Goal: Task Accomplishment & Management: Manage account settings

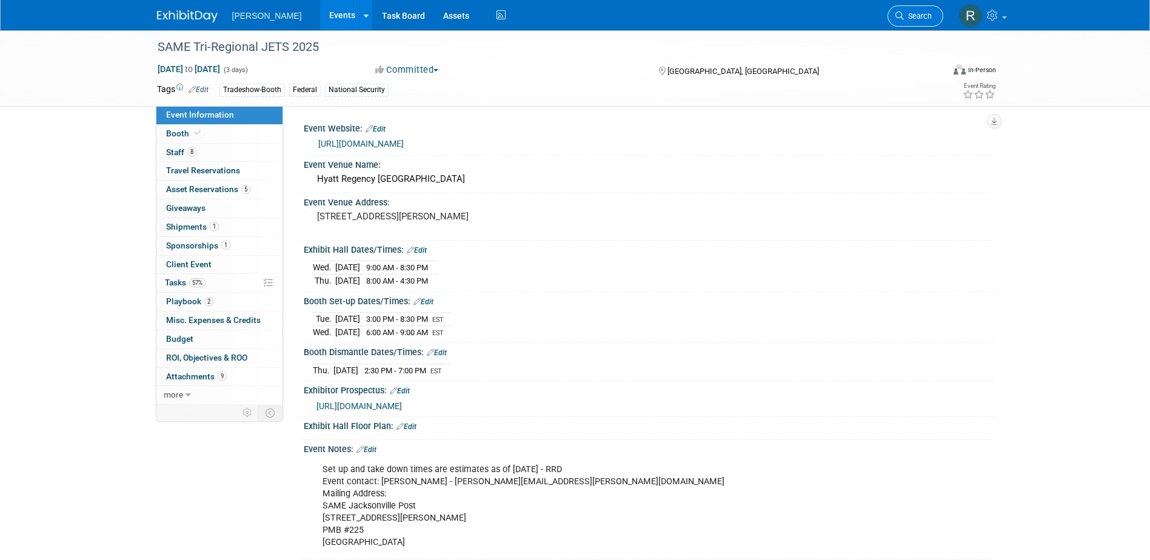
click at [900, 12] on icon at bounding box center [900, 16] width 8 height 8
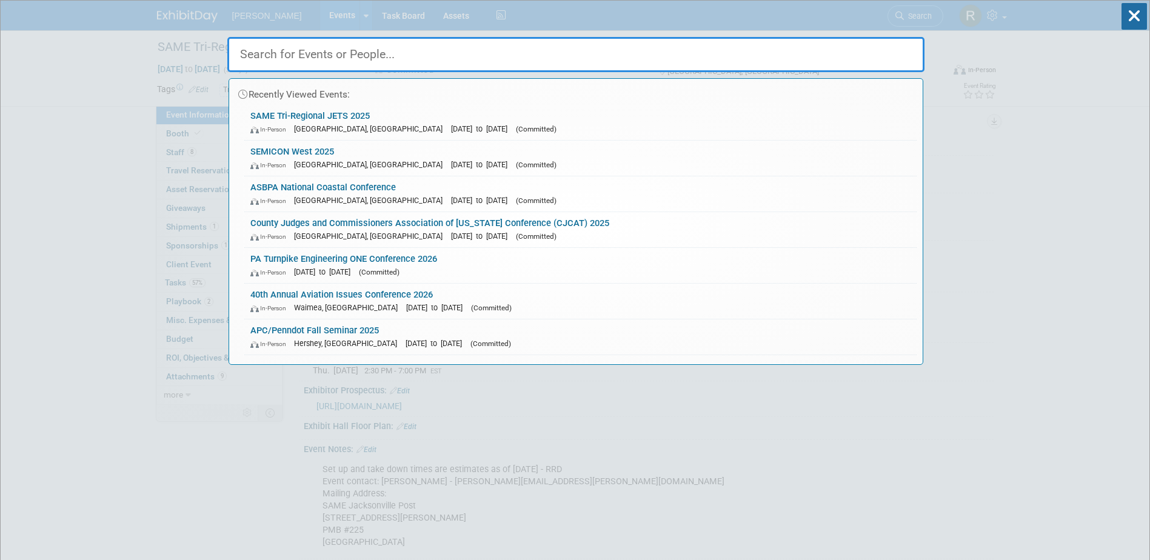
click at [314, 56] on input "text" at bounding box center [575, 54] width 697 height 35
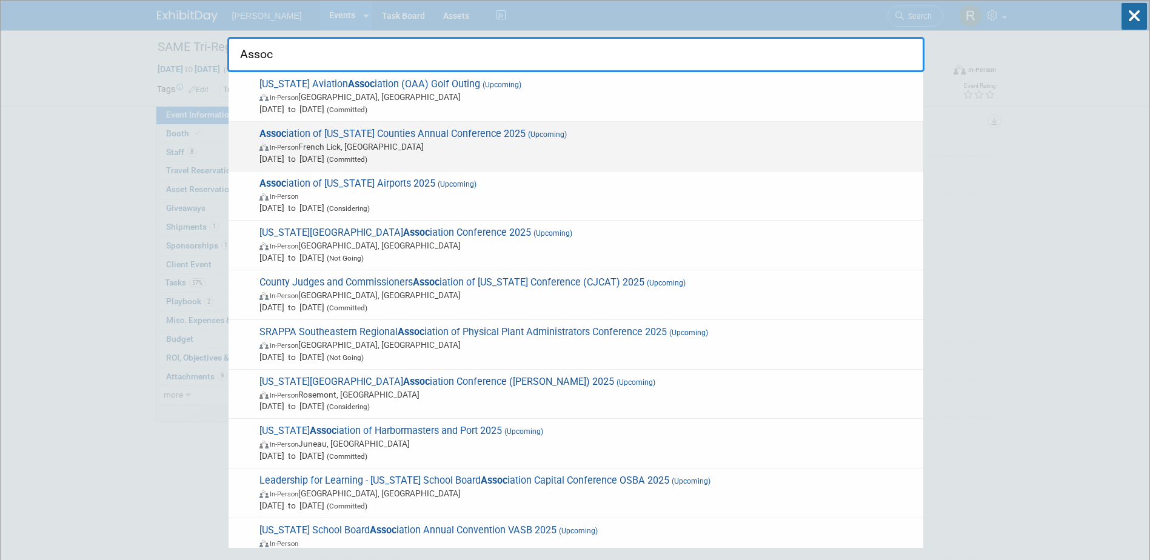
type input "Assoc"
click at [317, 143] on span "In-Person French Lick, [GEOGRAPHIC_DATA]" at bounding box center [589, 147] width 658 height 12
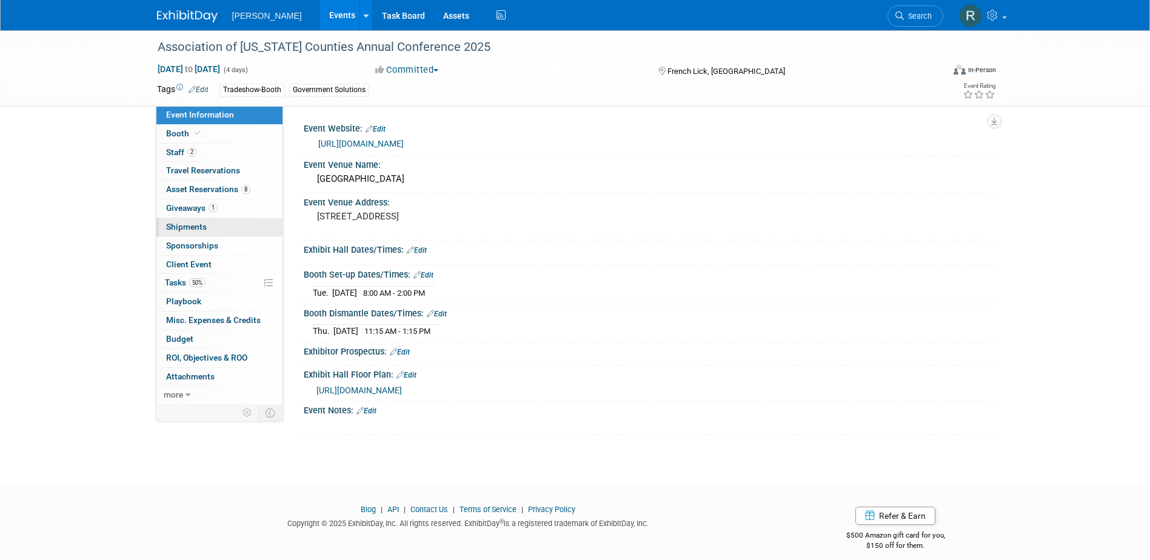
click at [184, 228] on span "Shipments 0" at bounding box center [186, 227] width 41 height 10
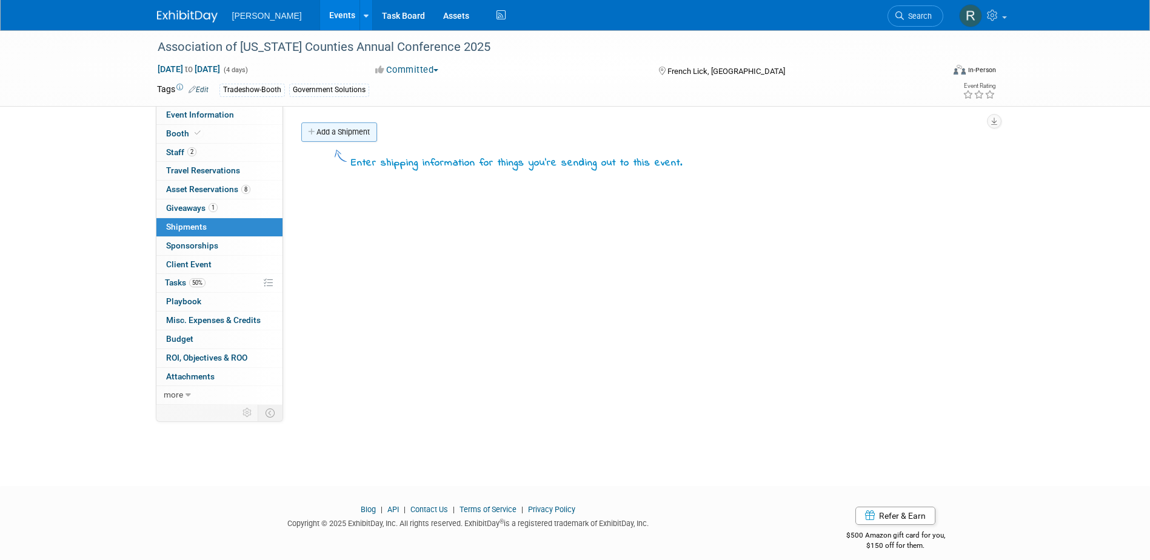
click at [335, 135] on link "Add a Shipment" at bounding box center [339, 132] width 76 height 19
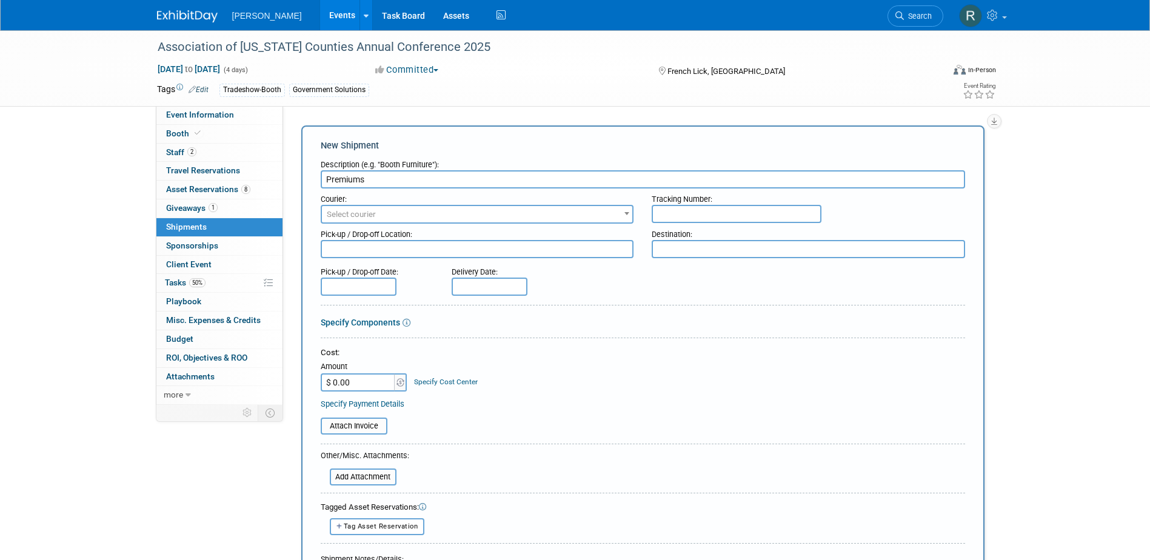
type input "Premiums"
click at [364, 215] on span "Select courier" at bounding box center [351, 214] width 49 height 9
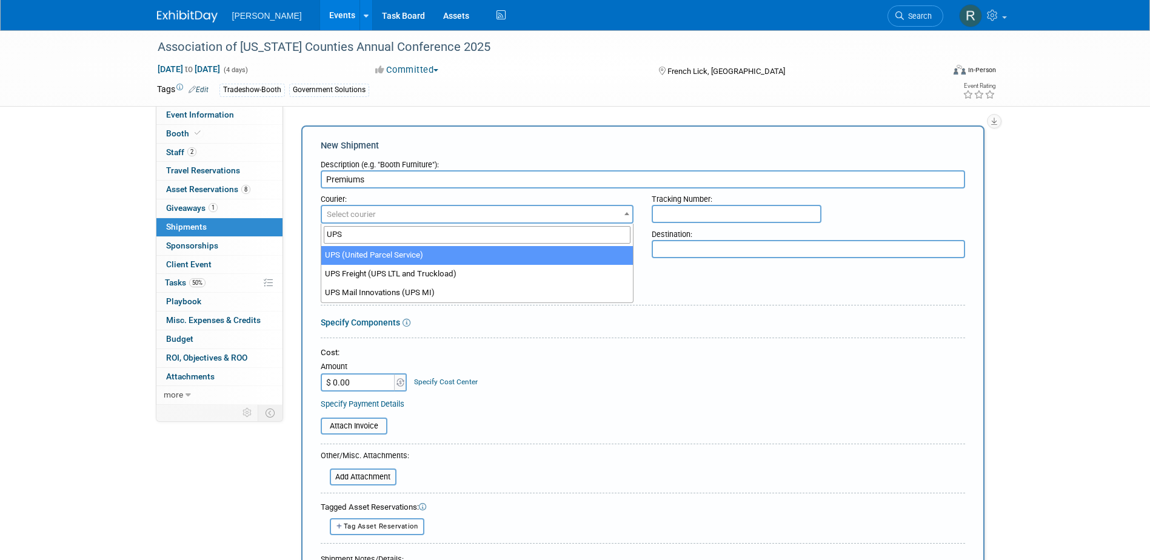
type input "UPS"
select select "508"
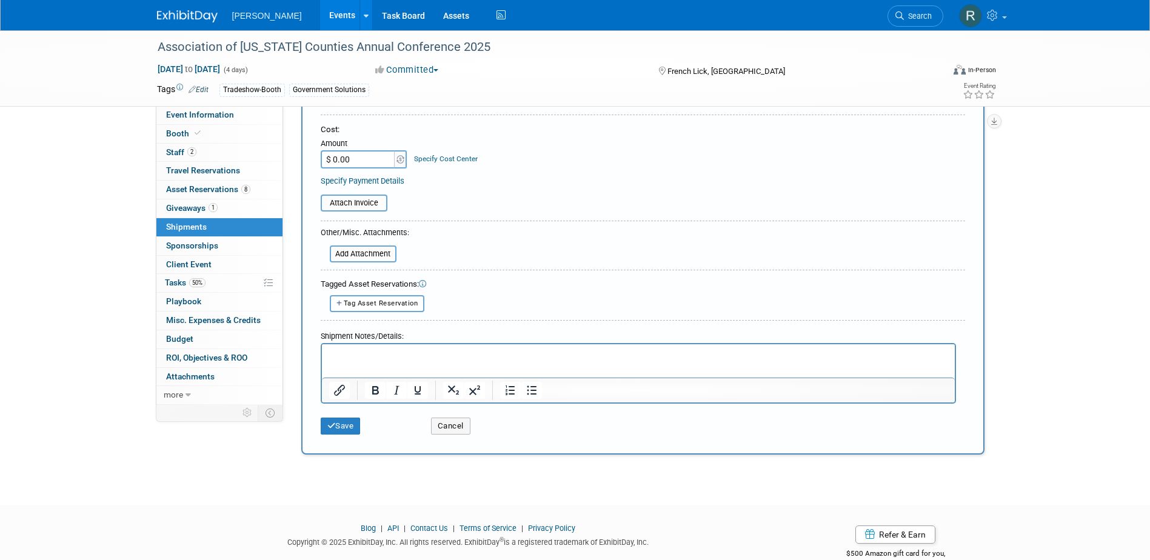
scroll to position [243, 0]
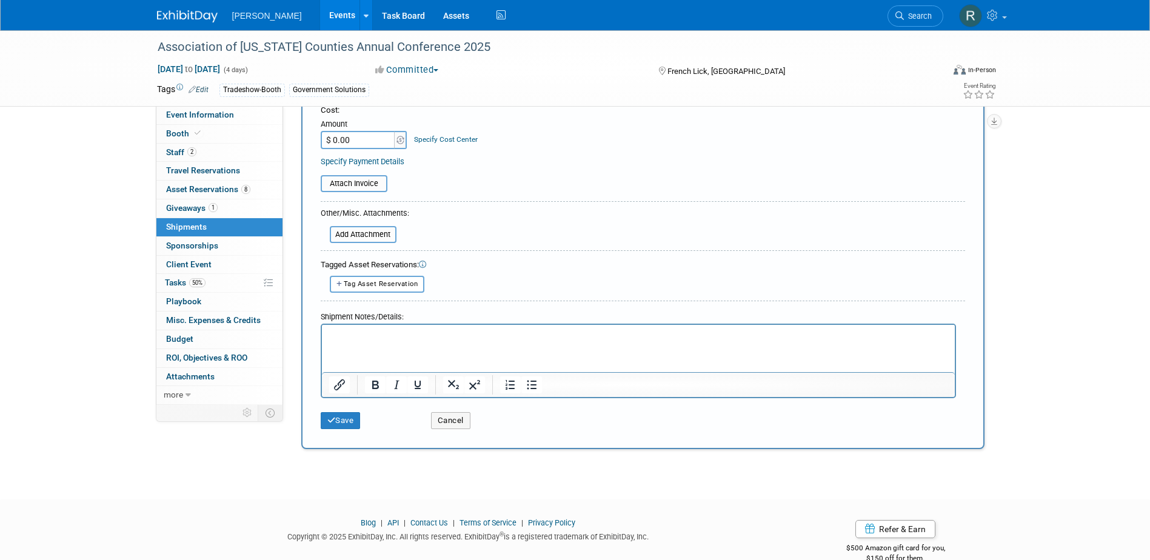
click at [410, 341] on html at bounding box center [637, 332] width 633 height 17
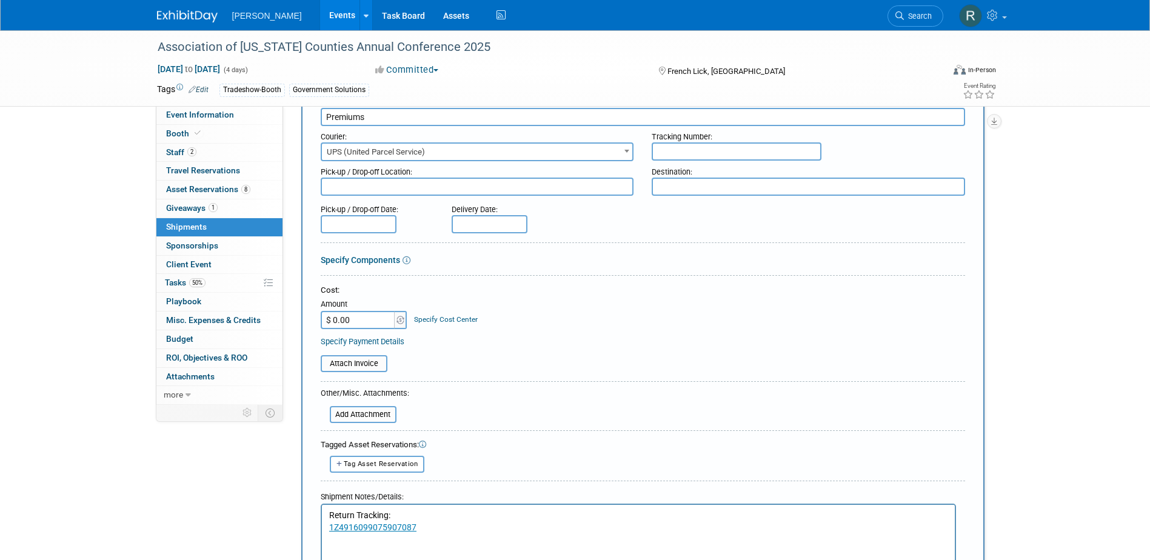
scroll to position [121, 0]
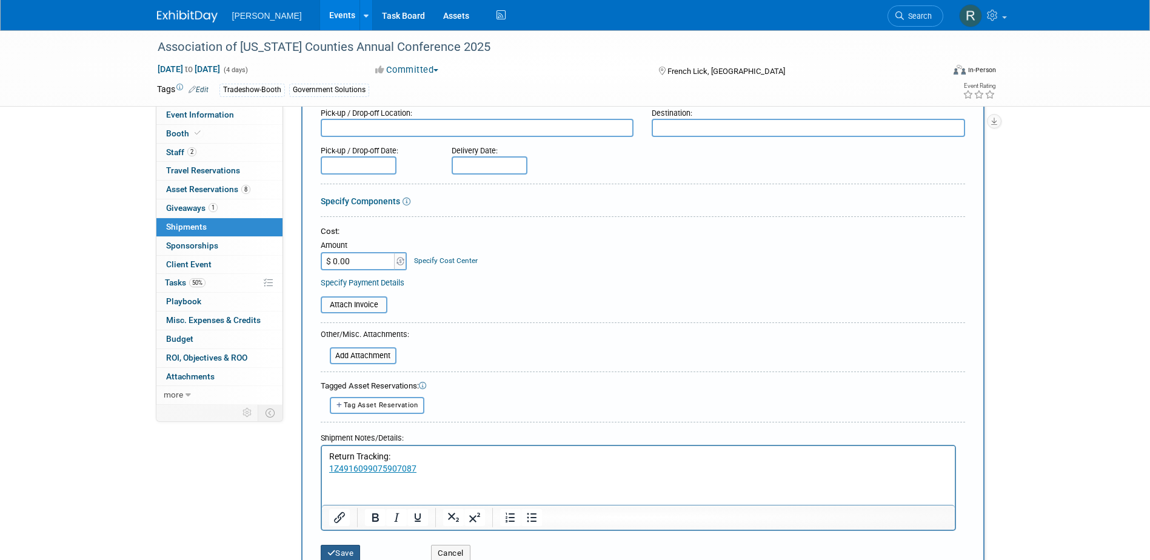
drag, startPoint x: 354, startPoint y: 549, endPoint x: 345, endPoint y: 410, distance: 139.1
click at [354, 549] on button "Save" at bounding box center [341, 553] width 40 height 17
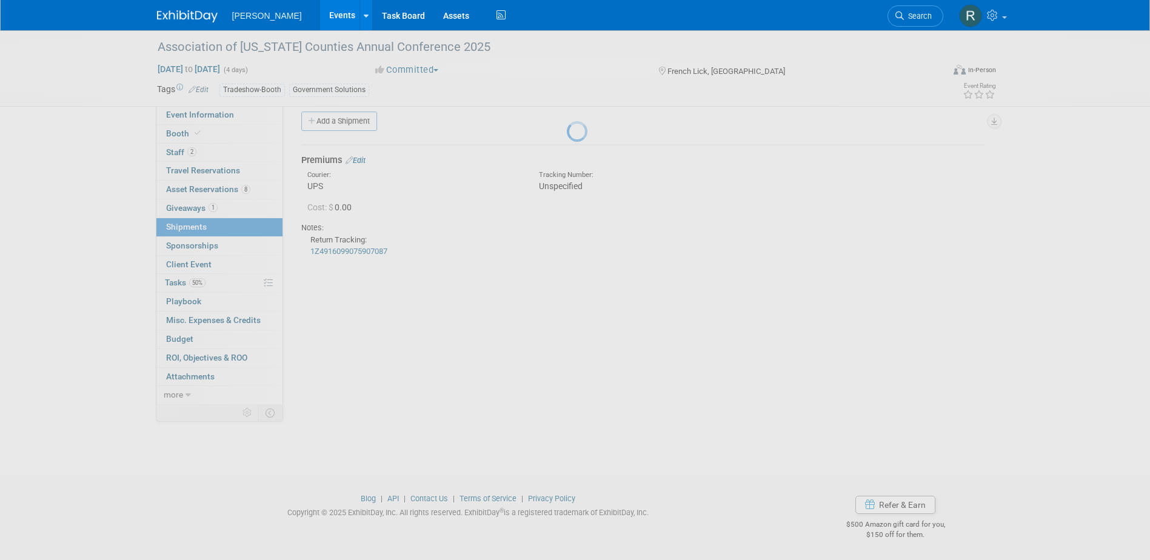
scroll to position [11, 0]
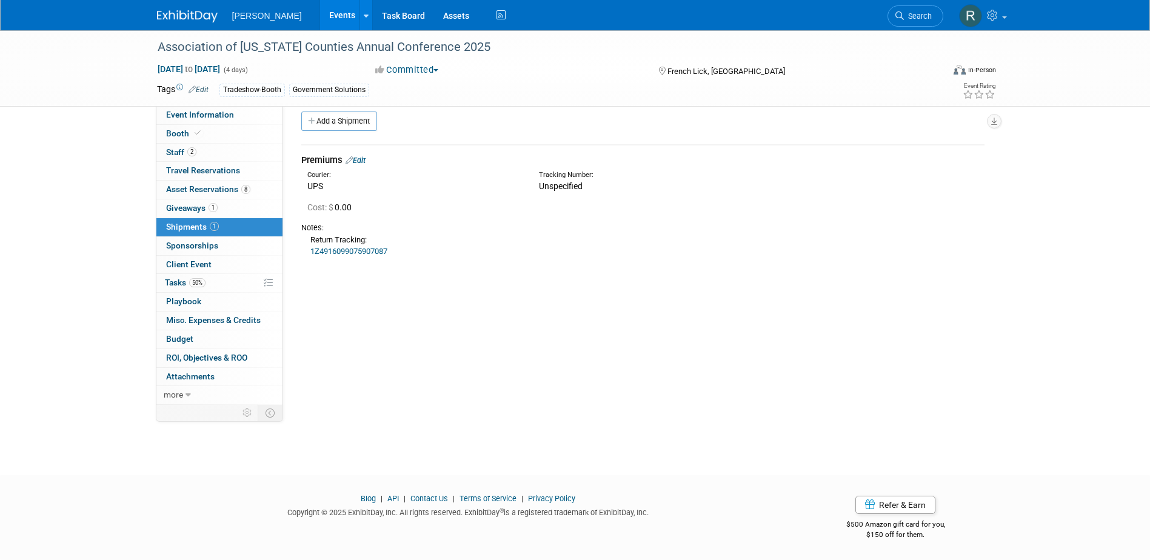
click at [363, 161] on link "Edit" at bounding box center [356, 160] width 20 height 9
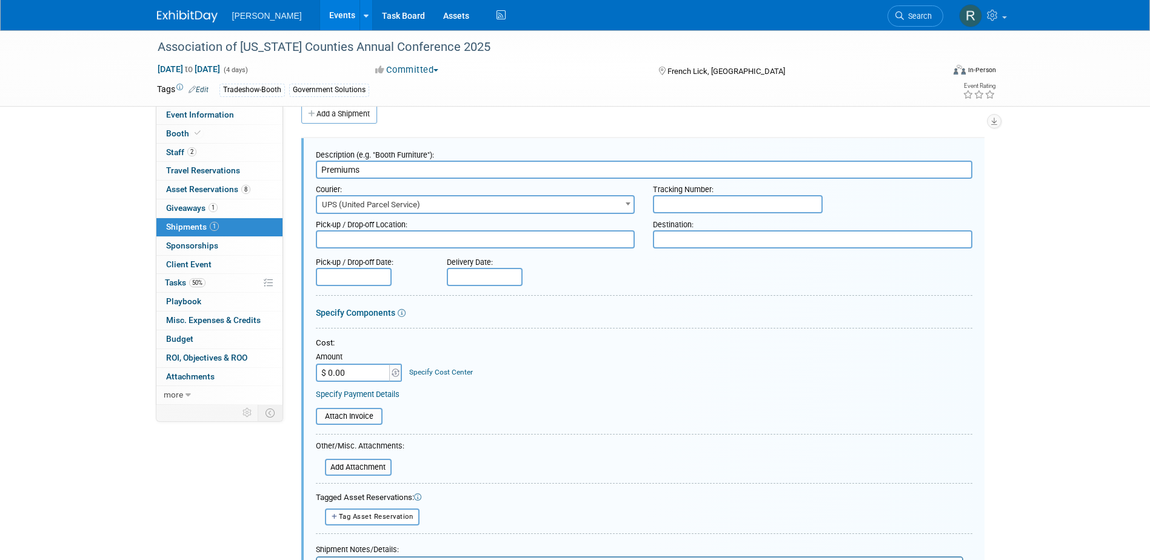
scroll to position [0, 0]
click at [748, 207] on input "text" at bounding box center [738, 204] width 170 height 18
paste input "1Z4916090374450860"
type input "1Z4916090374450860"
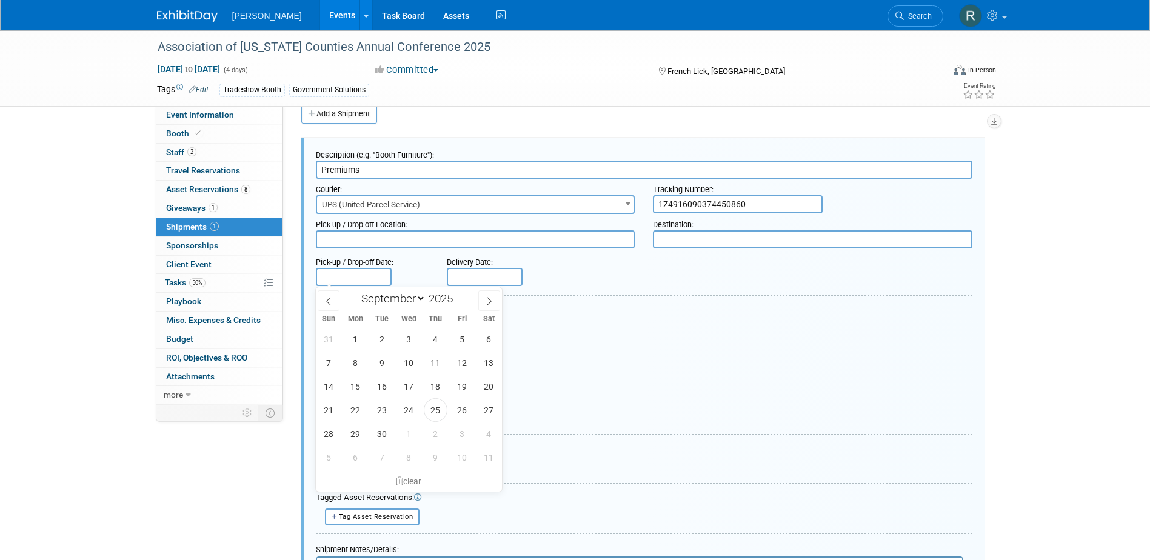
click at [370, 277] on input "text" at bounding box center [354, 277] width 76 height 18
click at [408, 412] on span "24" at bounding box center [409, 410] width 24 height 24
type input "Sep 24, 2025"
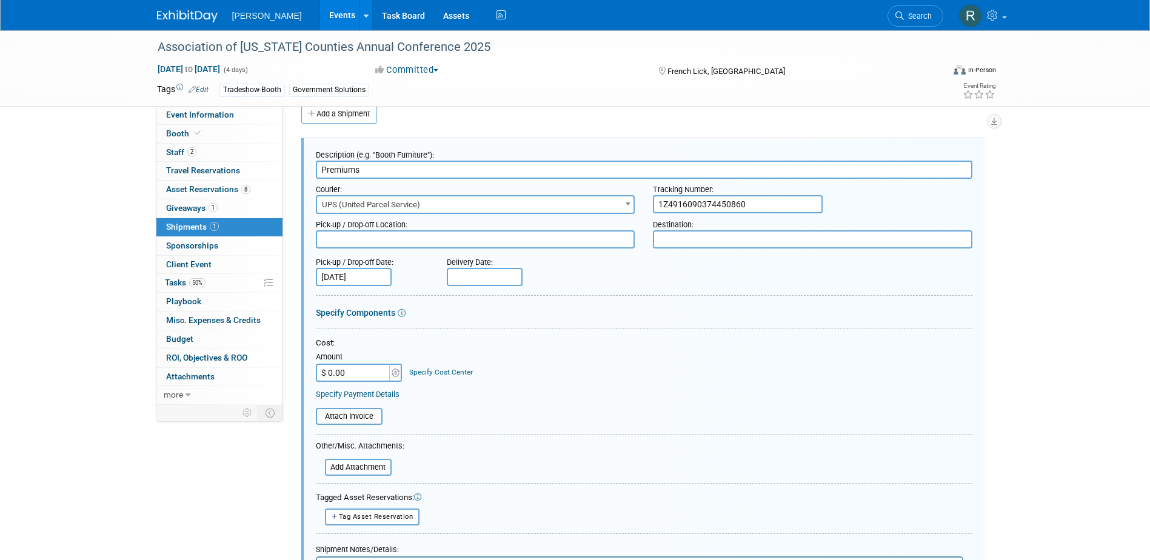
click at [471, 279] on input "text" at bounding box center [485, 277] width 76 height 18
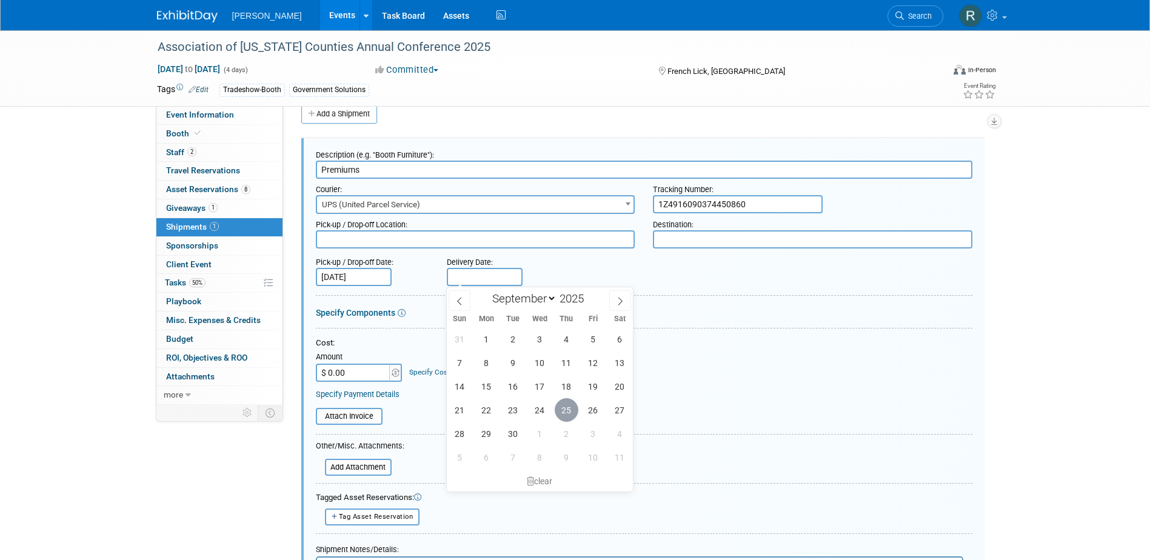
drag, startPoint x: 573, startPoint y: 414, endPoint x: 542, endPoint y: 400, distance: 33.4
click at [573, 414] on span "25" at bounding box center [567, 410] width 24 height 24
type input "Sep 25, 2025"
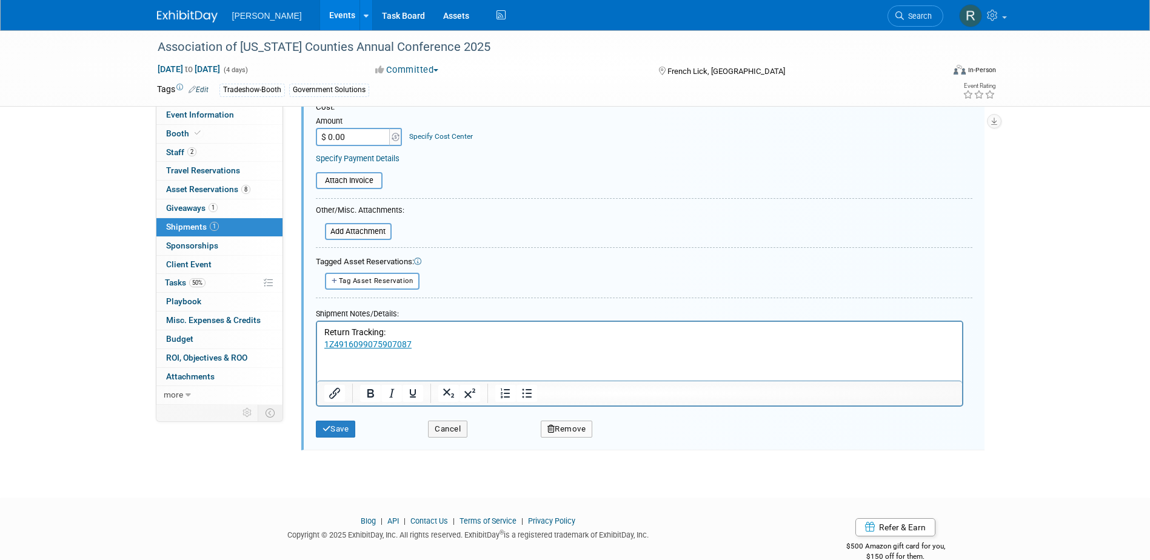
scroll to position [261, 0]
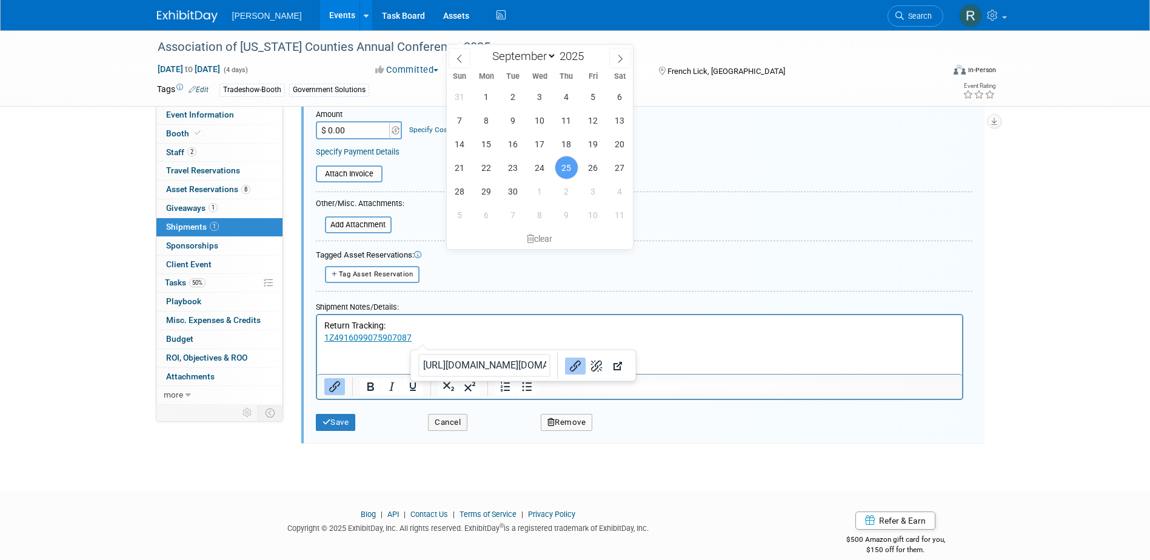
click at [421, 343] on html "Return Tracking: 1Z4916099075907087" at bounding box center [639, 329] width 645 height 29
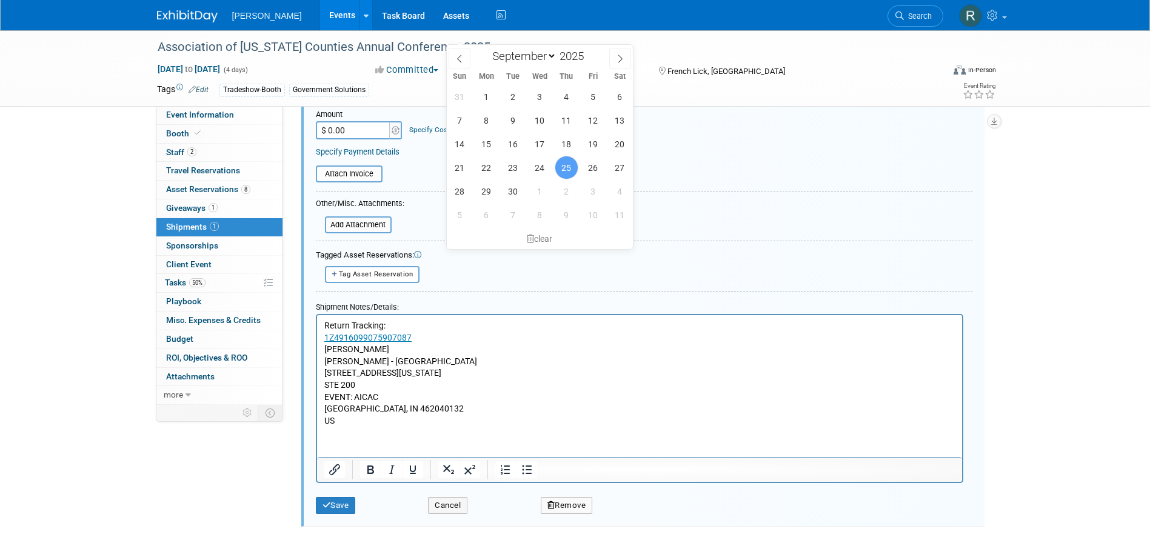
click at [514, 401] on p "NICK ISENBERG WOOLPERT - INDIANAPOLIS 333 N ALABAMA ST STE 200 EVENT: AICAC IND…" at bounding box center [639, 384] width 631 height 83
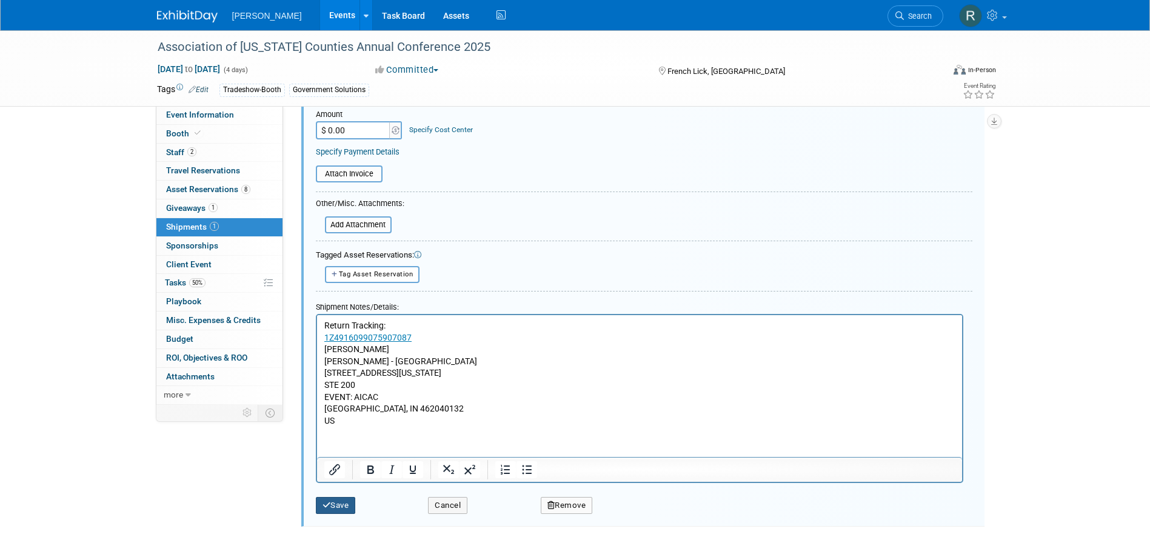
click at [345, 506] on button "Save" at bounding box center [336, 505] width 40 height 17
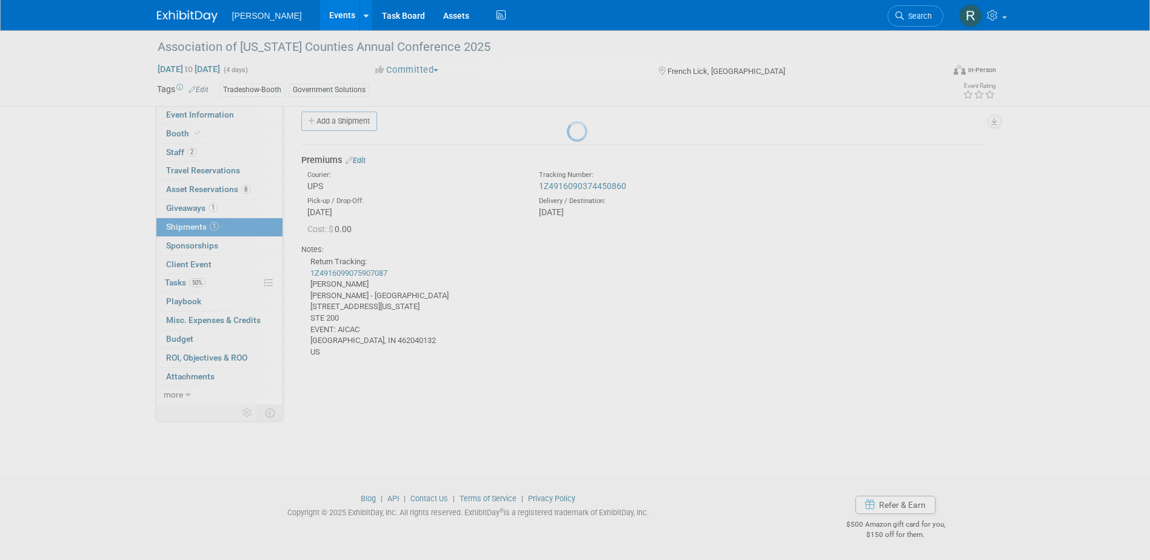
scroll to position [11, 0]
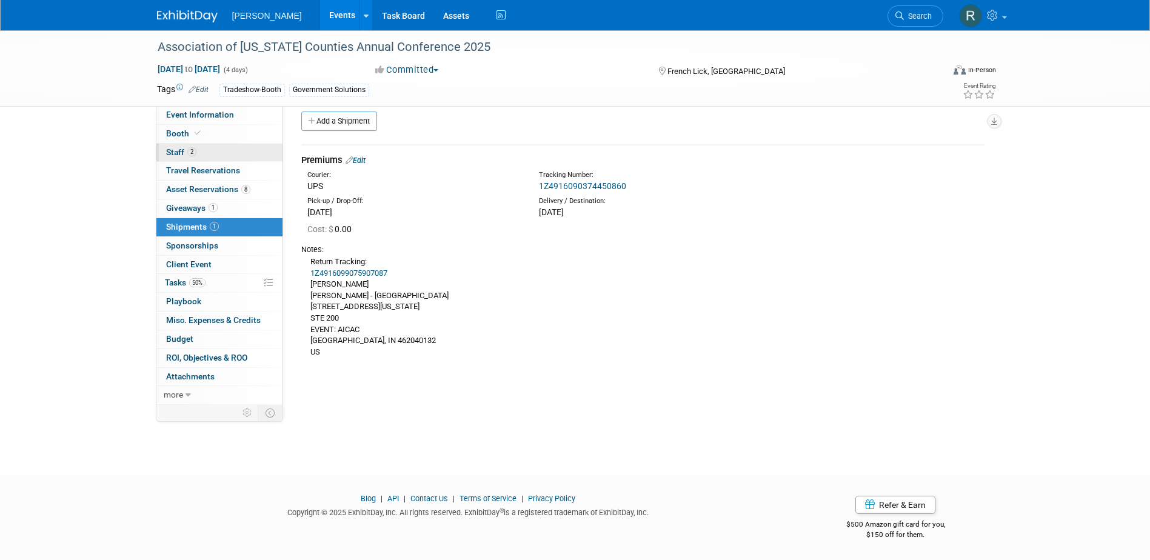
click at [201, 159] on link "2 Staff 2" at bounding box center [219, 153] width 126 height 18
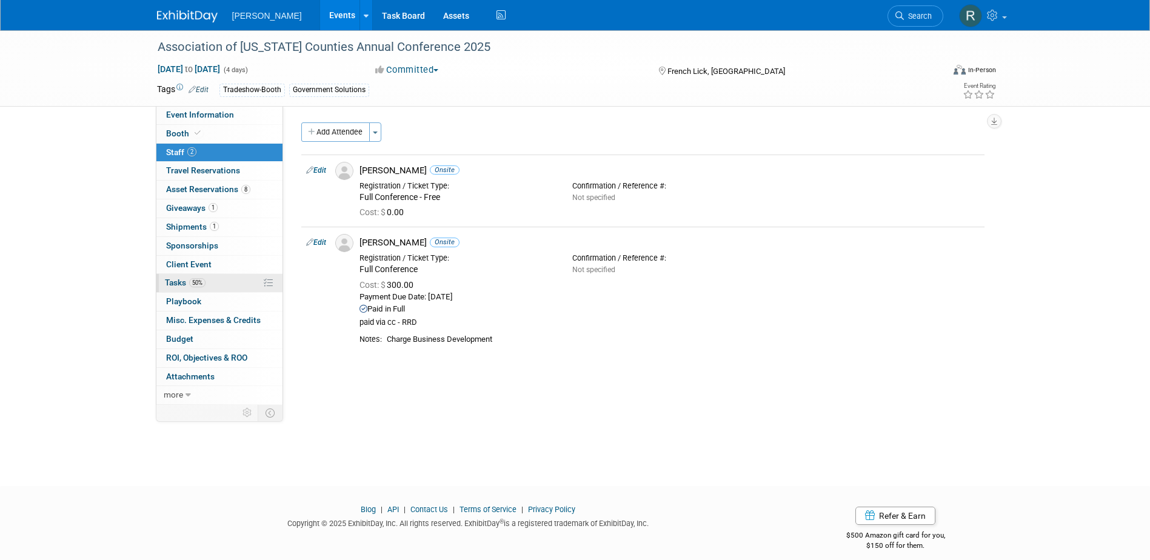
click at [193, 283] on span "50%" at bounding box center [197, 282] width 16 height 9
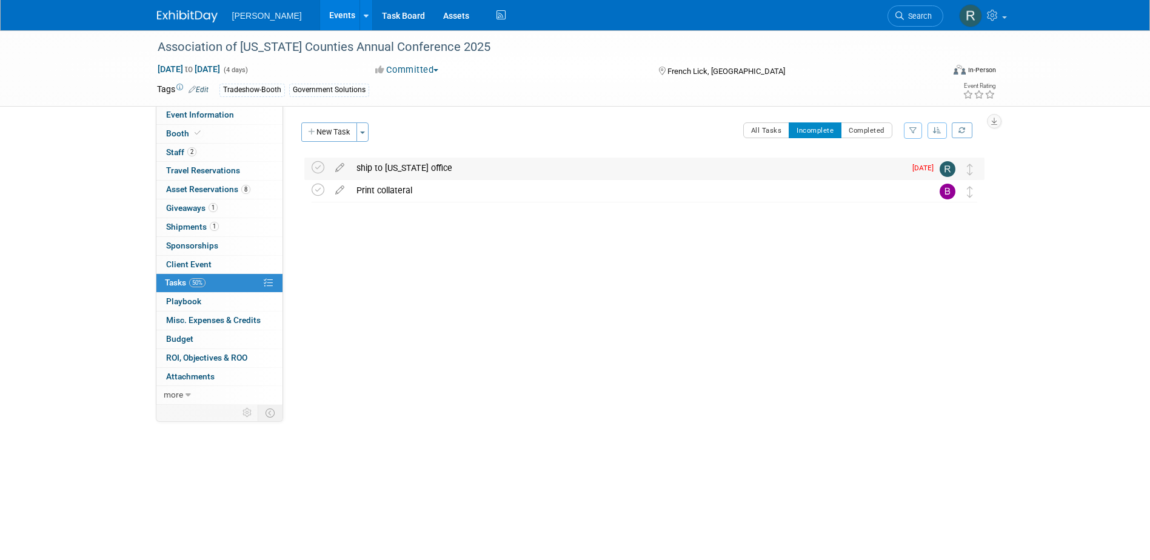
click at [382, 166] on div "ship to indiana office" at bounding box center [628, 168] width 555 height 21
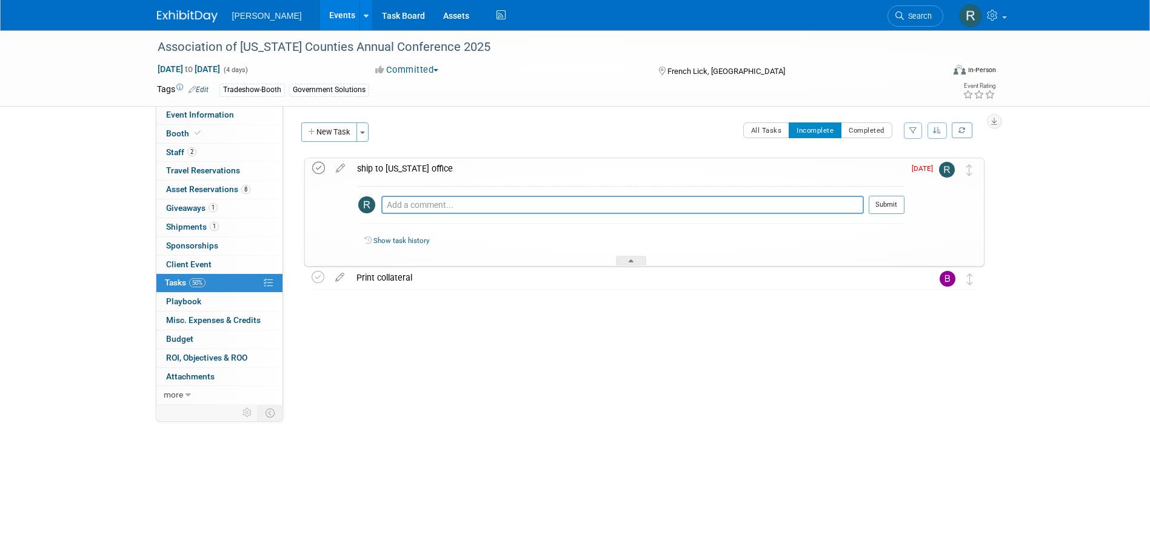
click at [314, 167] on icon at bounding box center [318, 168] width 13 height 13
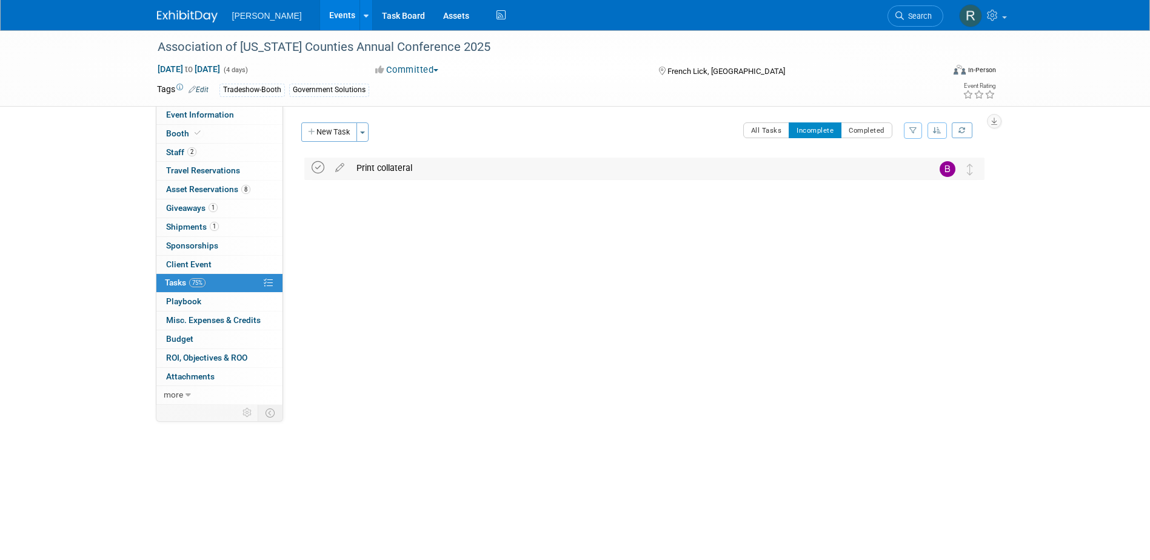
click at [319, 172] on icon at bounding box center [318, 167] width 13 height 13
click at [190, 209] on span "Giveaways 1" at bounding box center [192, 208] width 52 height 10
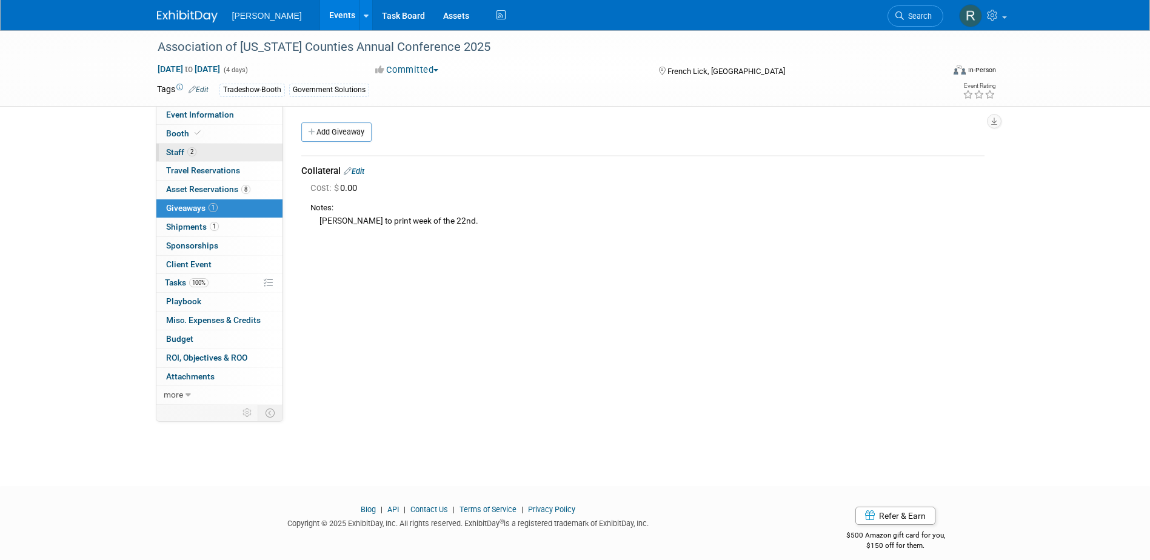
click at [180, 158] on link "2 Staff 2" at bounding box center [219, 153] width 126 height 18
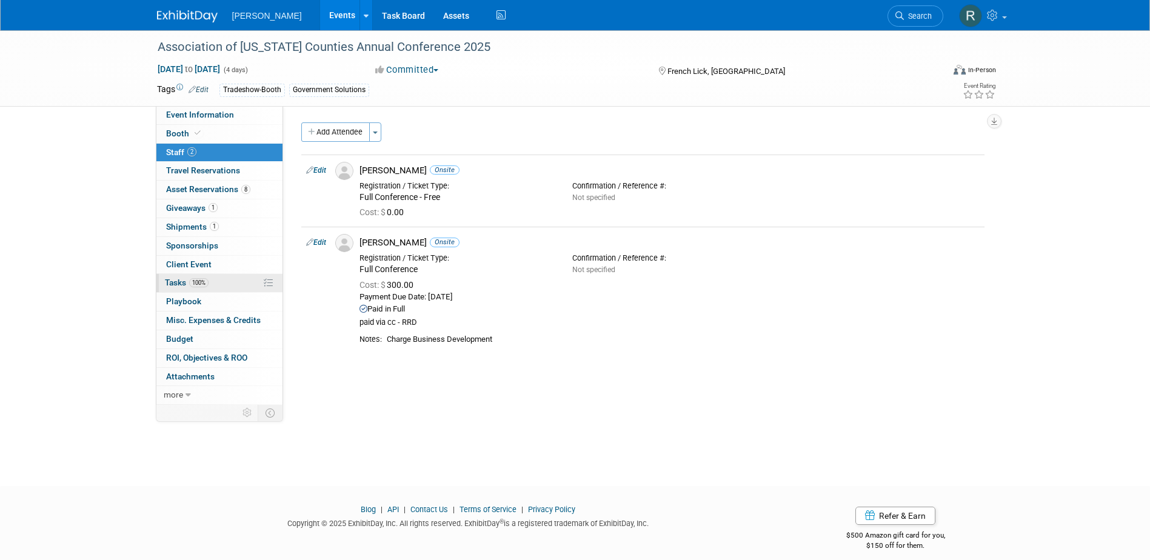
click at [189, 289] on link "100% Tasks 100%" at bounding box center [219, 283] width 126 height 18
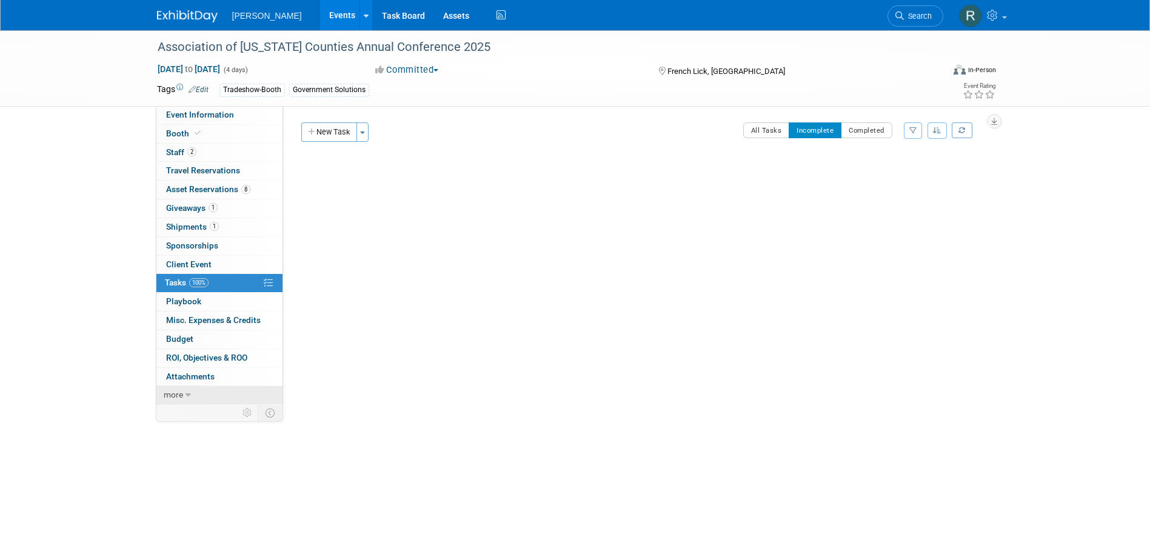
click at [188, 395] on icon at bounding box center [188, 395] width 5 height 8
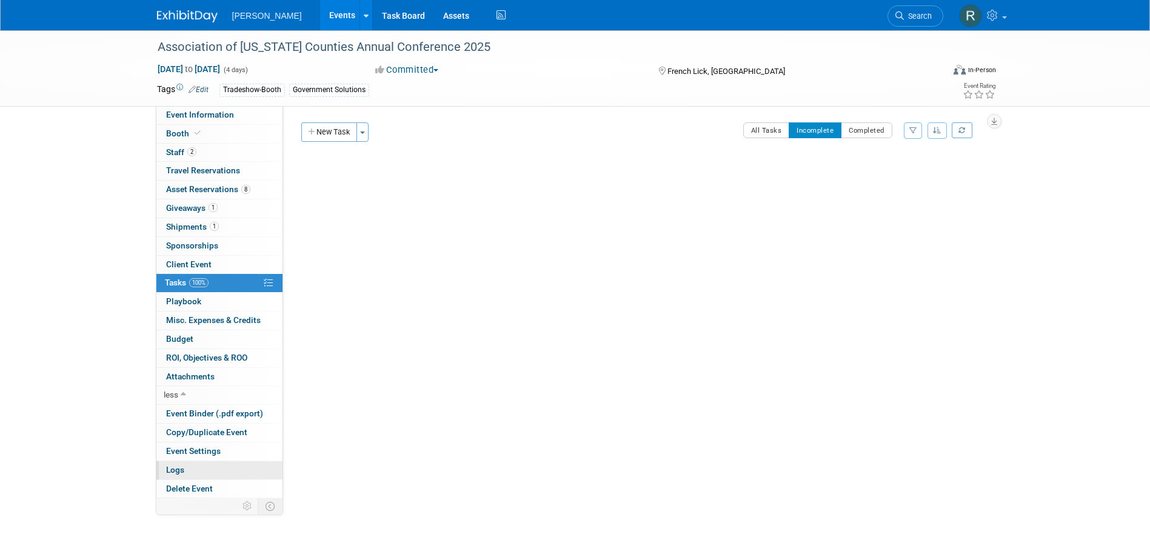
click at [221, 469] on link "Logs" at bounding box center [219, 471] width 126 height 18
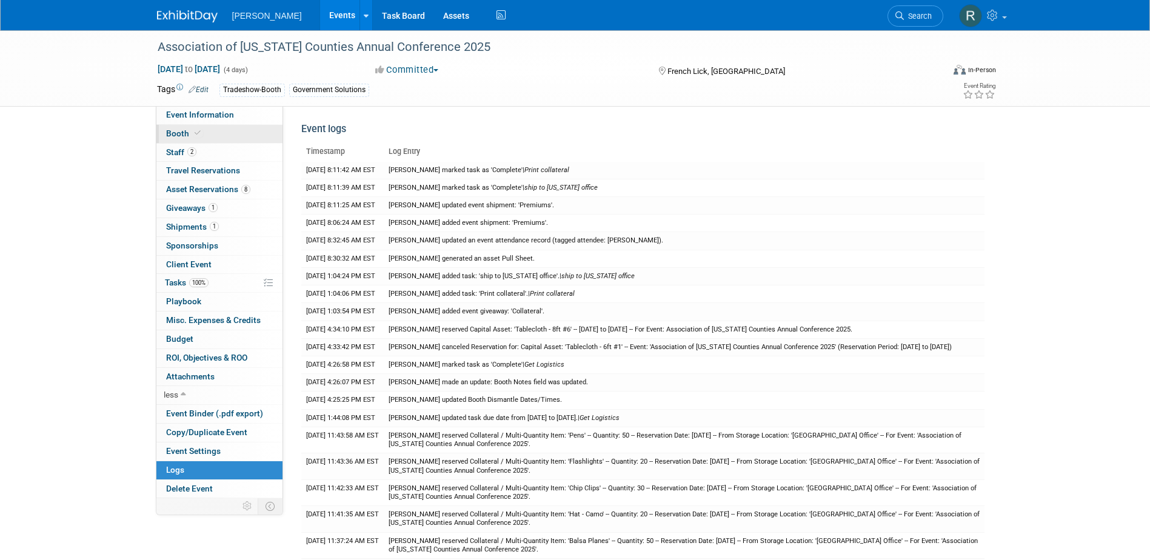
click at [181, 135] on span "Booth" at bounding box center [184, 134] width 37 height 10
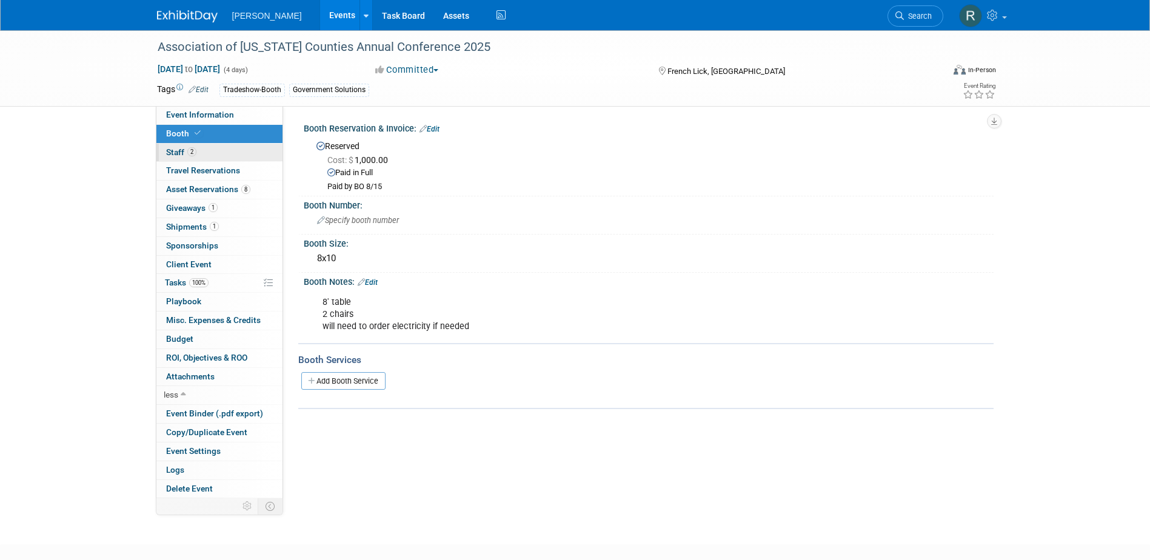
click at [181, 150] on span "Staff 2" at bounding box center [181, 152] width 30 height 10
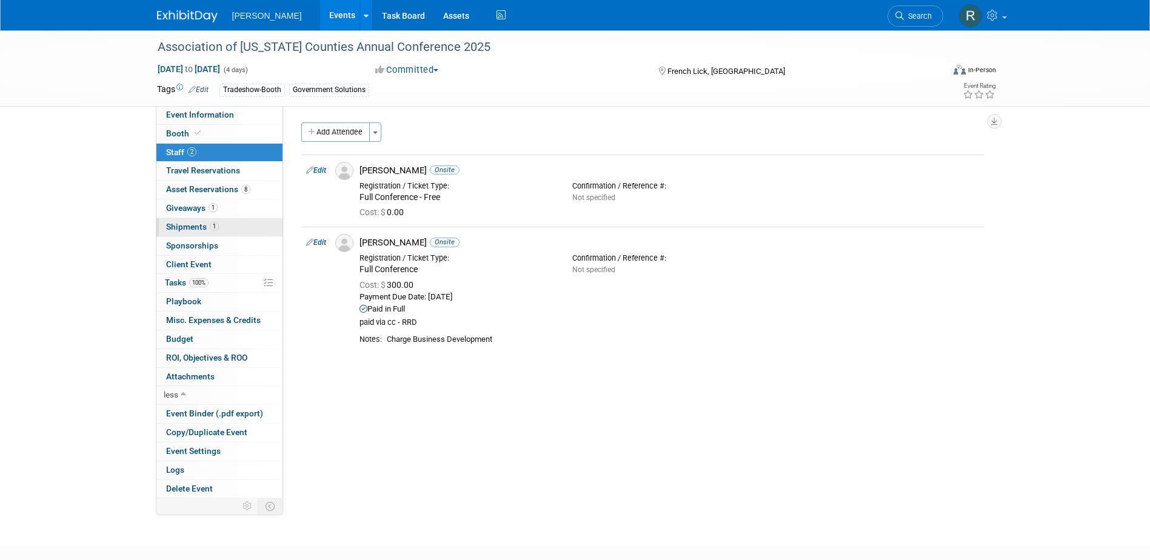
drag, startPoint x: 207, startPoint y: 227, endPoint x: 215, endPoint y: 227, distance: 7.9
click at [207, 227] on span "Shipments 1" at bounding box center [192, 227] width 53 height 10
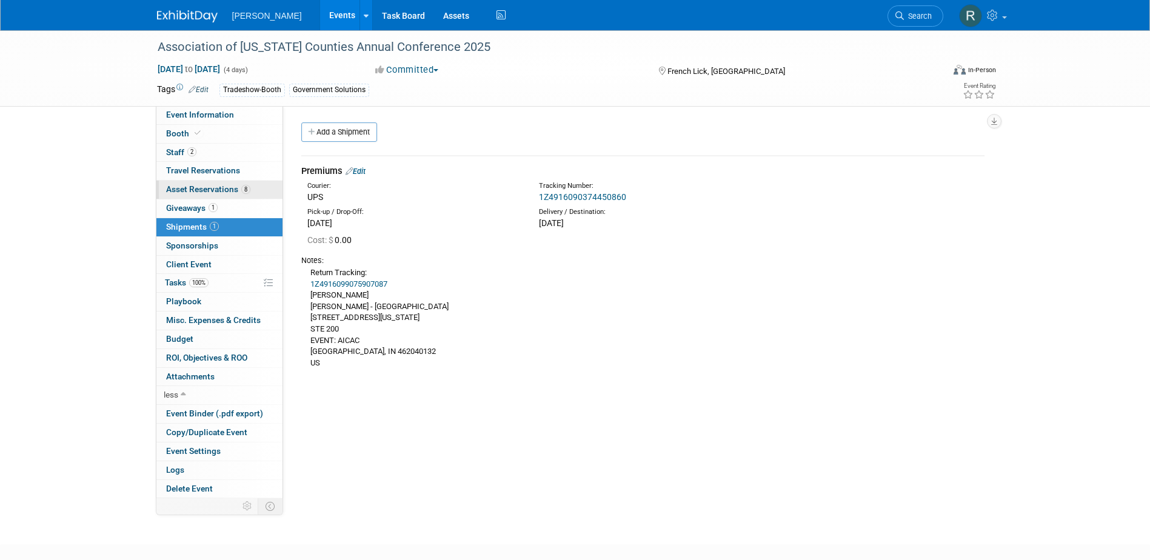
click at [201, 185] on span "Asset Reservations 8" at bounding box center [208, 189] width 84 height 10
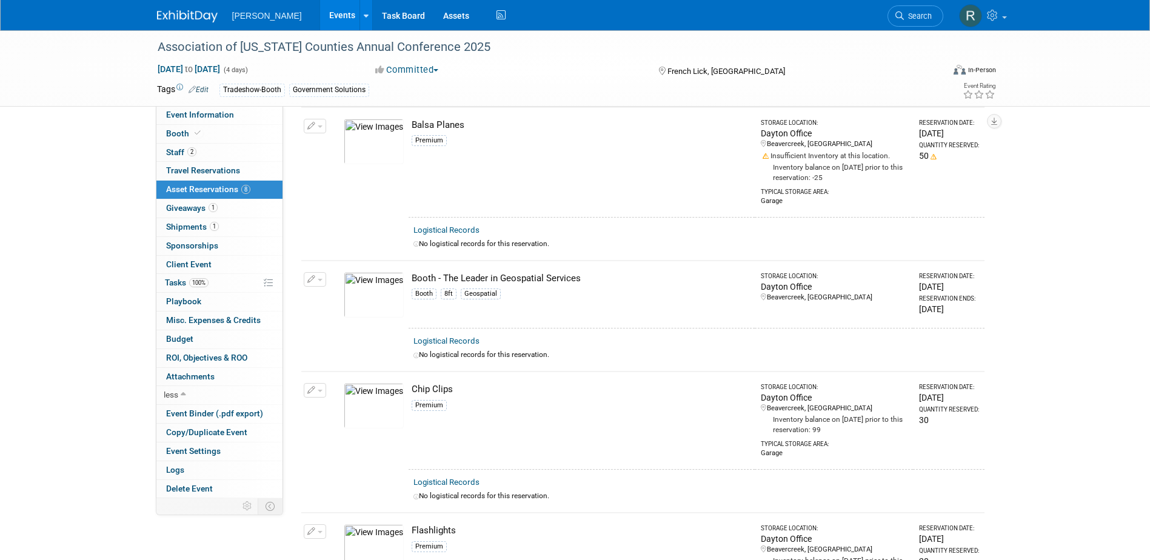
scroll to position [182, 0]
click at [320, 272] on button "button" at bounding box center [315, 276] width 22 height 15
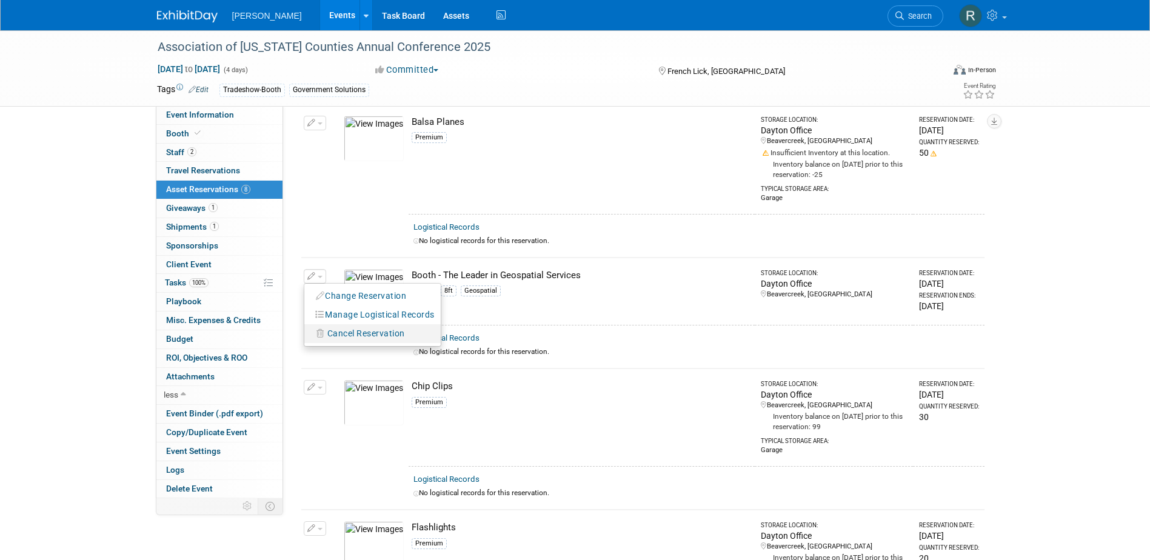
click at [332, 330] on span "Cancel Reservation" at bounding box center [367, 334] width 78 height 10
drag, startPoint x: 460, startPoint y: 342, endPoint x: 454, endPoint y: 332, distance: 12.0
click at [460, 342] on link "Yes" at bounding box center [455, 343] width 35 height 19
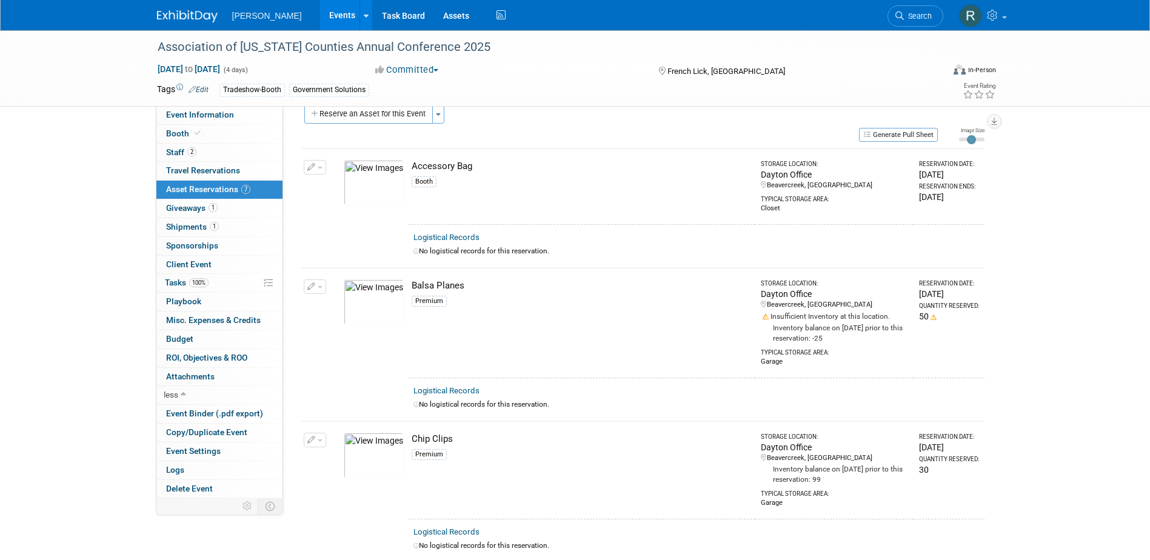
scroll to position [0, 0]
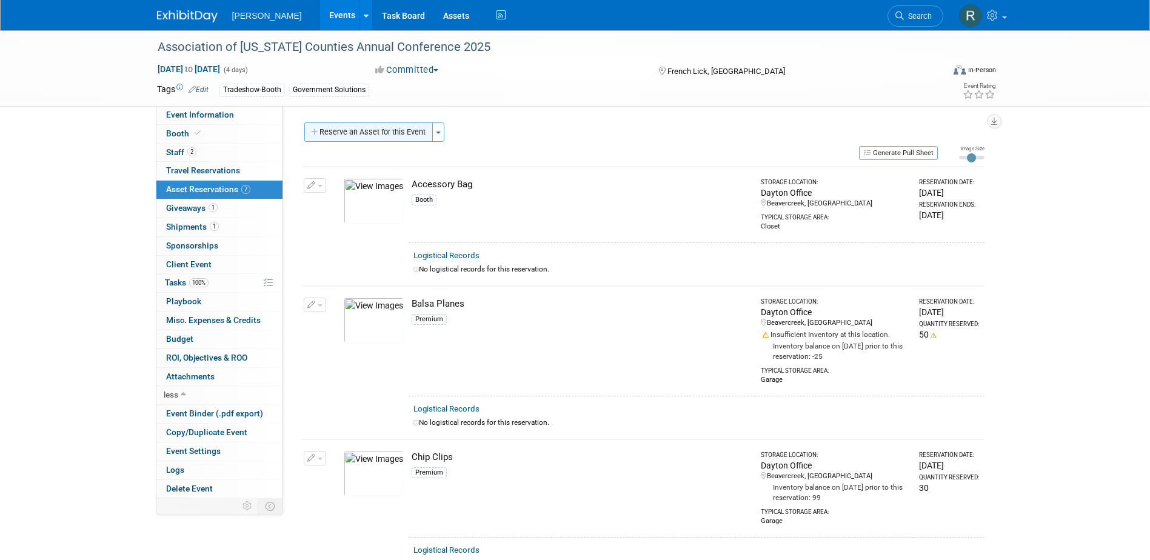
click at [383, 130] on button "Reserve an Asset for this Event" at bounding box center [368, 132] width 129 height 19
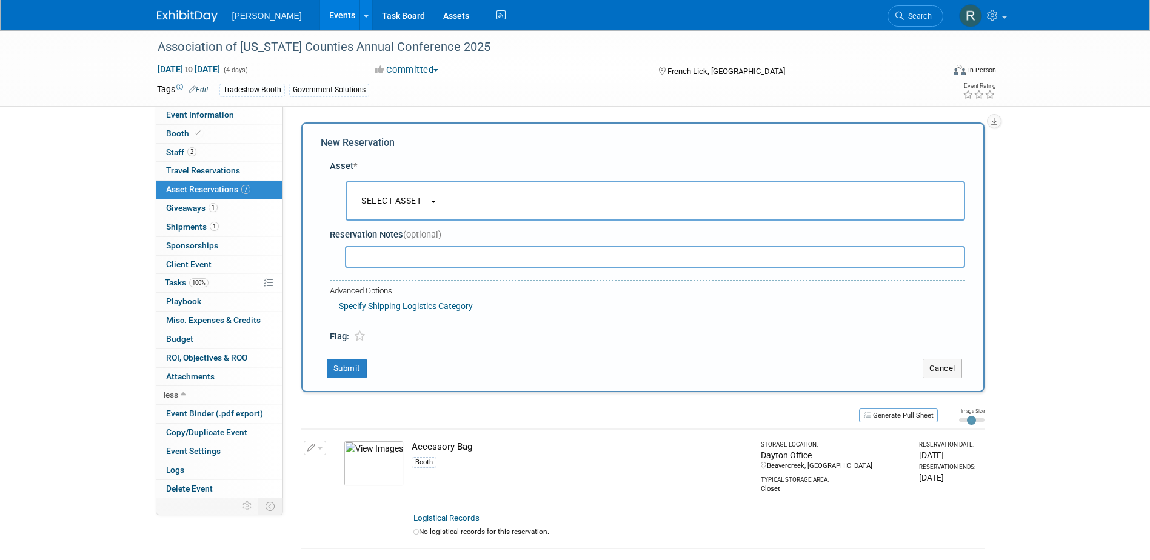
scroll to position [12, 0]
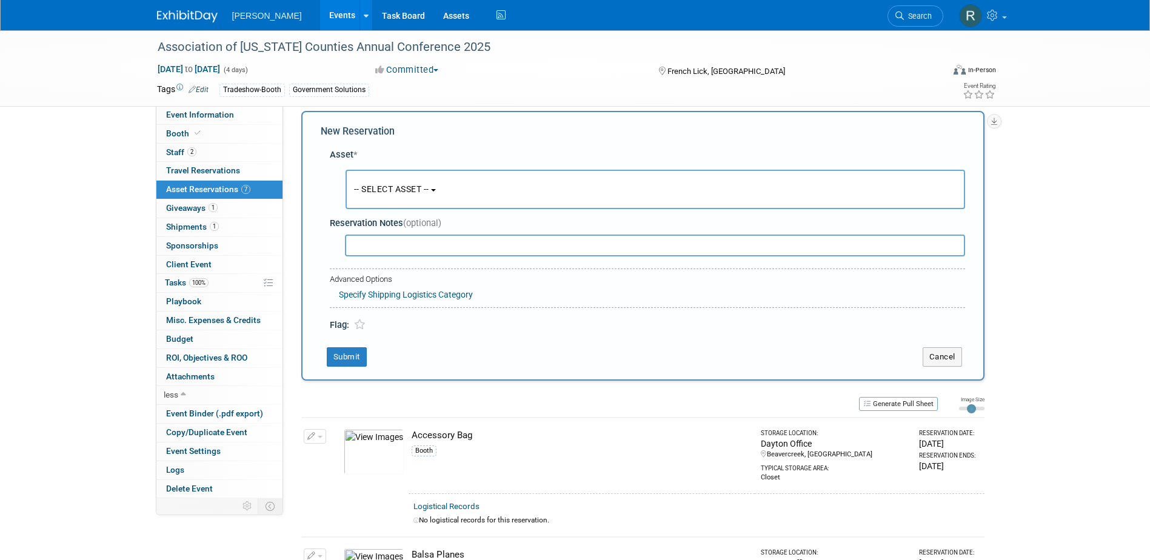
drag, startPoint x: 377, startPoint y: 190, endPoint x: 380, endPoint y: 222, distance: 32.3
click at [377, 191] on span "-- SELECT ASSET --" at bounding box center [391, 189] width 75 height 10
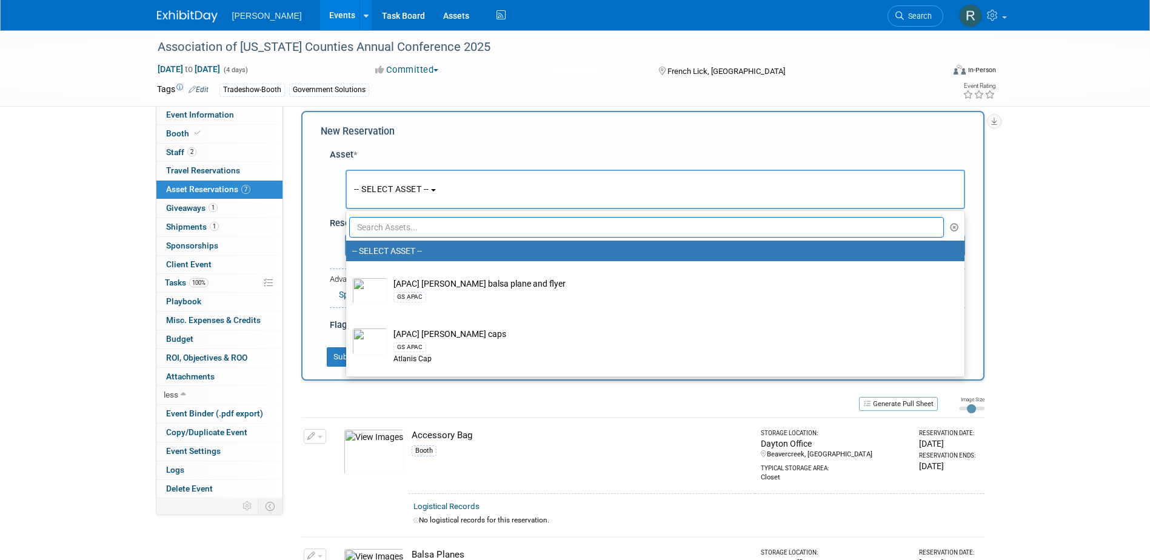
click at [383, 227] on input "text" at bounding box center [647, 227] width 596 height 21
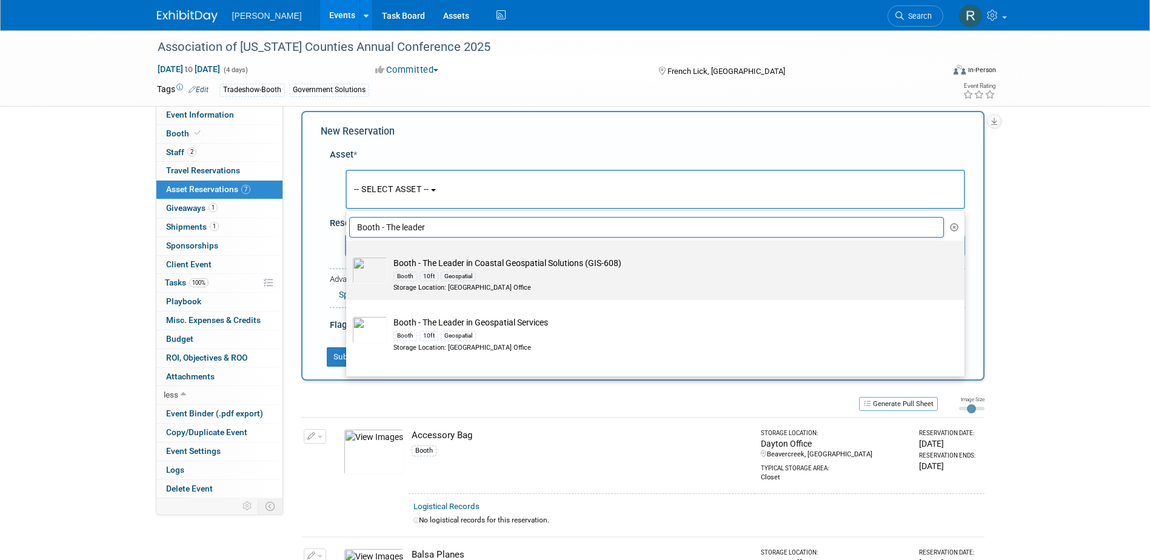
scroll to position [61, 0]
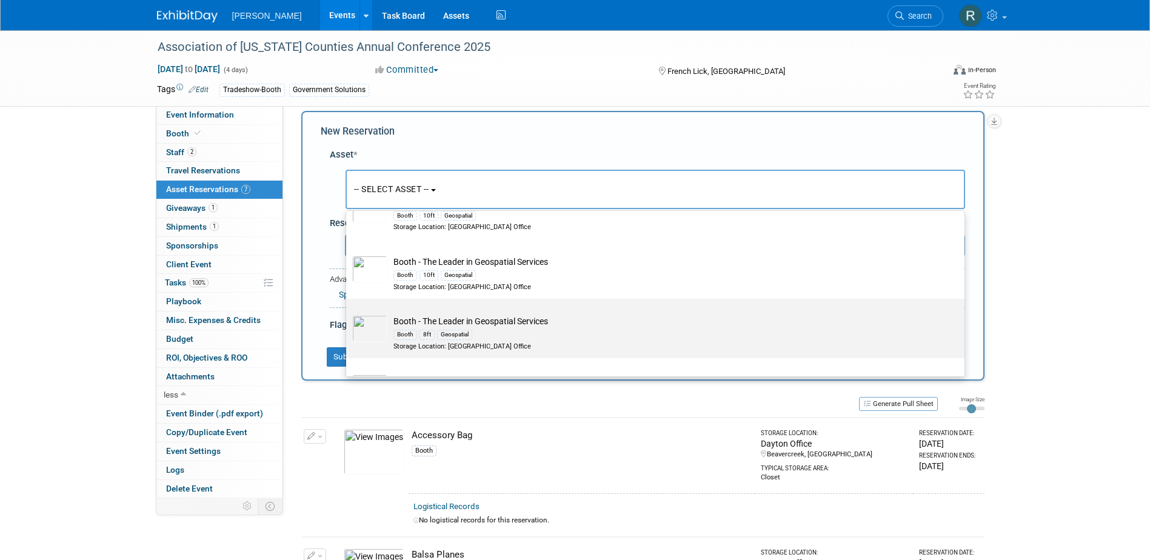
type input "Booth - The leader"
click at [409, 329] on div "Booth 8ft Geospatial" at bounding box center [667, 335] width 547 height 14
click at [348, 314] on input "Booth - The Leader in Geospatial Services Booth 8ft Geospatial Storage Location…" at bounding box center [344, 310] width 8 height 8
select select "10724427"
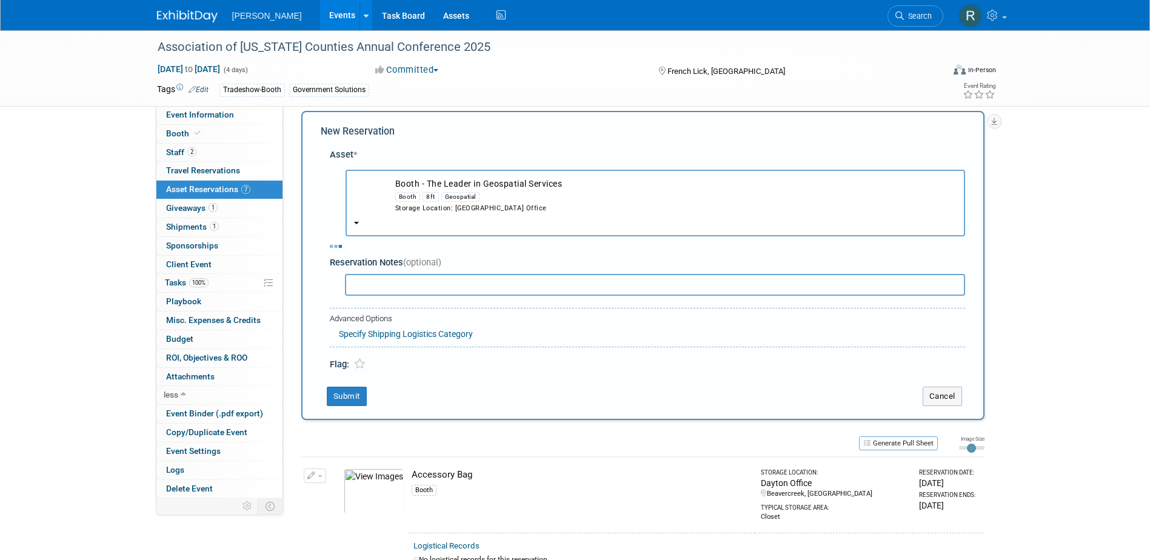
select select "8"
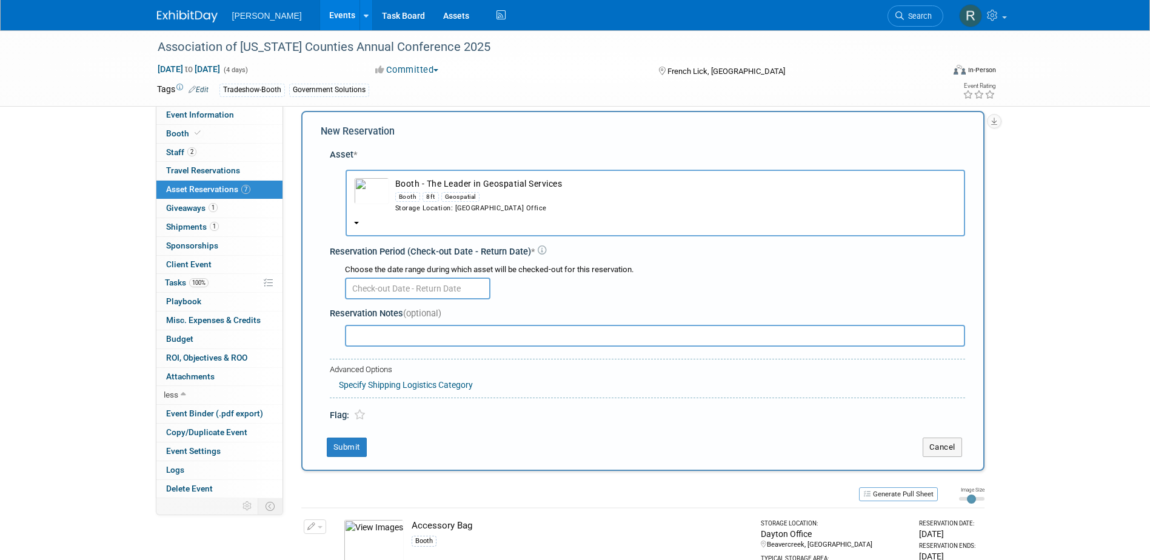
click at [400, 295] on input "text" at bounding box center [418, 289] width 146 height 22
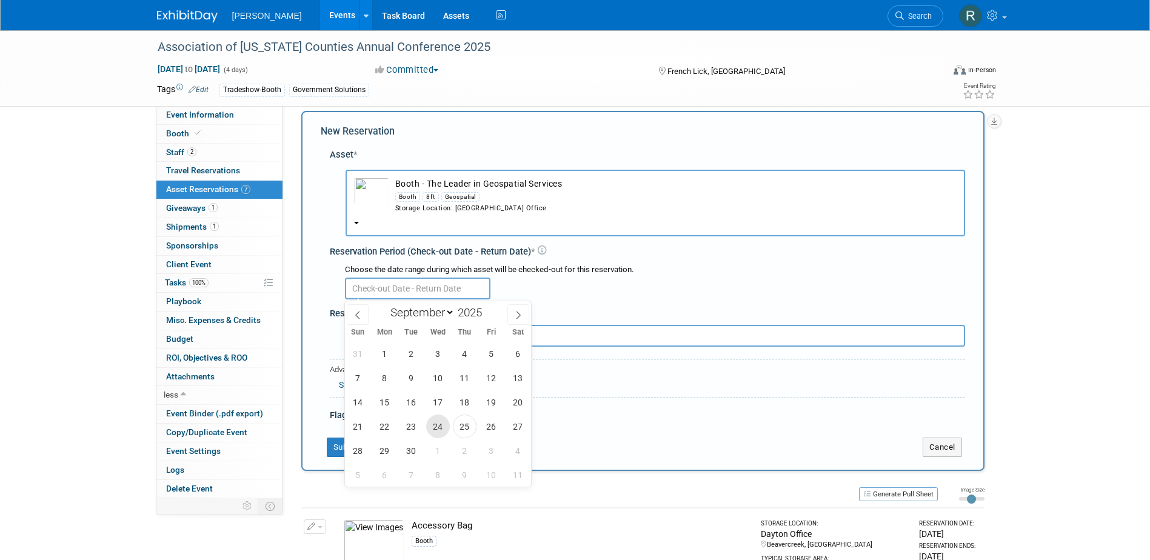
click at [437, 426] on span "24" at bounding box center [438, 427] width 24 height 24
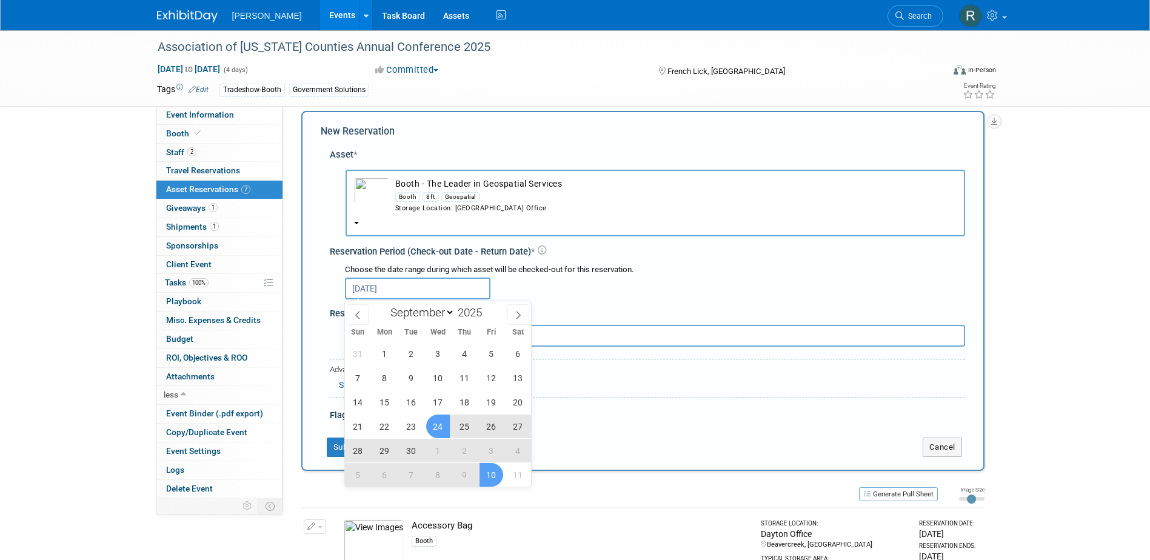
click at [494, 471] on span "10" at bounding box center [492, 475] width 24 height 24
type input "Sep 24, 2025 to Oct 10, 2025"
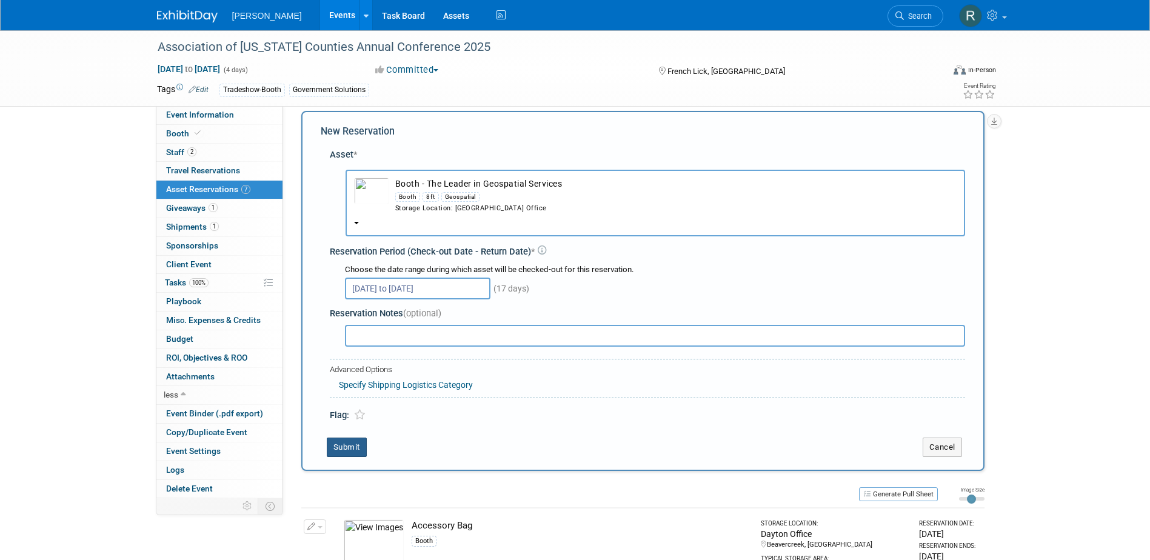
click at [348, 448] on button "Submit" at bounding box center [347, 447] width 40 height 19
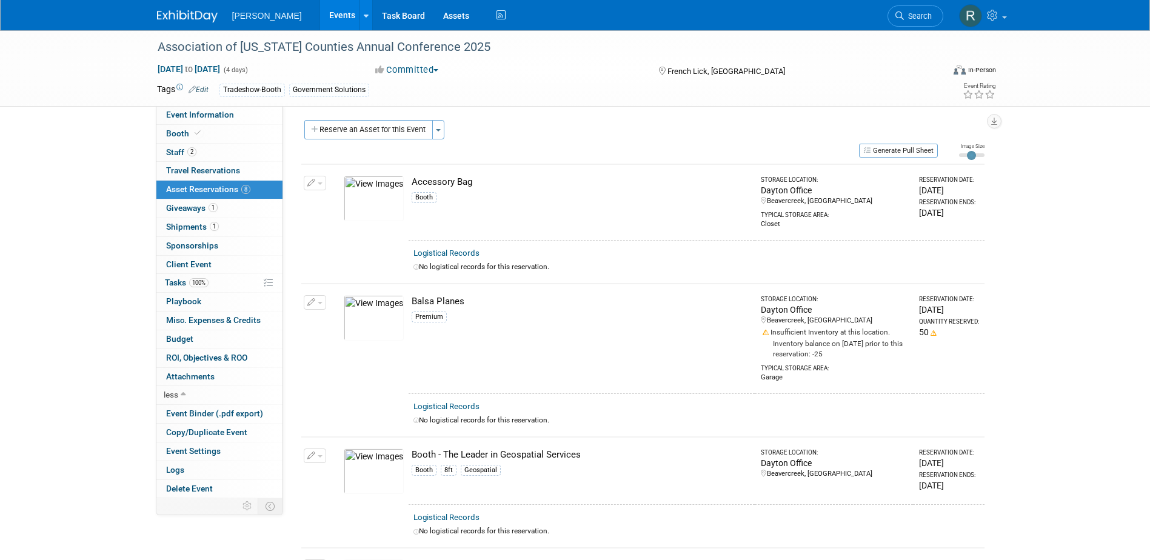
scroll to position [0, 0]
click at [405, 138] on button "Reserve an Asset for this Event" at bounding box center [368, 132] width 129 height 19
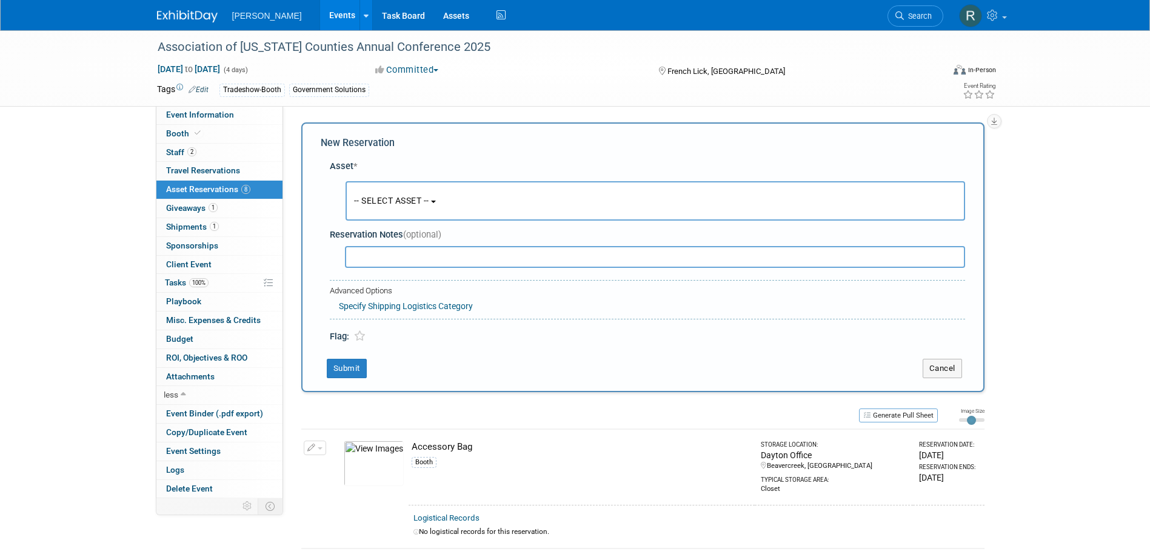
scroll to position [12, 0]
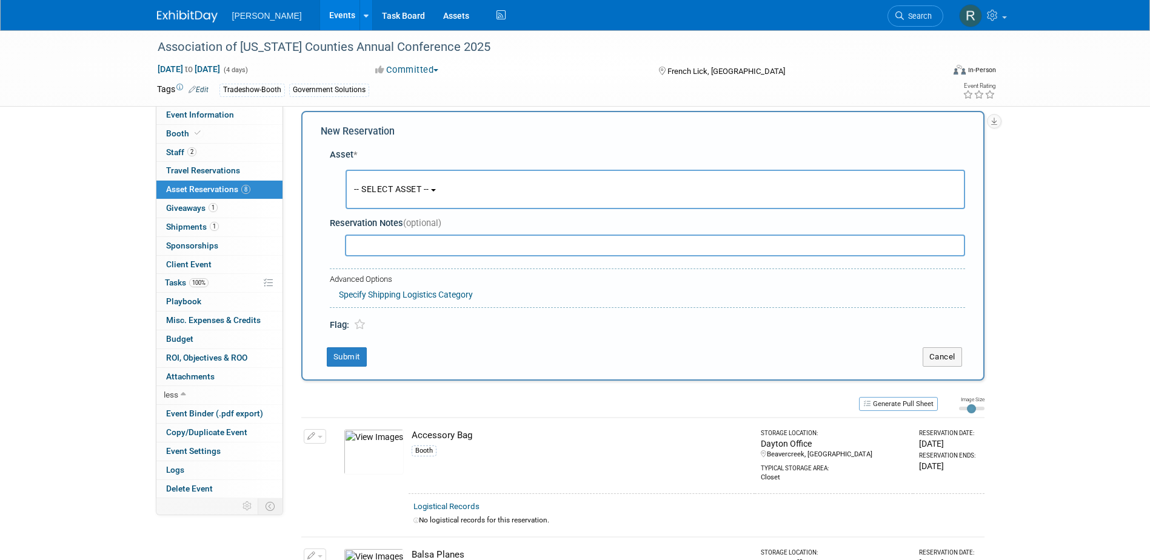
click at [388, 192] on span "-- SELECT ASSET --" at bounding box center [391, 189] width 75 height 10
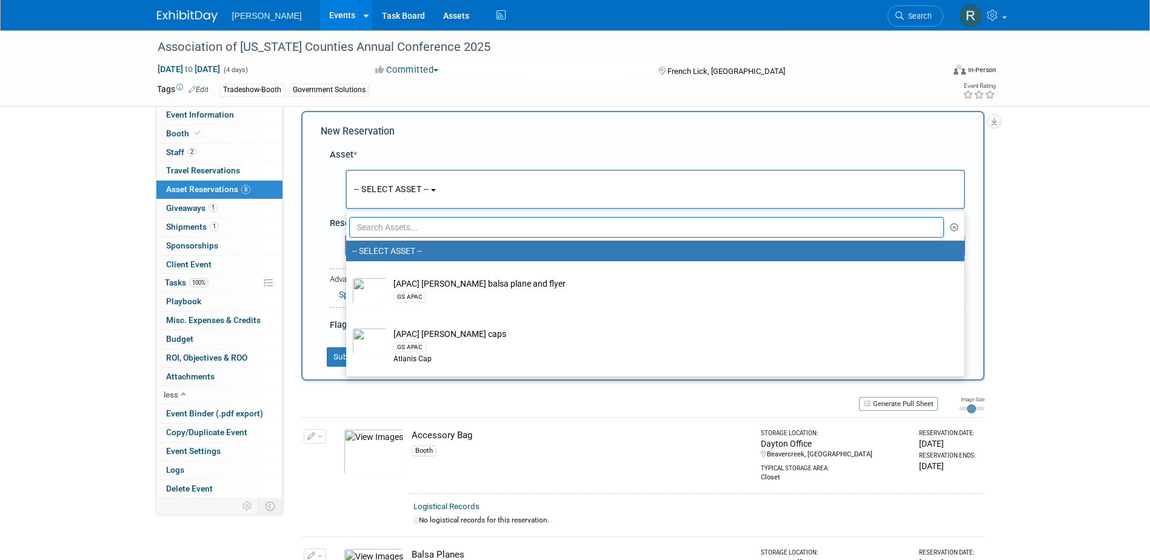
click at [395, 227] on input "text" at bounding box center [647, 227] width 596 height 21
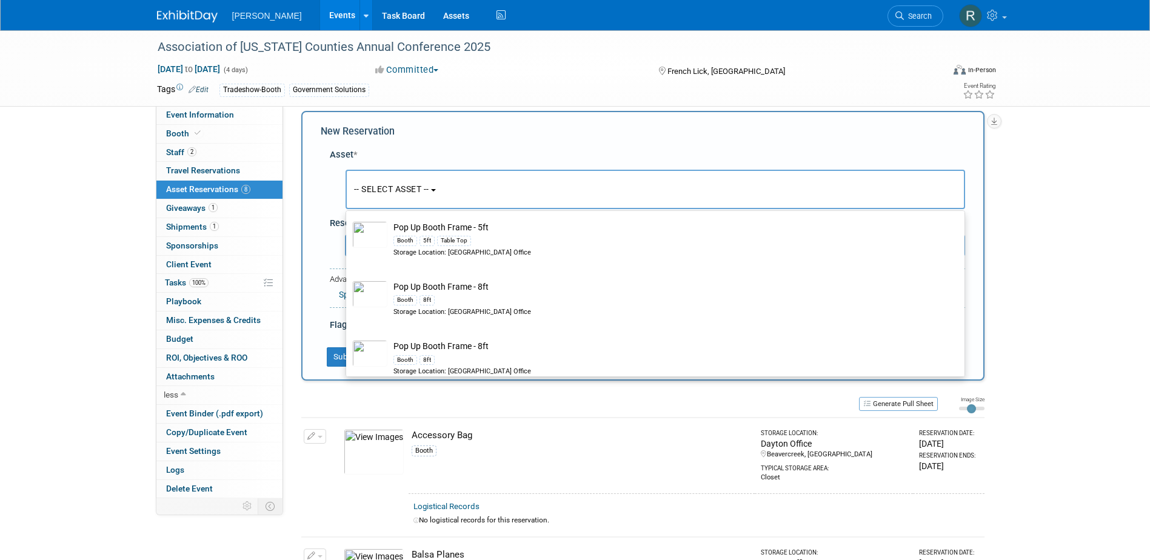
scroll to position [303, 0]
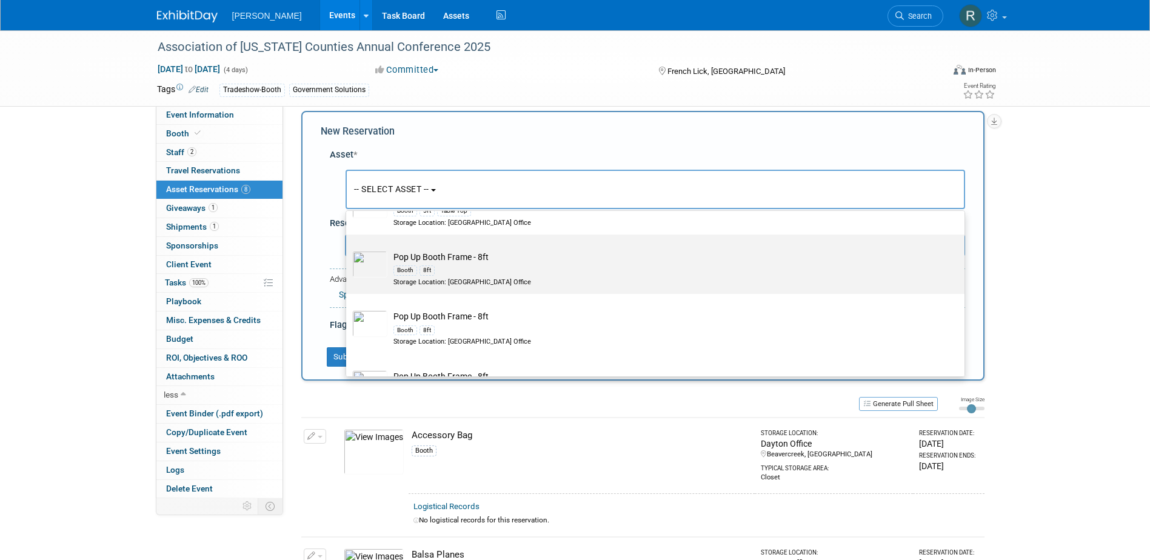
type input "Pop up"
click at [400, 266] on div "Booth 8ft" at bounding box center [667, 270] width 547 height 14
click at [348, 249] on input "Pop Up Booth Frame - 8ft Booth 8ft Storage Location: Dayton Office" at bounding box center [344, 245] width 8 height 8
select select "10726144"
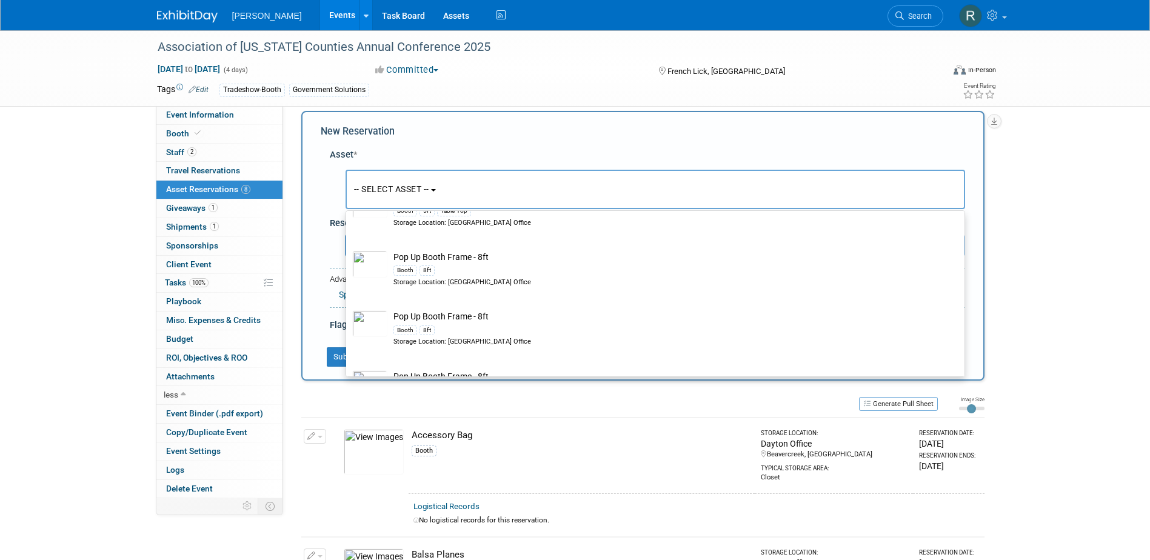
select select "8"
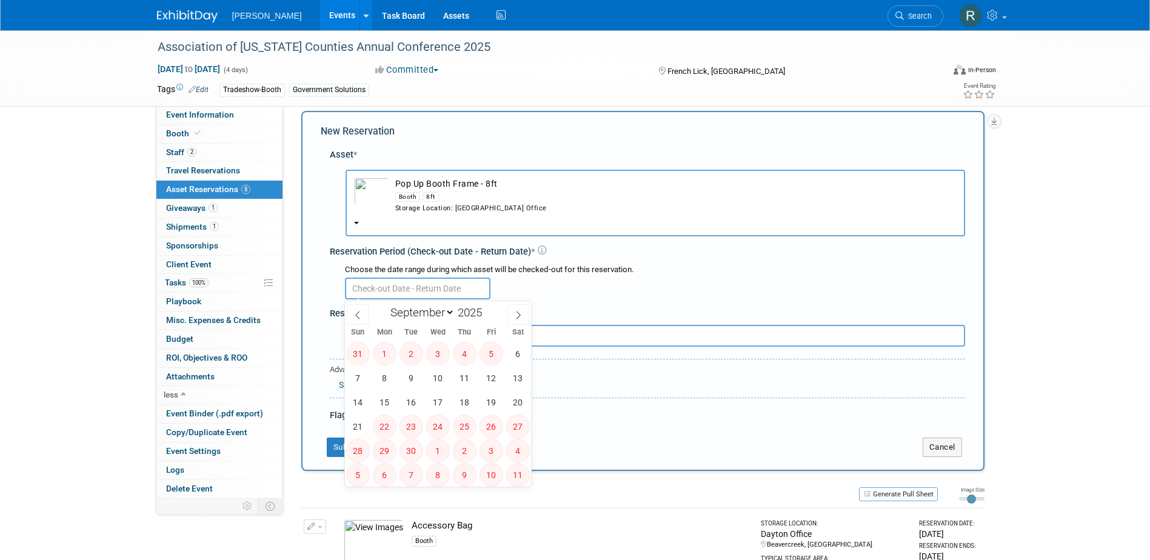
click at [400, 287] on input "text" at bounding box center [418, 289] width 146 height 22
click at [425, 212] on div "Storage Location: Dayton Office" at bounding box center [676, 209] width 562 height 10
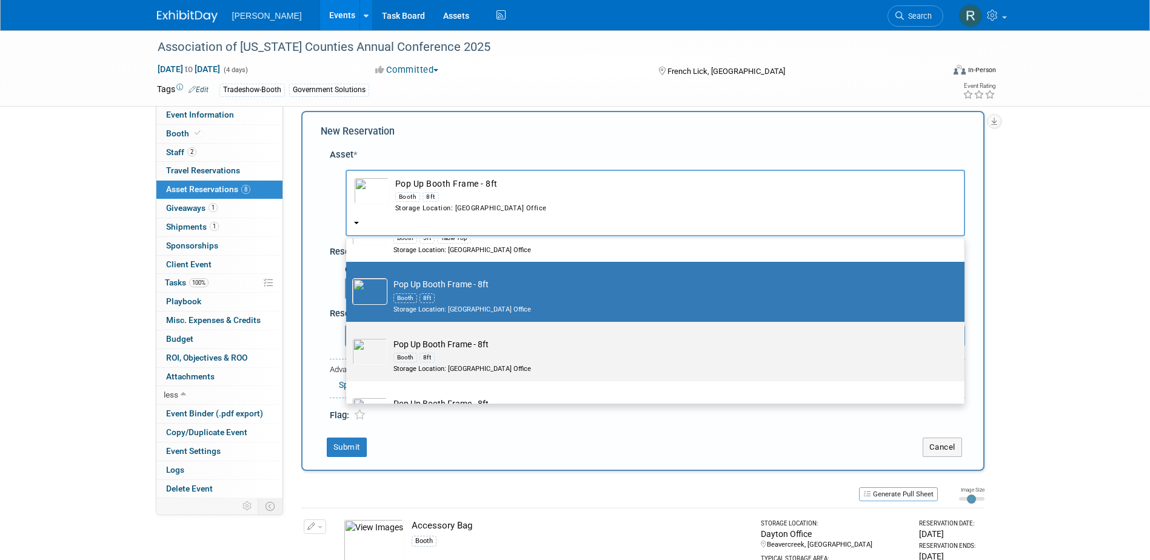
click at [423, 348] on td "Pop Up Booth Frame - 8ft Booth 8ft Storage Location: Dayton Office" at bounding box center [664, 356] width 553 height 36
click at [348, 337] on input "Pop Up Booth Frame - 8ft Booth 8ft Storage Location: Dayton Office" at bounding box center [344, 333] width 8 height 8
select select "10725805"
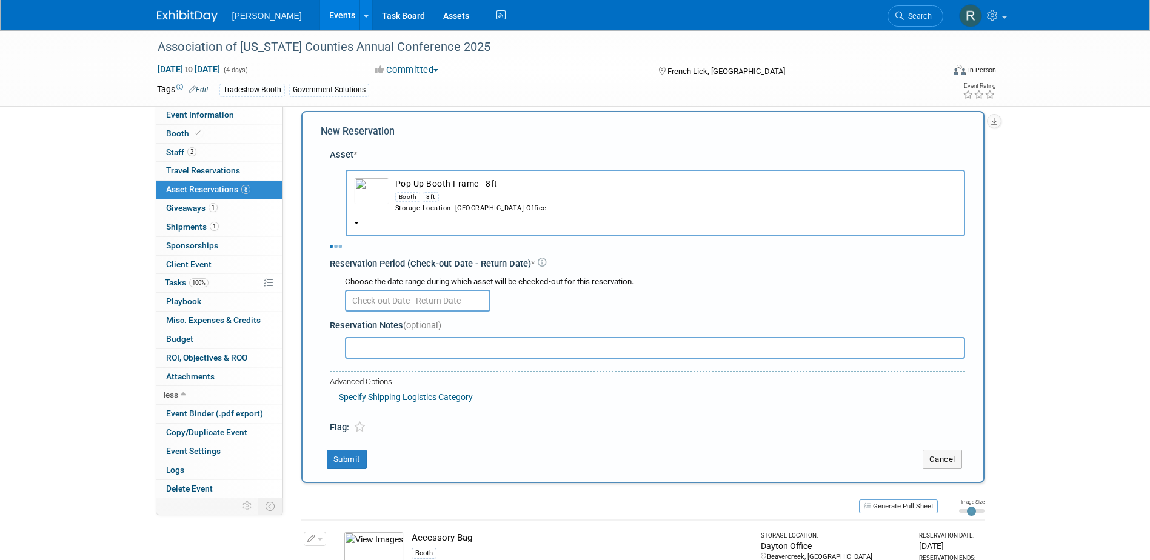
select select "8"
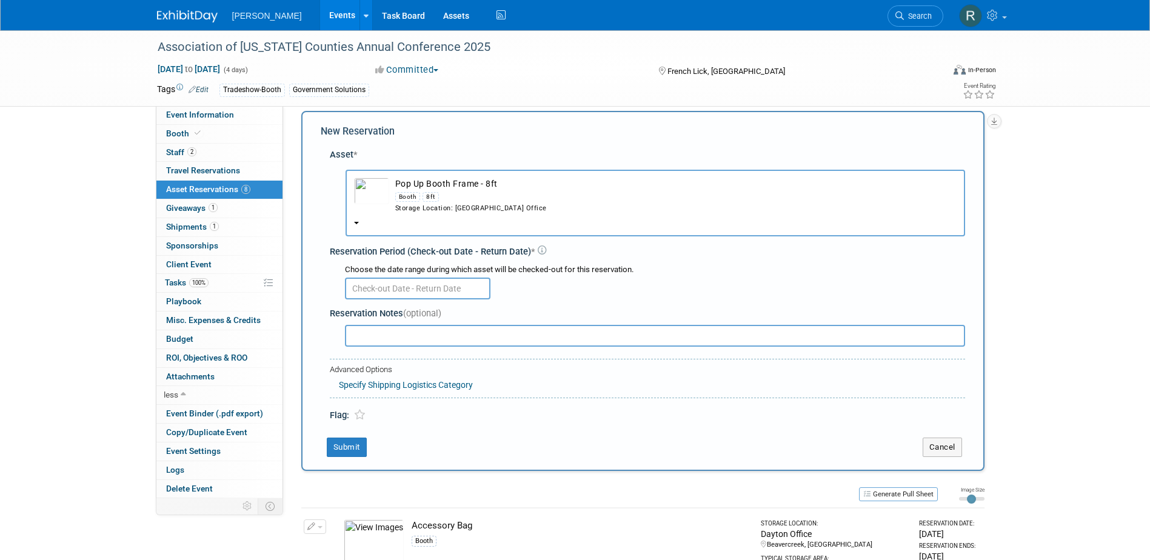
click at [411, 306] on div "Reservation Notes (optional)" at bounding box center [648, 326] width 636 height 47
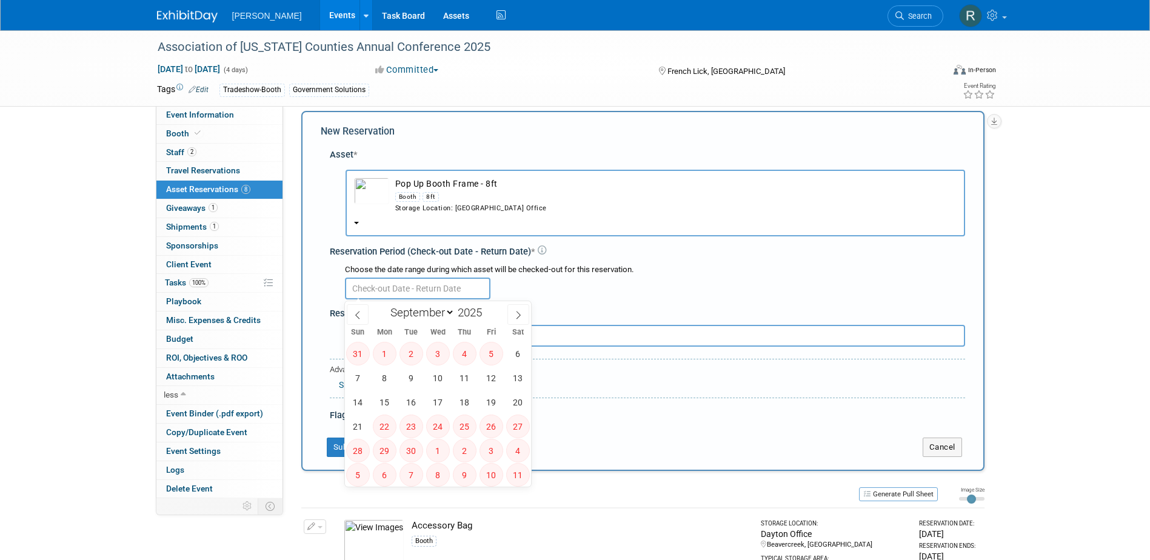
click at [409, 292] on input "text" at bounding box center [418, 289] width 146 height 22
click at [420, 192] on div "Booth 8ft" at bounding box center [676, 197] width 562 height 14
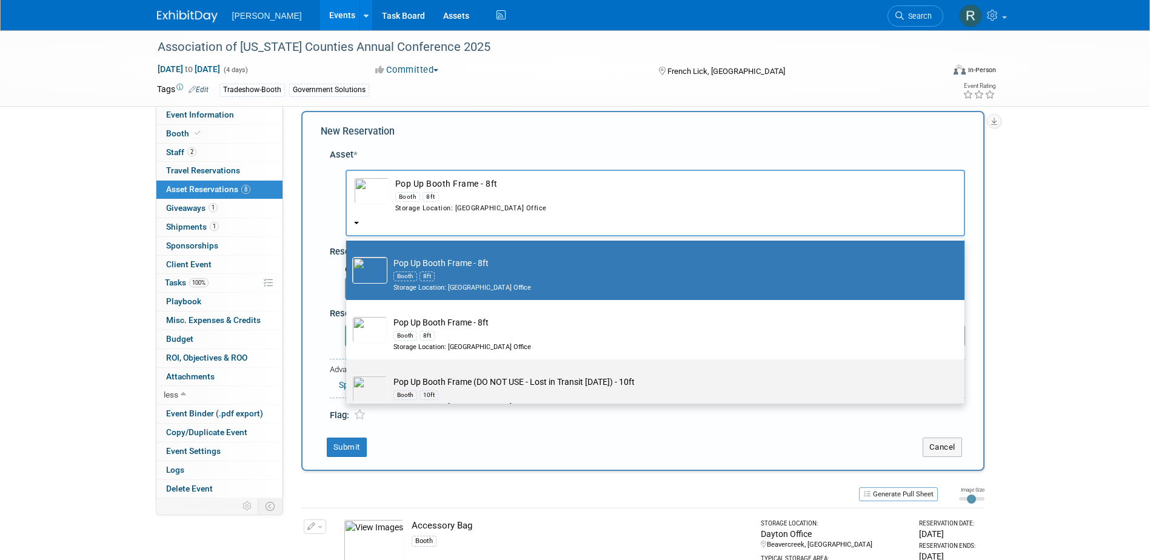
scroll to position [405, 0]
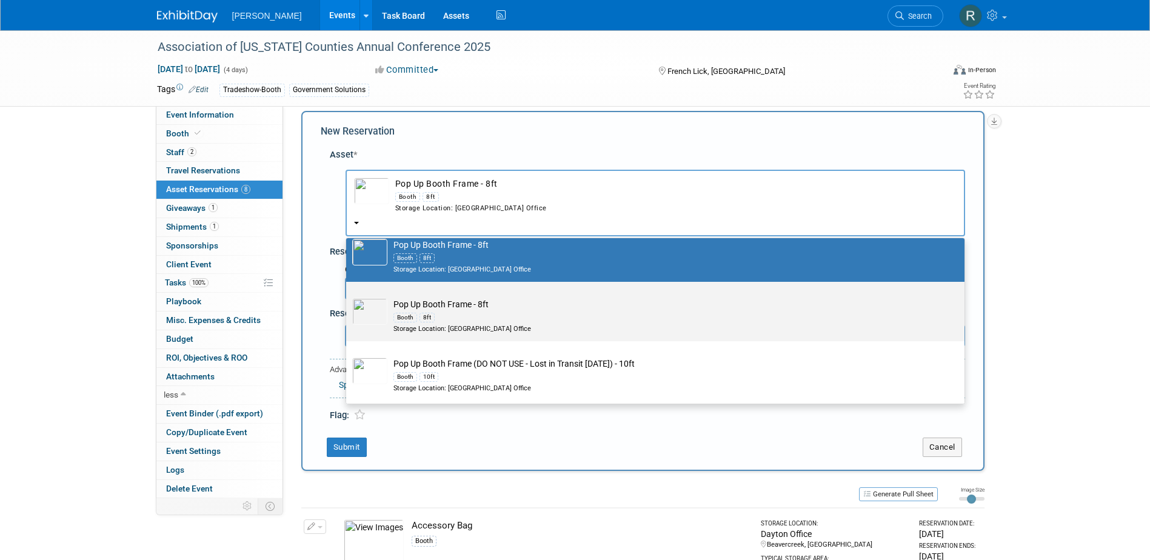
click at [420, 323] on div "Booth 8ft" at bounding box center [667, 318] width 547 height 14
click at [348, 297] on input "Pop Up Booth Frame - 8ft Booth 8ft Storage Location: Dayton Office" at bounding box center [344, 293] width 8 height 8
select select "10724433"
select select "8"
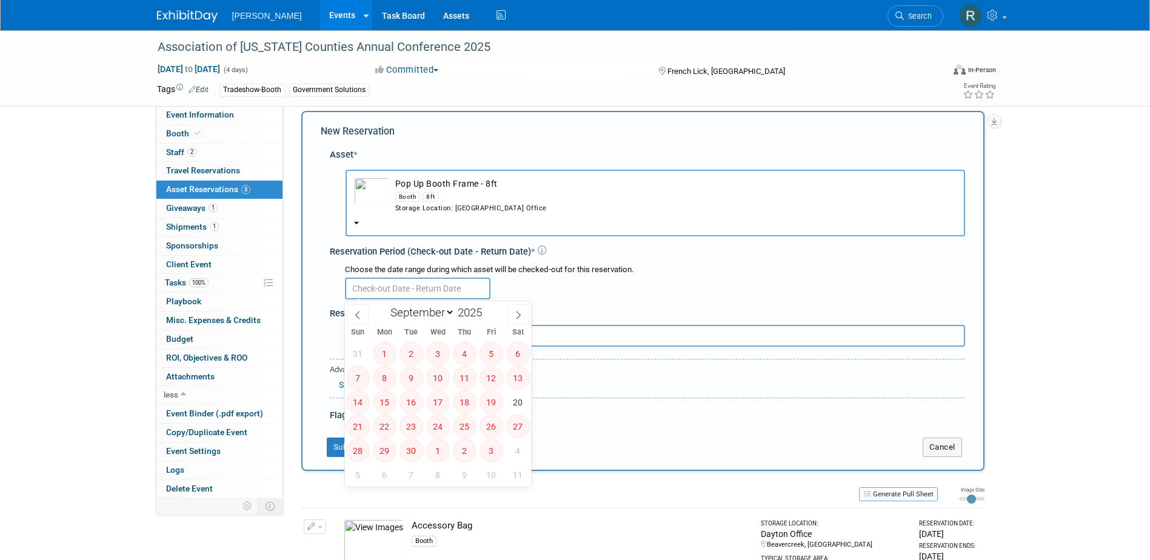
click at [417, 292] on input "text" at bounding box center [418, 289] width 146 height 22
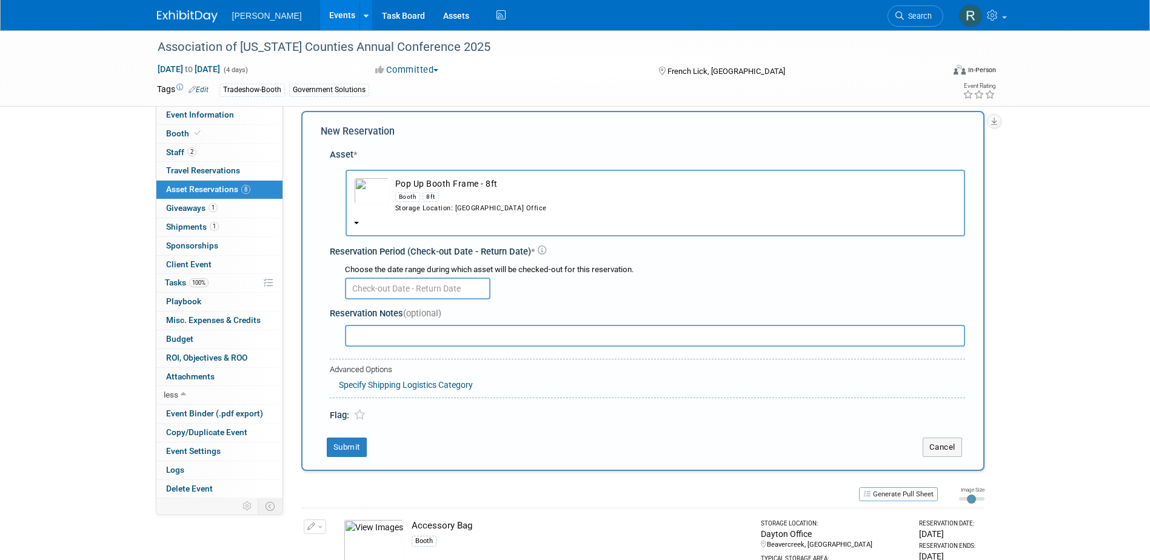
click at [422, 193] on div "Booth 8ft" at bounding box center [676, 197] width 562 height 14
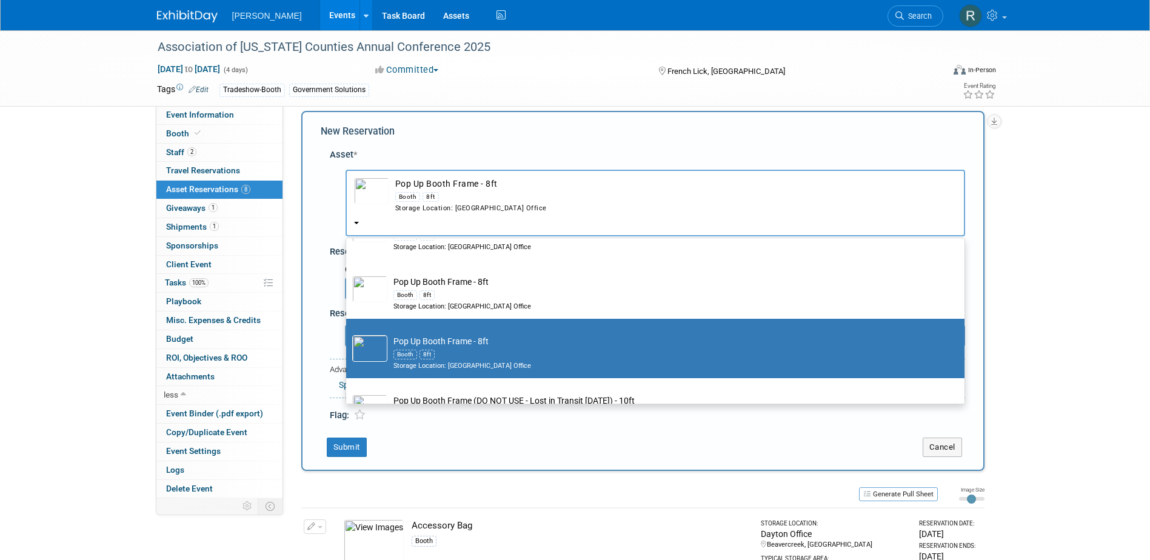
scroll to position [344, 0]
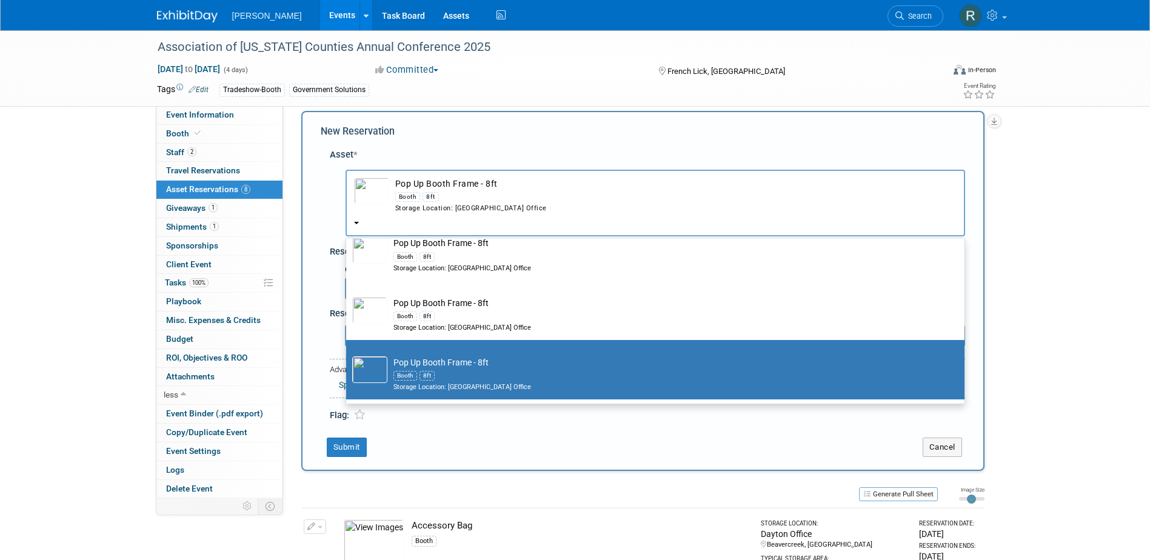
click at [438, 193] on div "8ft" at bounding box center [431, 197] width 16 height 10
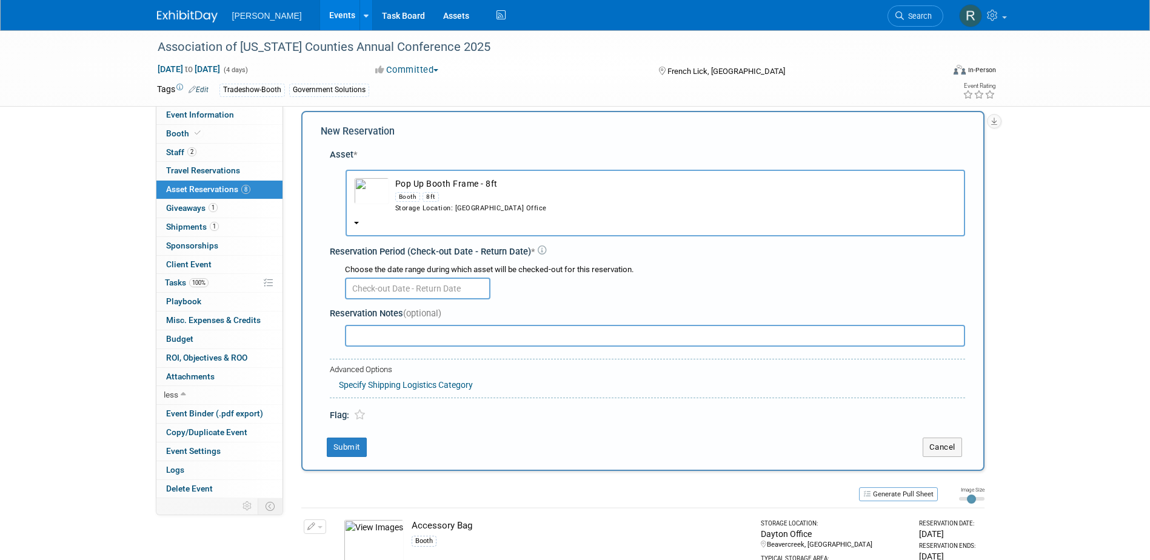
click at [421, 194] on div "Booth 8ft" at bounding box center [676, 197] width 562 height 14
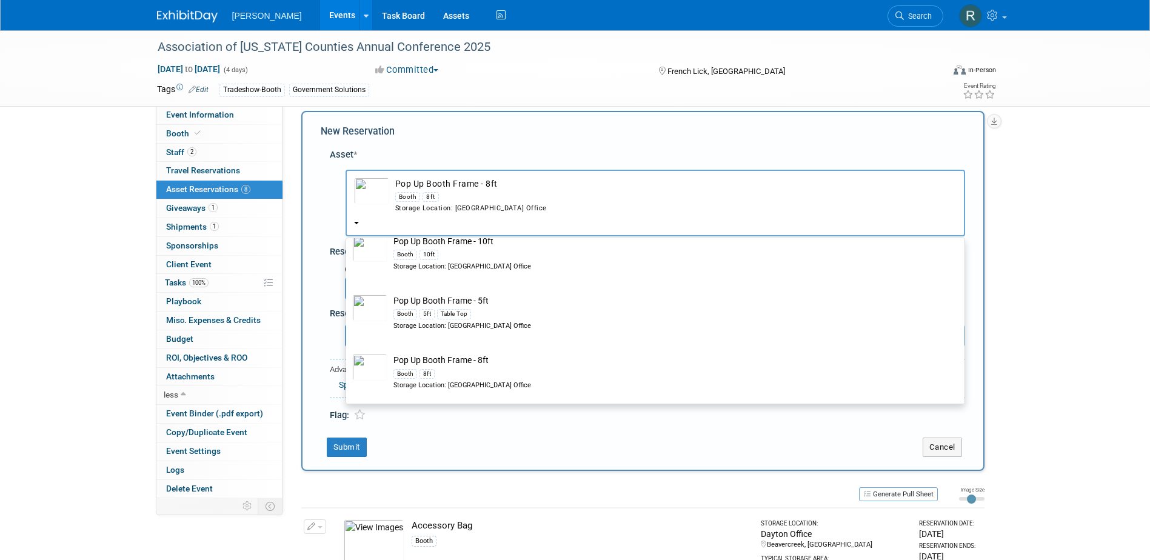
scroll to position [223, 0]
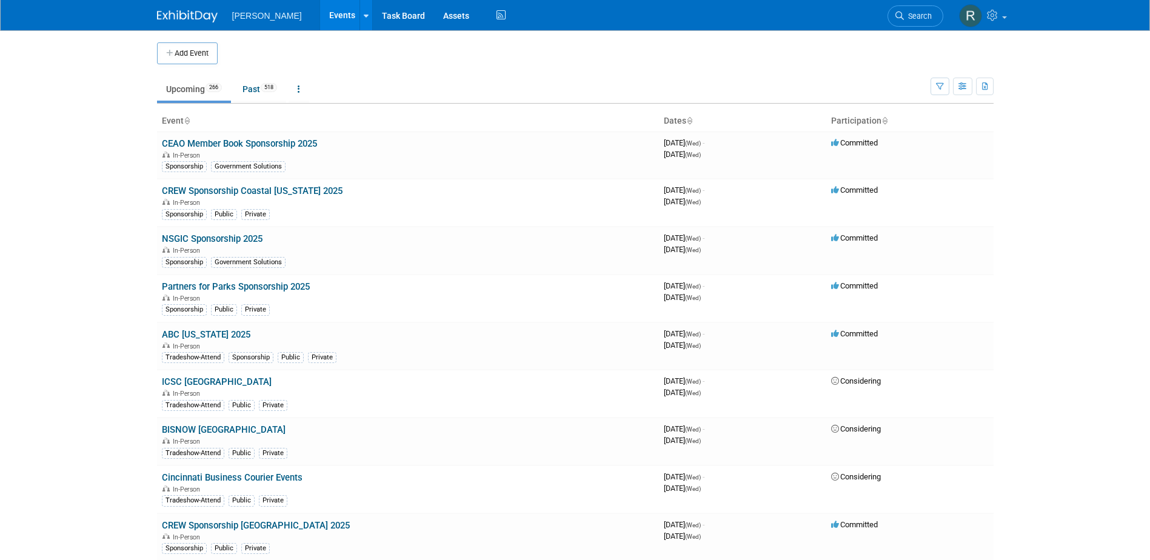
drag, startPoint x: 920, startPoint y: 14, endPoint x: 908, endPoint y: 20, distance: 13.6
click at [920, 14] on span "Search" at bounding box center [918, 16] width 28 height 9
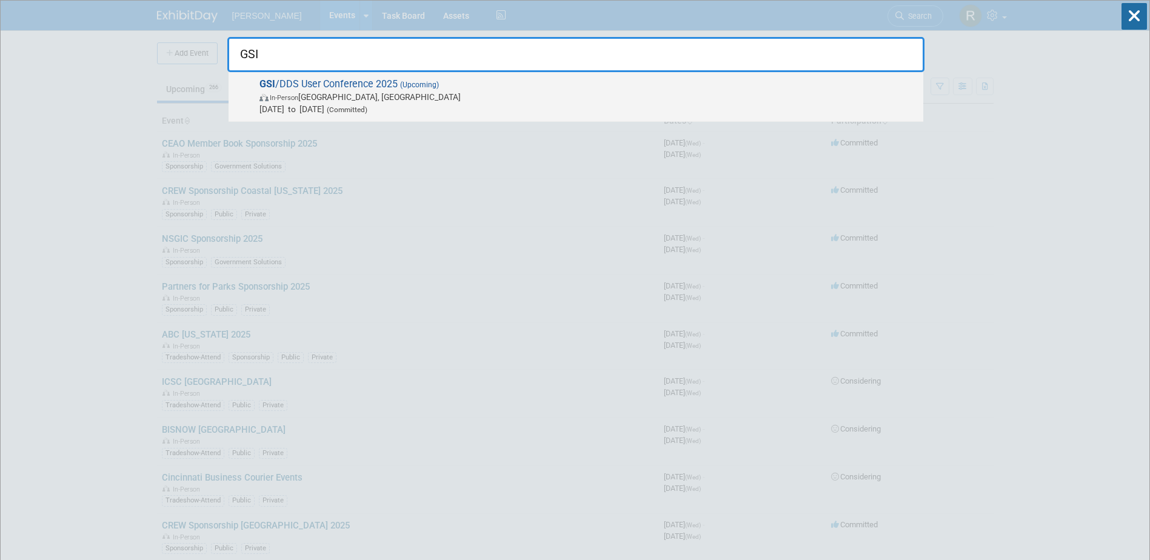
type input "GSI"
click at [480, 92] on span "In-Person Detroit, MI" at bounding box center [589, 97] width 658 height 12
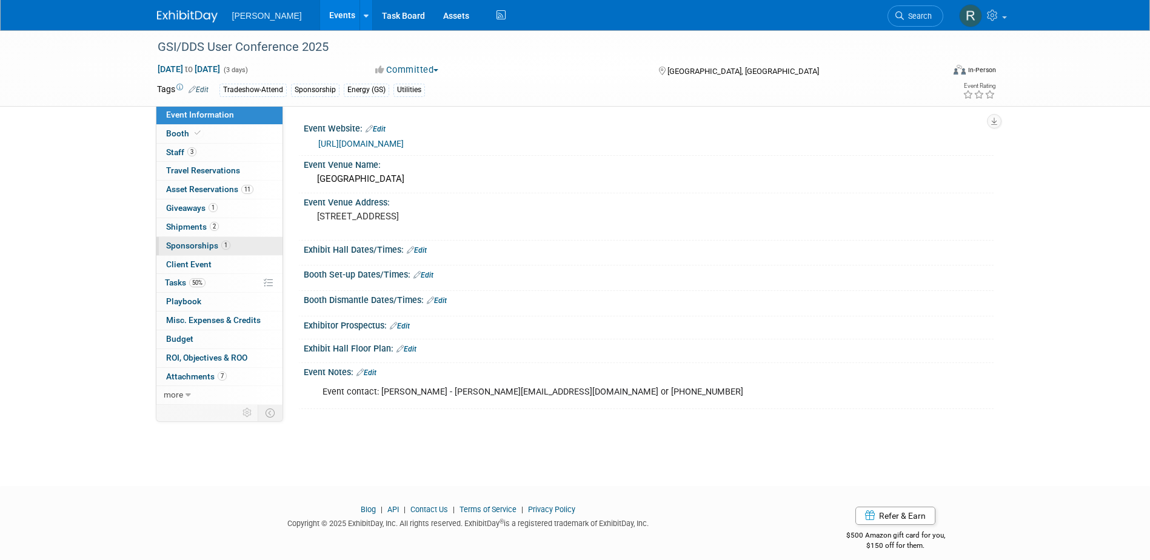
click at [202, 248] on span "Sponsorships 1" at bounding box center [198, 246] width 64 height 10
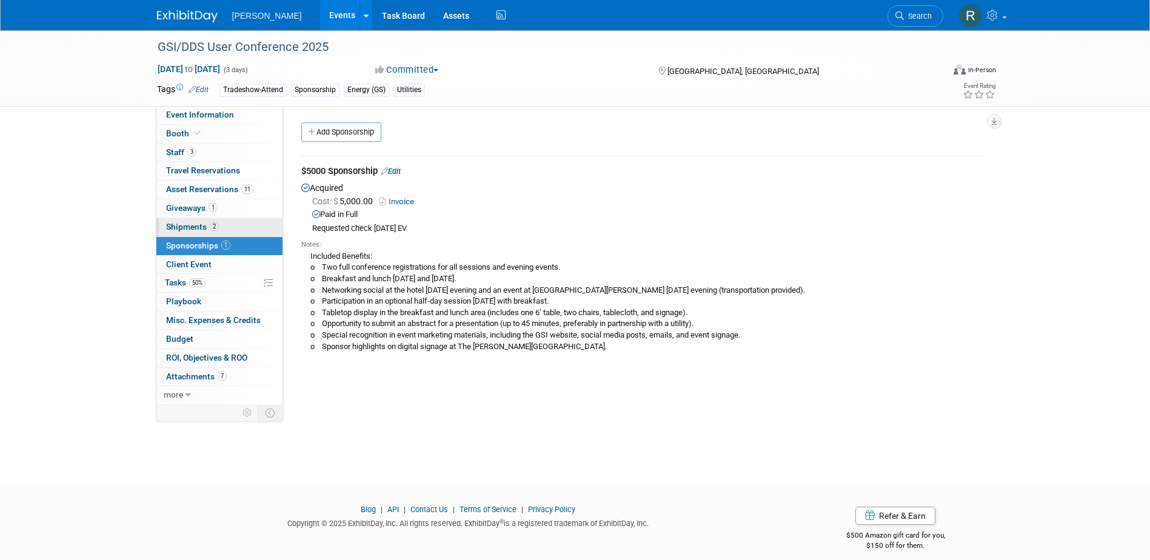
click at [186, 226] on span "Shipments 2" at bounding box center [192, 227] width 53 height 10
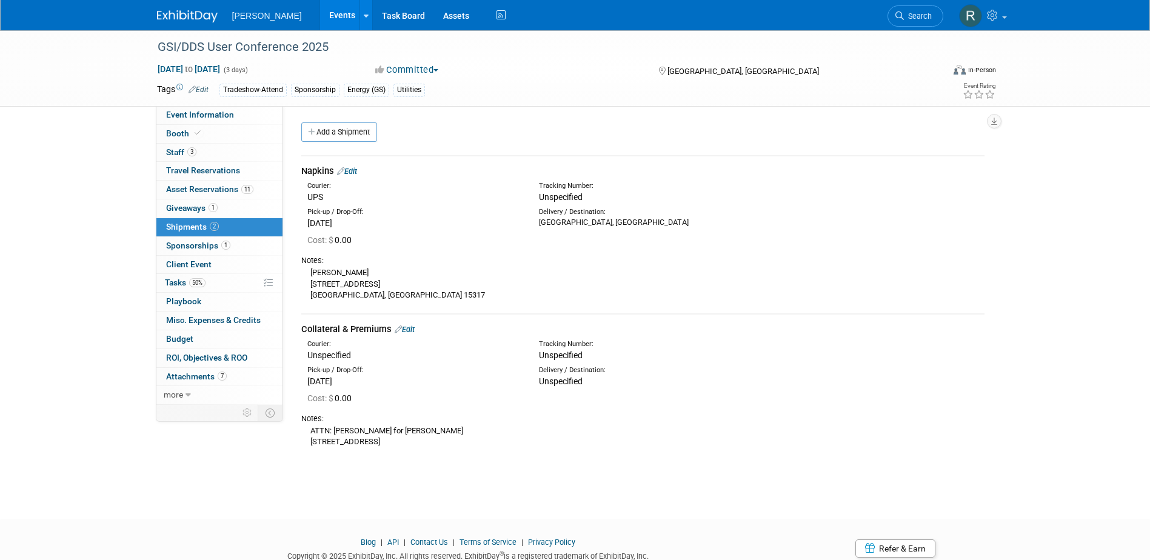
click at [411, 329] on link "Edit" at bounding box center [405, 329] width 20 height 9
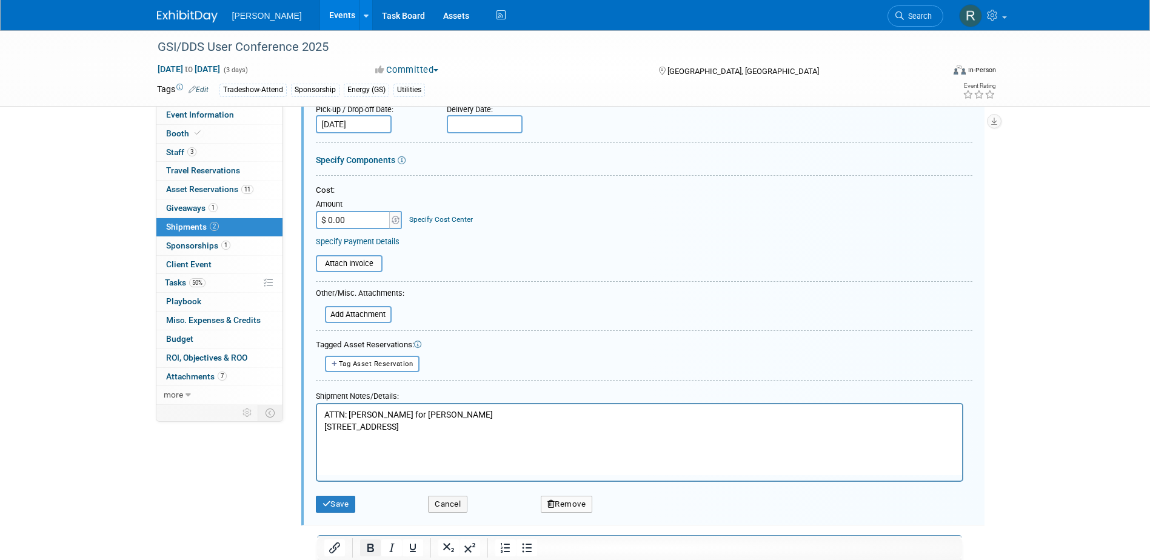
scroll to position [358, 0]
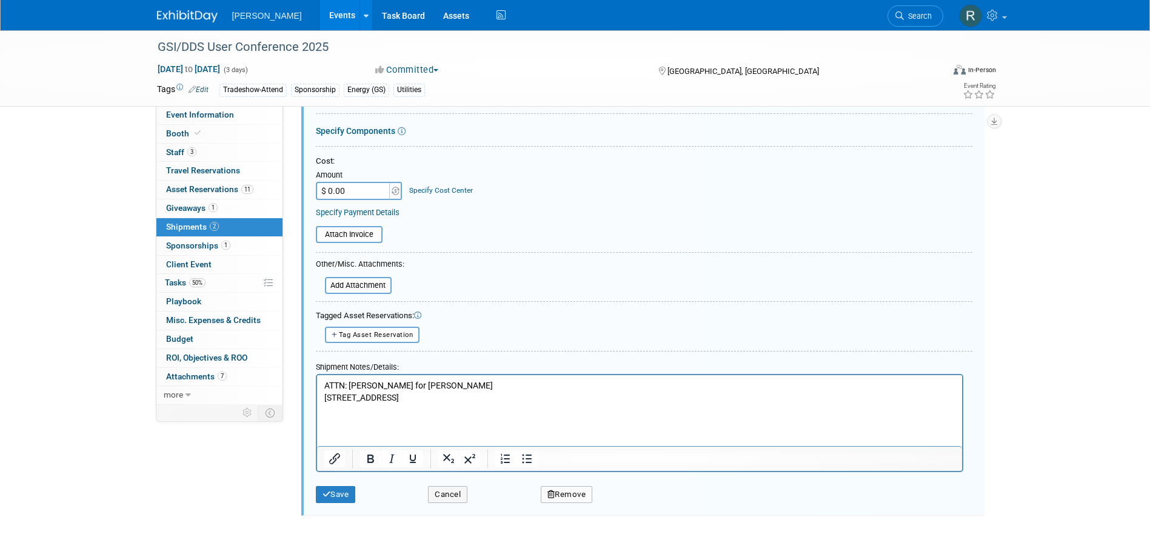
drag, startPoint x: 323, startPoint y: 384, endPoint x: 332, endPoint y: 397, distance: 15.7
click at [323, 385] on body "ATTN: Mimi Sion for Woolpert 5801 Southfield Expressway, Detroit, MI 48228" at bounding box center [639, 398] width 633 height 36
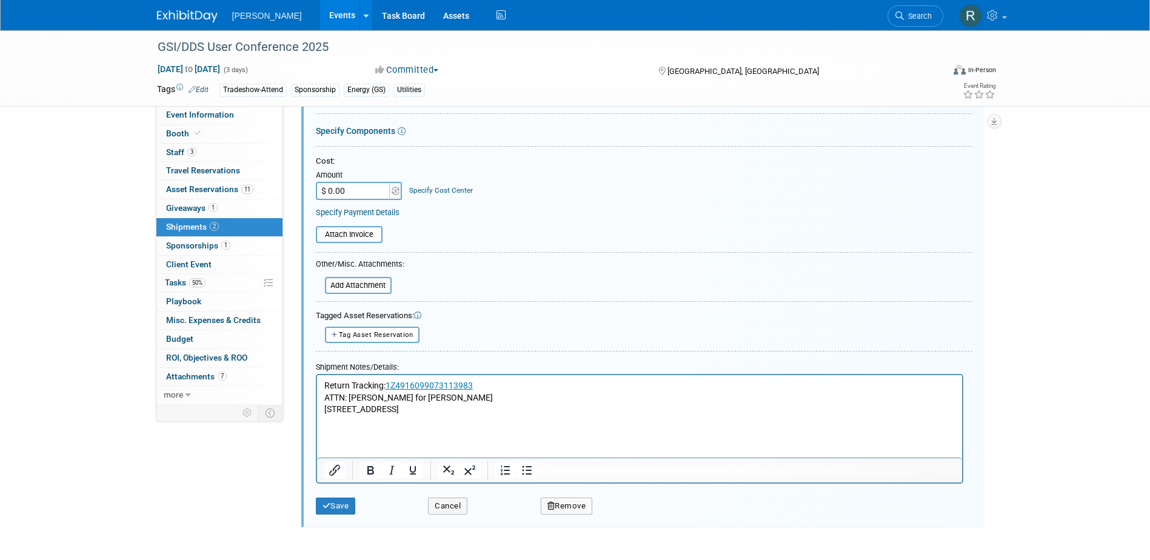
drag, startPoint x: 338, startPoint y: 508, endPoint x: 338, endPoint y: 496, distance: 12.1
click at [338, 508] on button "Save" at bounding box center [336, 506] width 40 height 17
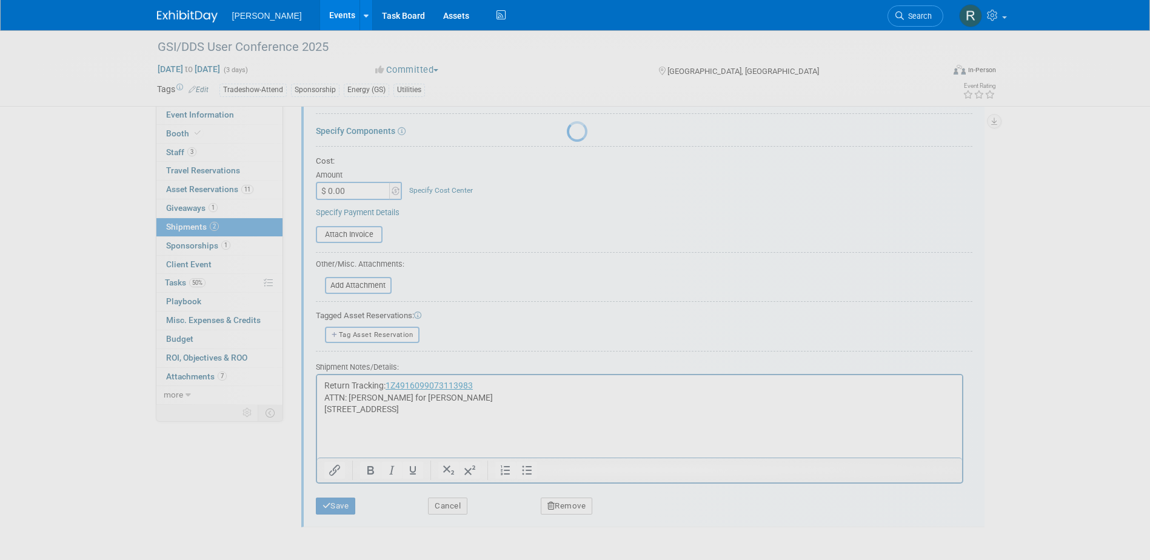
scroll to position [55, 0]
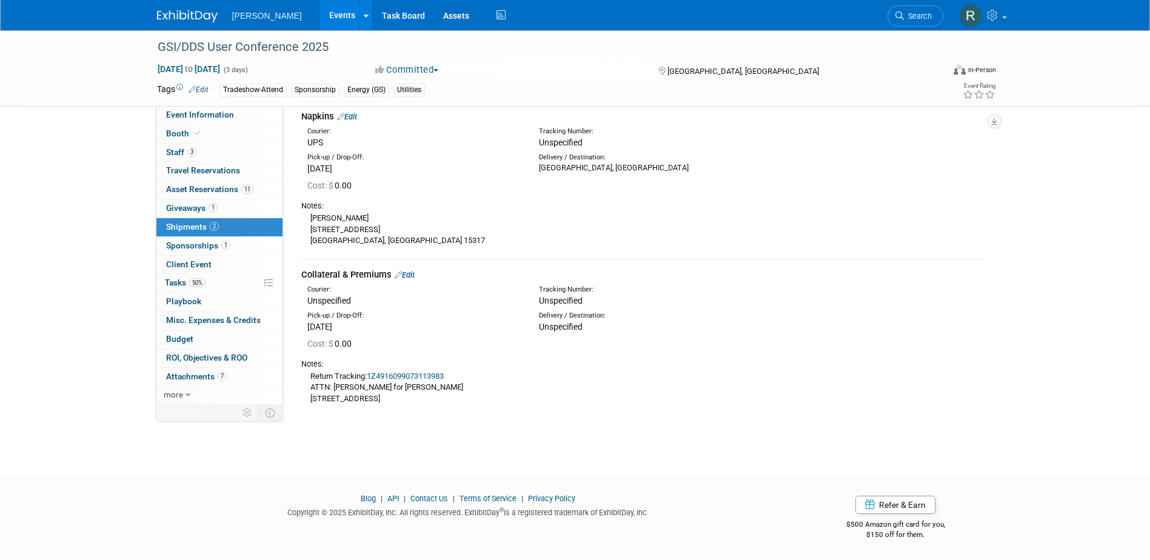
click at [361, 116] on div "Napkins Edit" at bounding box center [643, 116] width 684 height 13
click at [356, 116] on link "Edit" at bounding box center [347, 116] width 20 height 9
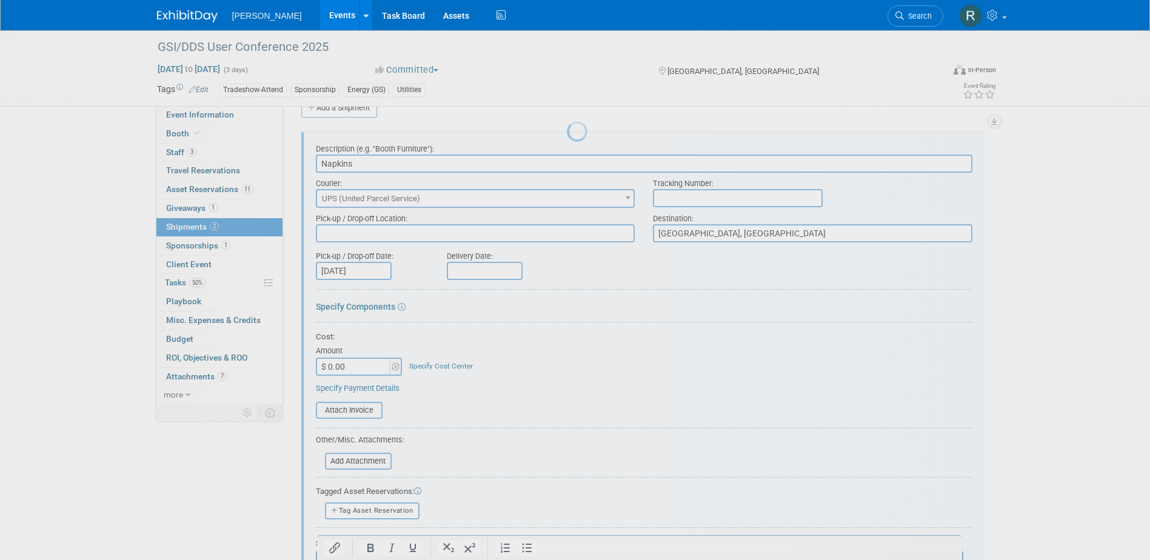
scroll to position [18, 0]
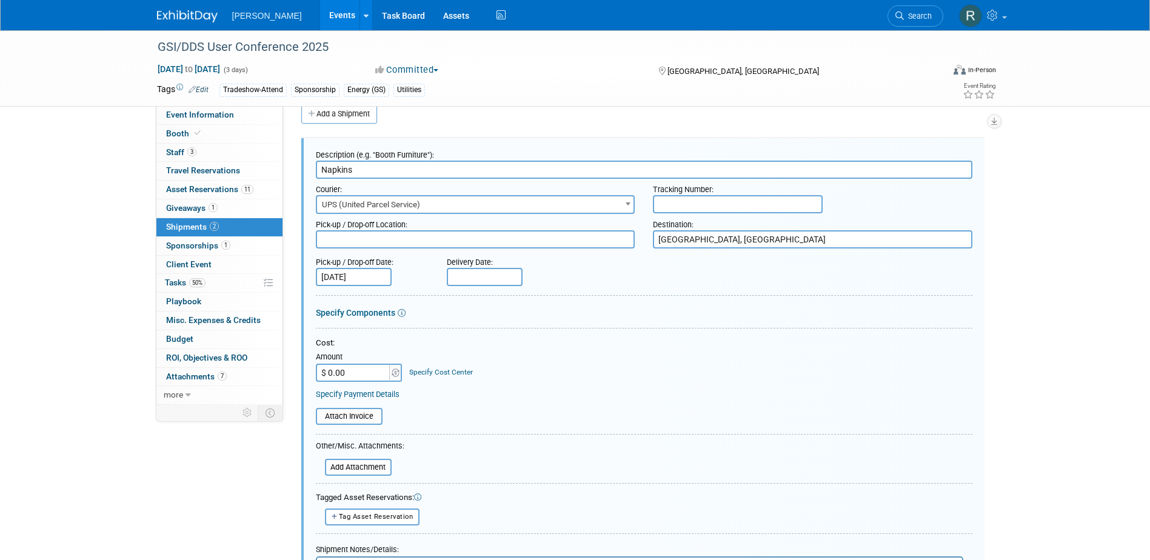
click at [671, 201] on input "text" at bounding box center [738, 204] width 170 height 18
paste input "1Z4916090373127720"
type input "1Z4916090373127720"
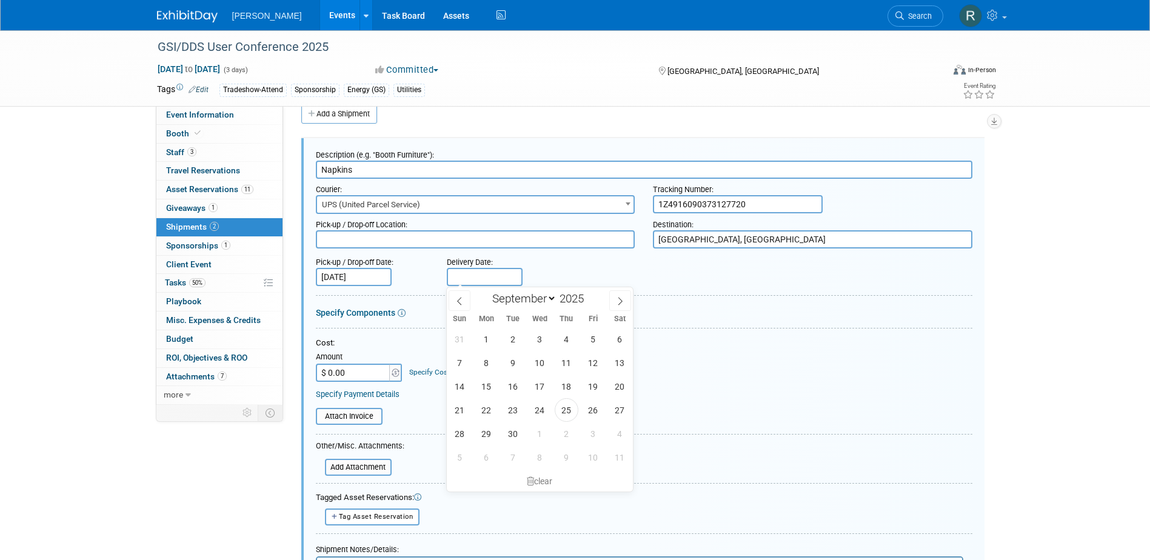
click at [486, 270] on input "text" at bounding box center [485, 277] width 76 height 18
click at [591, 415] on span "26" at bounding box center [594, 410] width 24 height 24
type input "Sep 26, 2025"
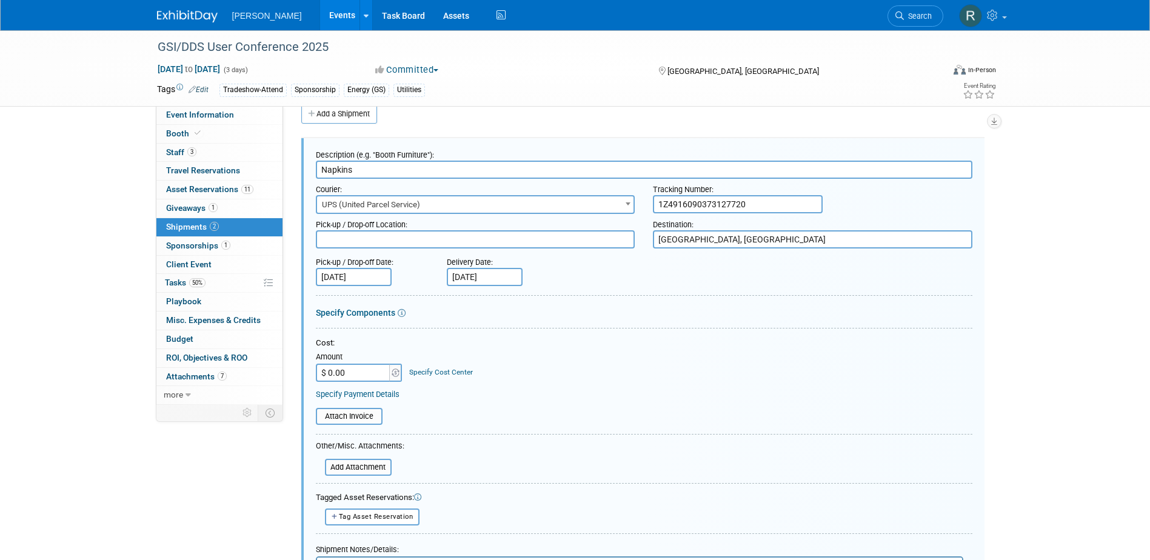
click at [374, 280] on input "Sep 22, 2025" at bounding box center [354, 277] width 76 height 18
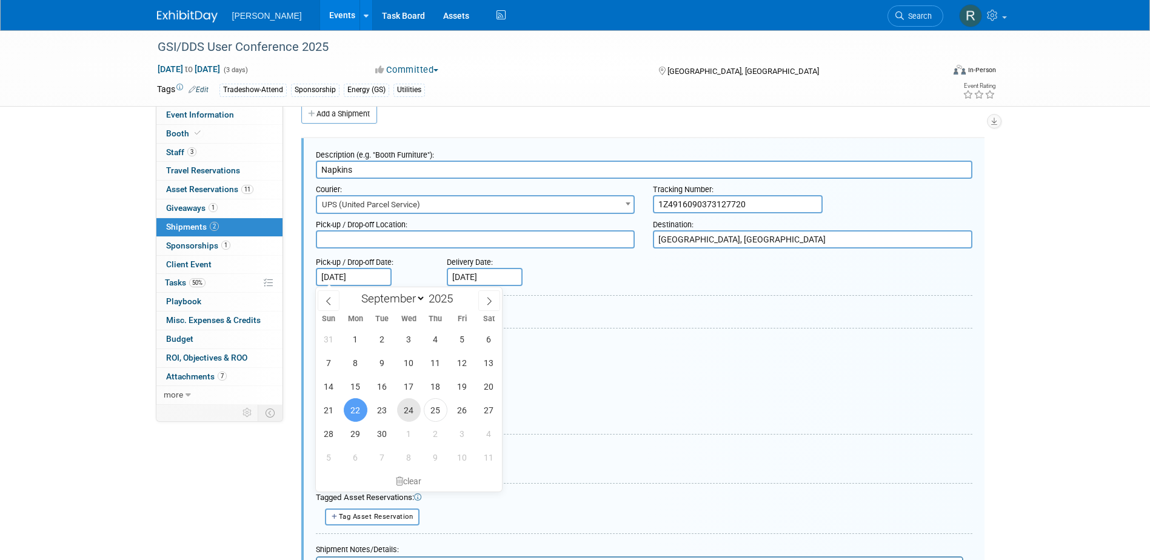
click at [409, 411] on span "24" at bounding box center [409, 410] width 24 height 24
type input "Sep 24, 2025"
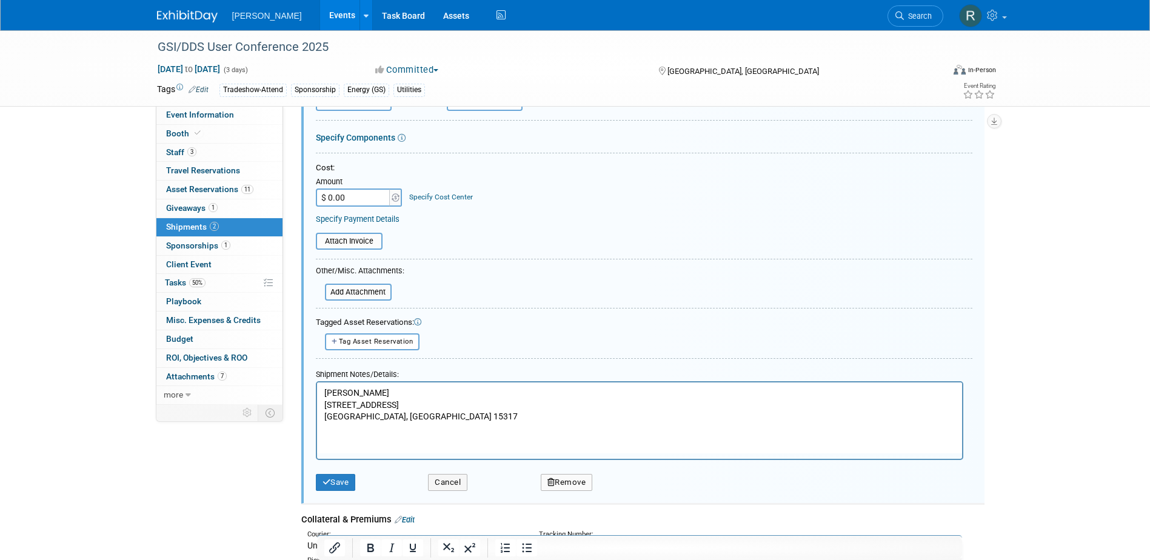
scroll to position [200, 0]
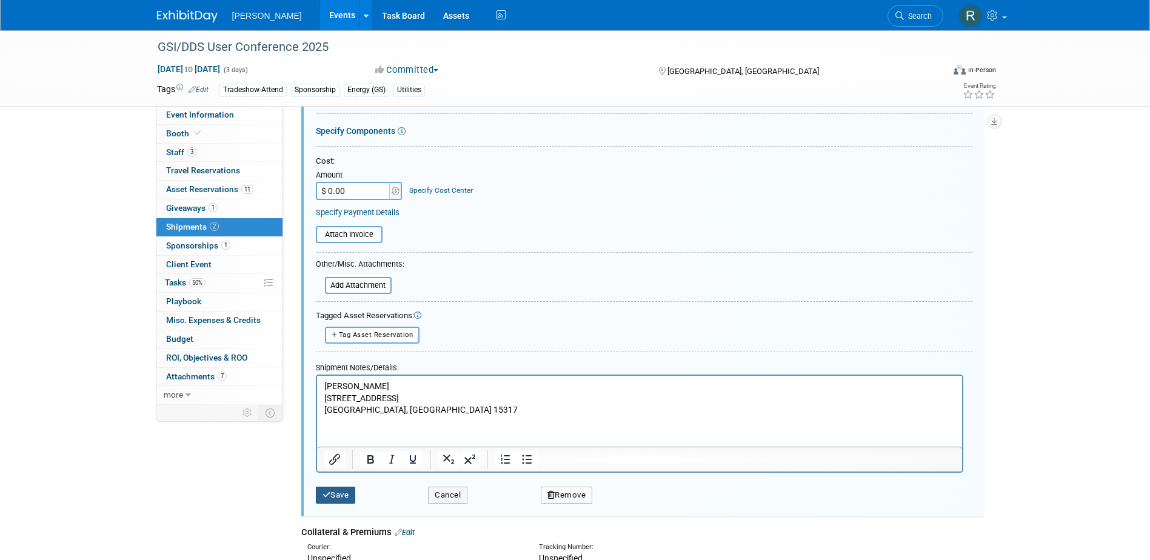
click at [340, 494] on button "Save" at bounding box center [336, 495] width 40 height 17
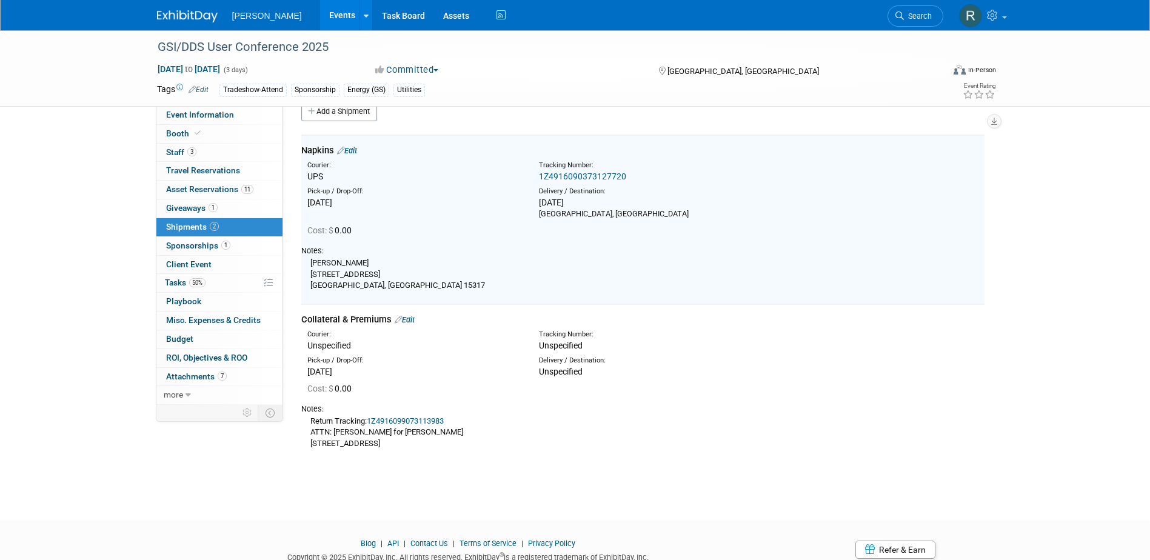
scroll to position [18, 0]
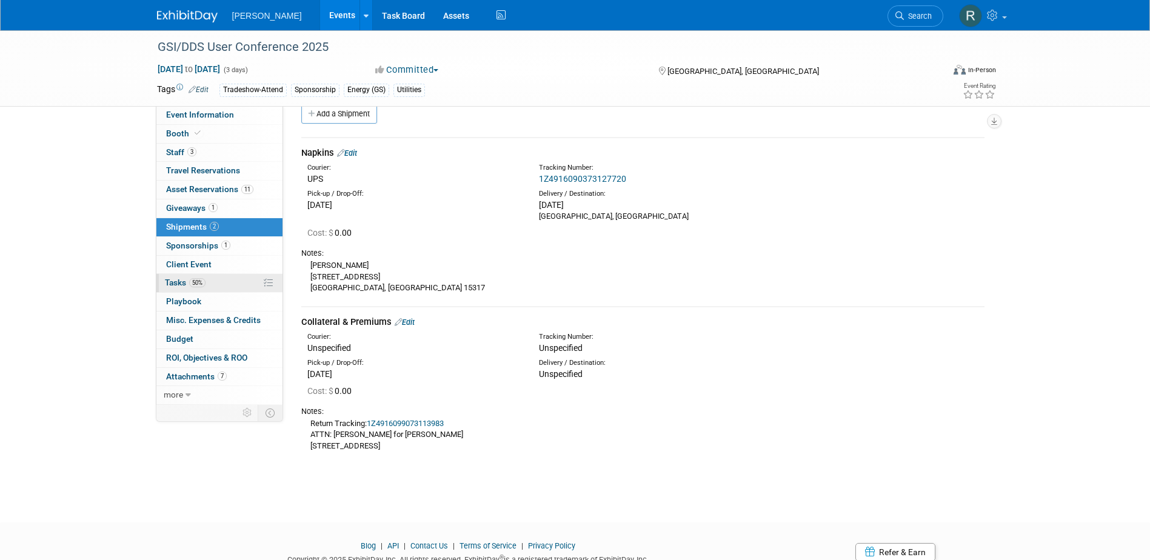
click at [192, 283] on span "50%" at bounding box center [197, 282] width 16 height 9
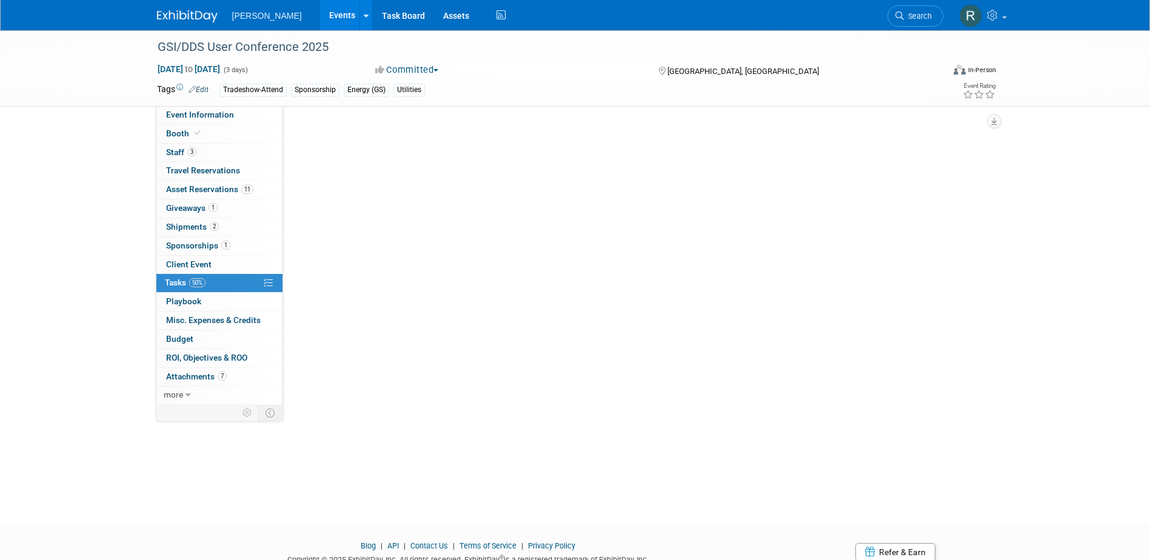
scroll to position [0, 0]
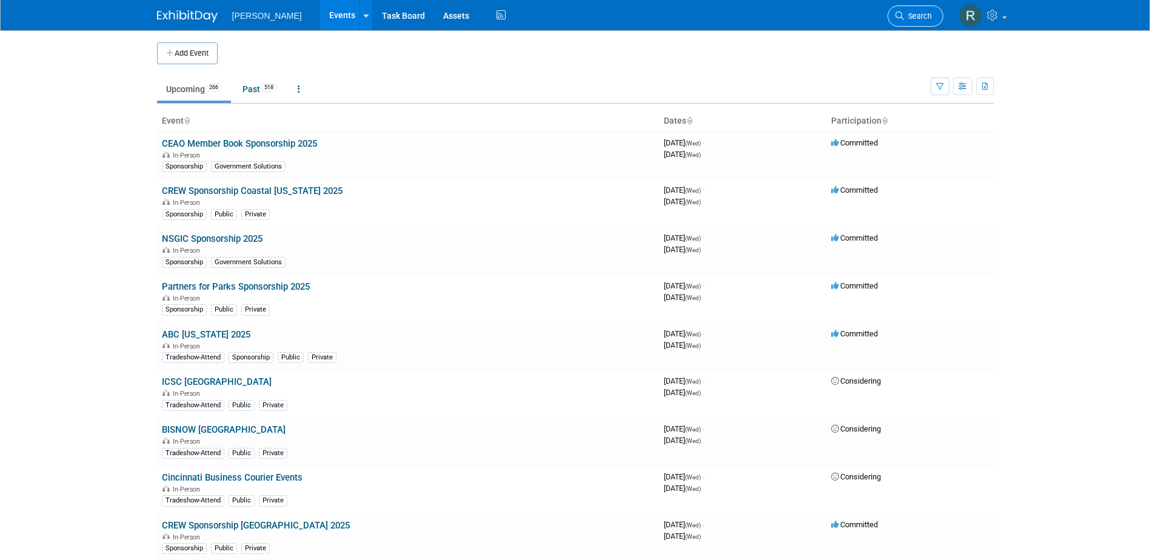
click at [905, 15] on span "Search" at bounding box center [918, 16] width 28 height 9
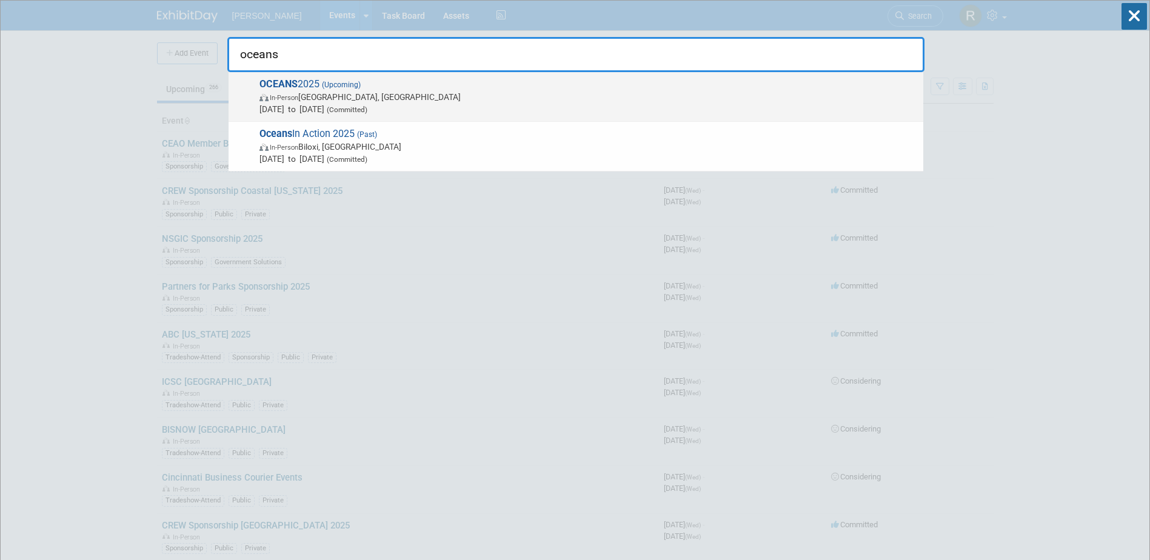
type input "oceans"
click at [351, 87] on span "(Upcoming)" at bounding box center [340, 85] width 41 height 8
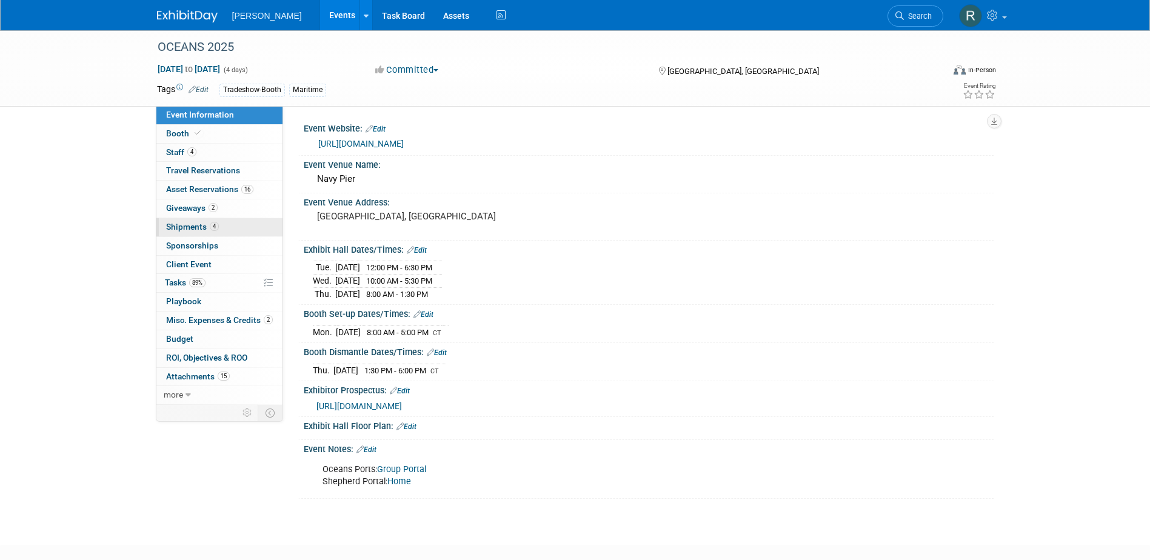
click at [187, 227] on span "Shipments 4" at bounding box center [192, 227] width 53 height 10
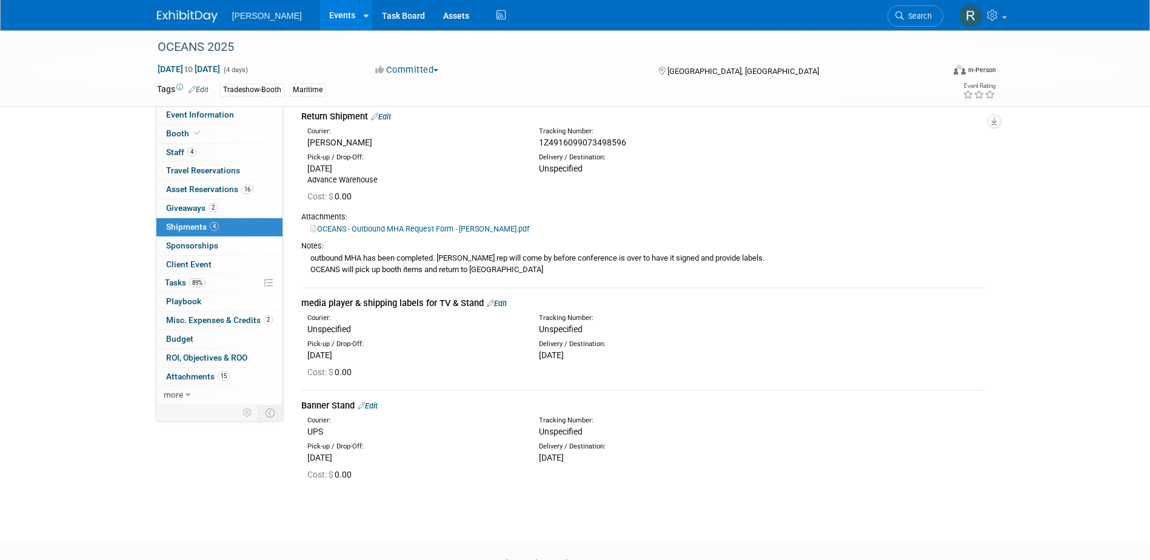
scroll to position [303, 0]
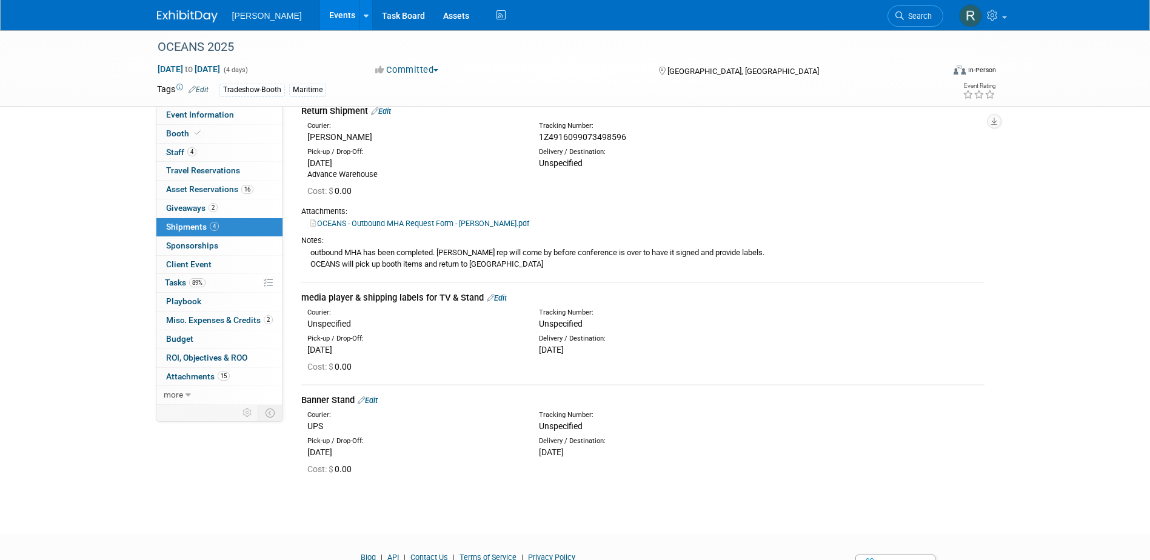
click at [374, 402] on link "Edit" at bounding box center [368, 400] width 20 height 9
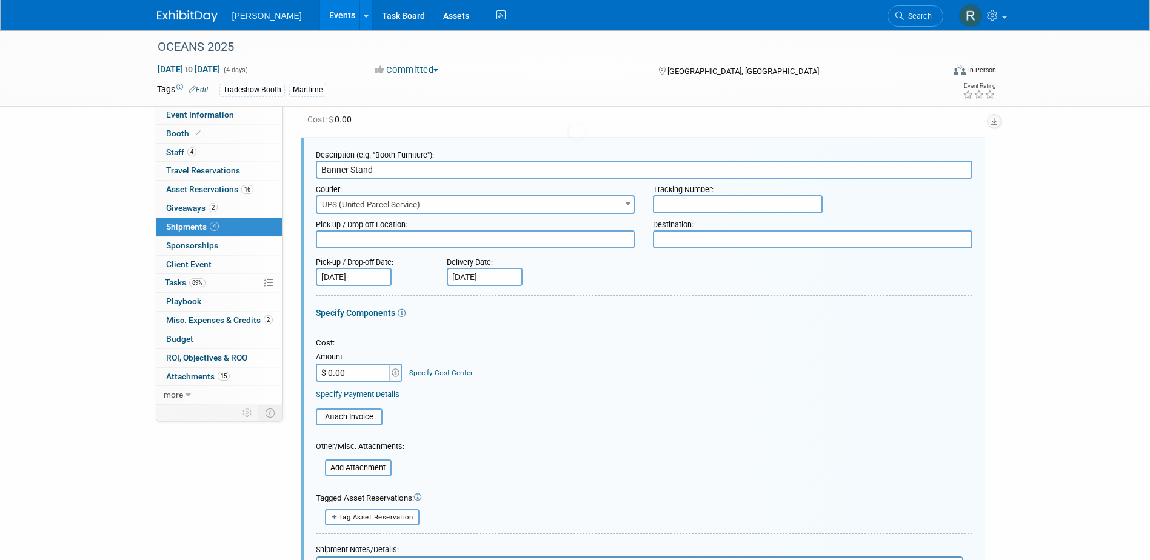
scroll to position [0, 0]
click at [747, 204] on input "text" at bounding box center [738, 204] width 170 height 18
paste input "1Z4916090375344714"
type input "1Z4916090375344714"
click at [452, 234] on textarea at bounding box center [476, 239] width 320 height 18
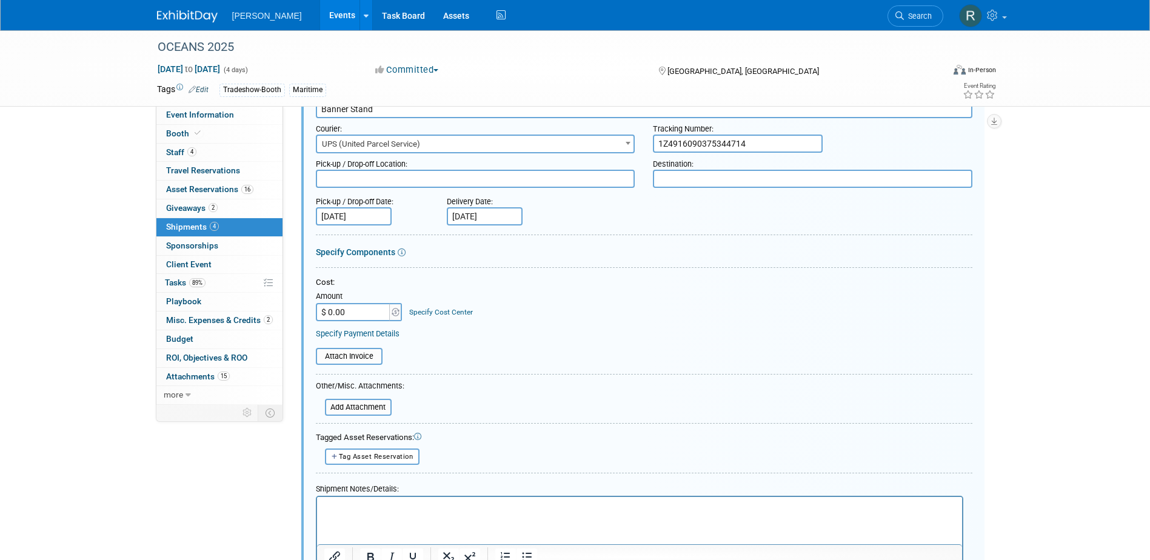
scroll to position [672, 0]
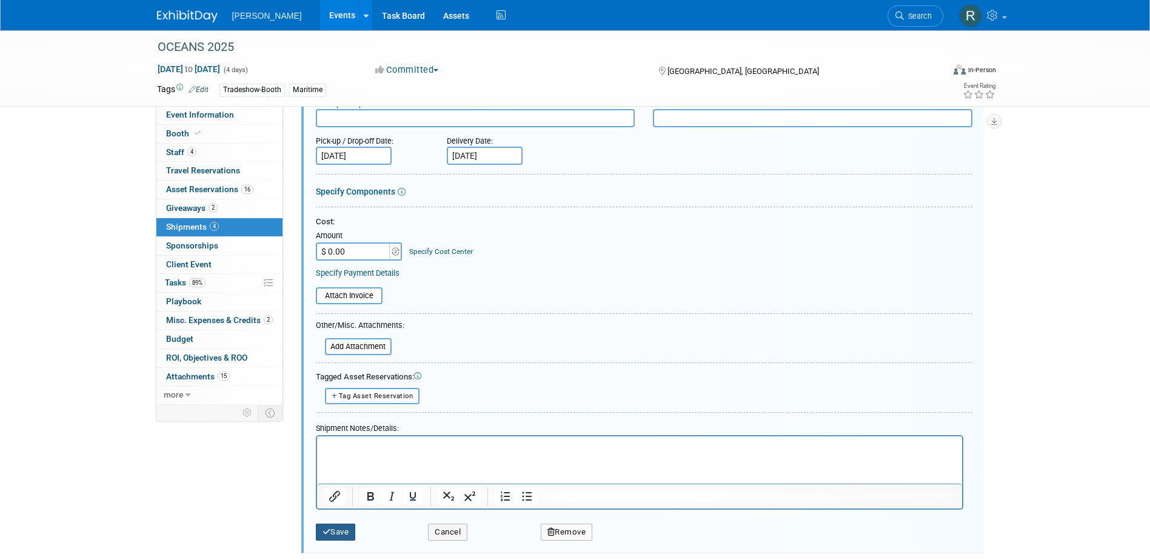
click at [336, 532] on button "Save" at bounding box center [336, 532] width 40 height 17
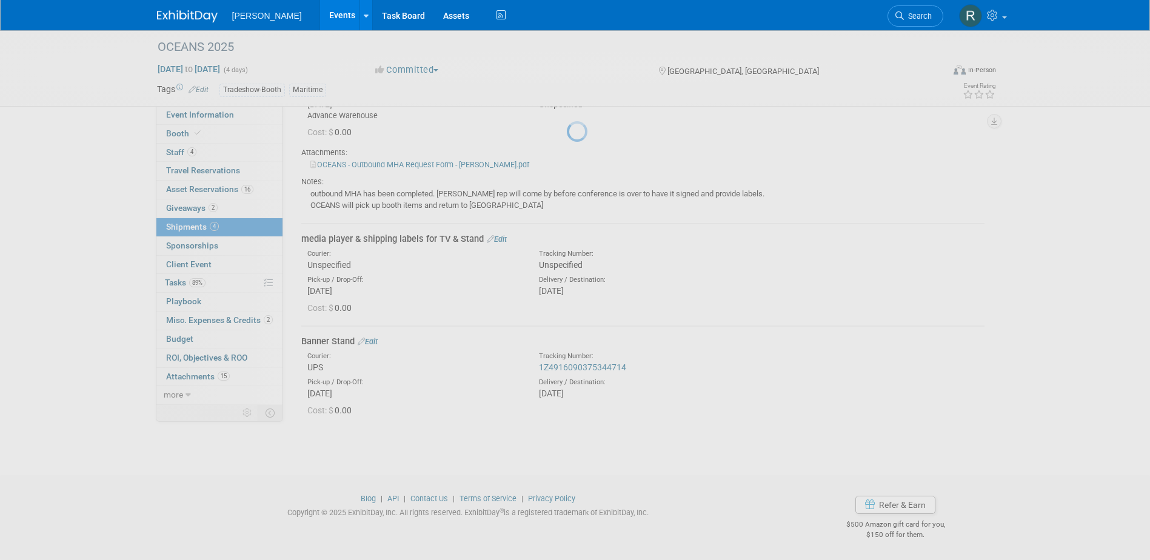
scroll to position [362, 0]
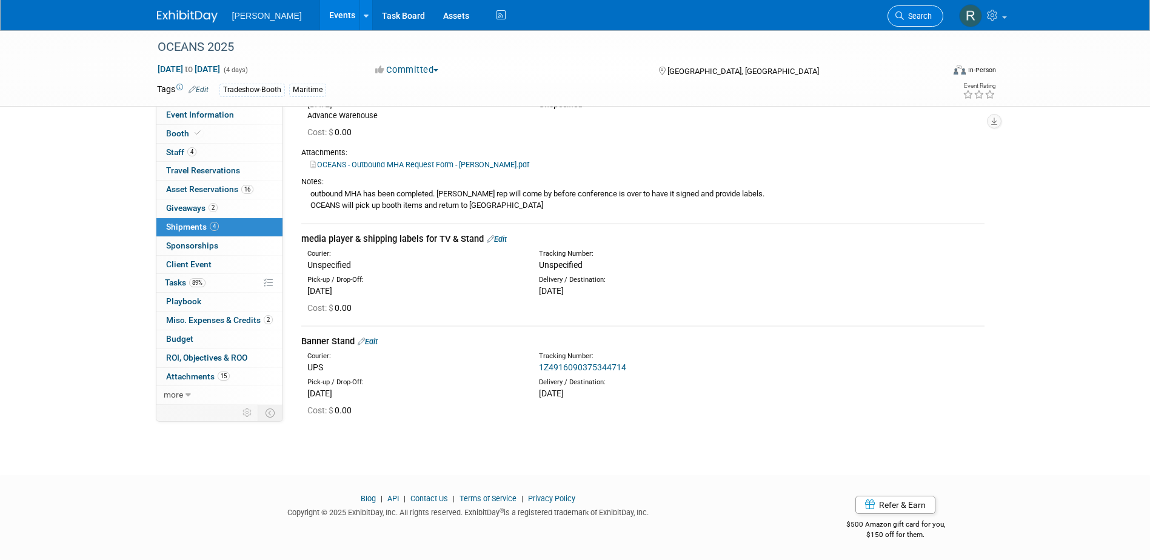
click at [913, 19] on span "Search" at bounding box center [918, 16] width 28 height 9
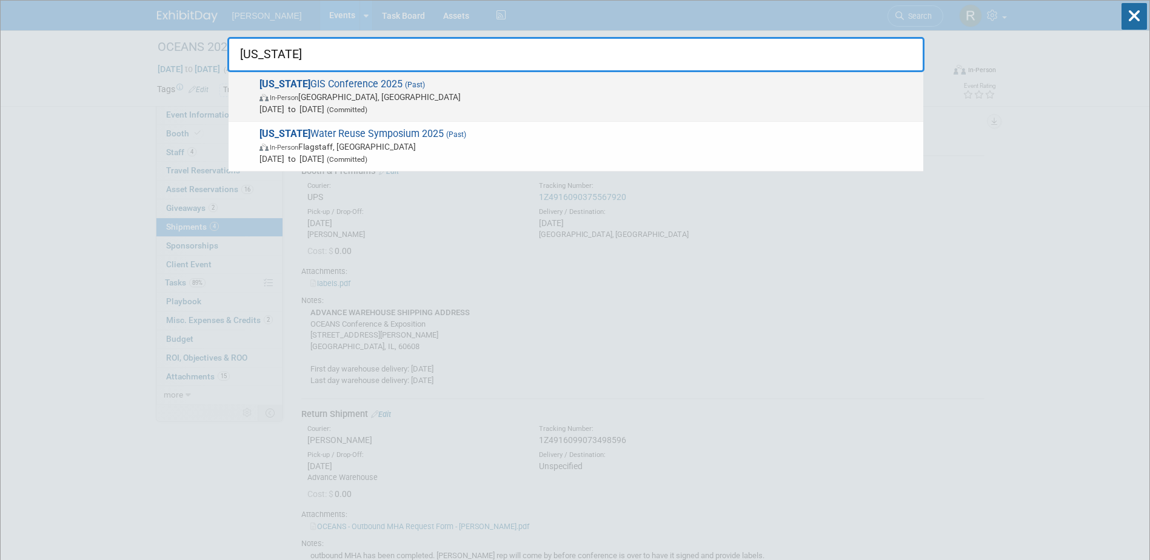
type input "[US_STATE]"
click at [413, 101] on span "In-Person [PERSON_NAME], [GEOGRAPHIC_DATA]" at bounding box center [589, 97] width 658 height 12
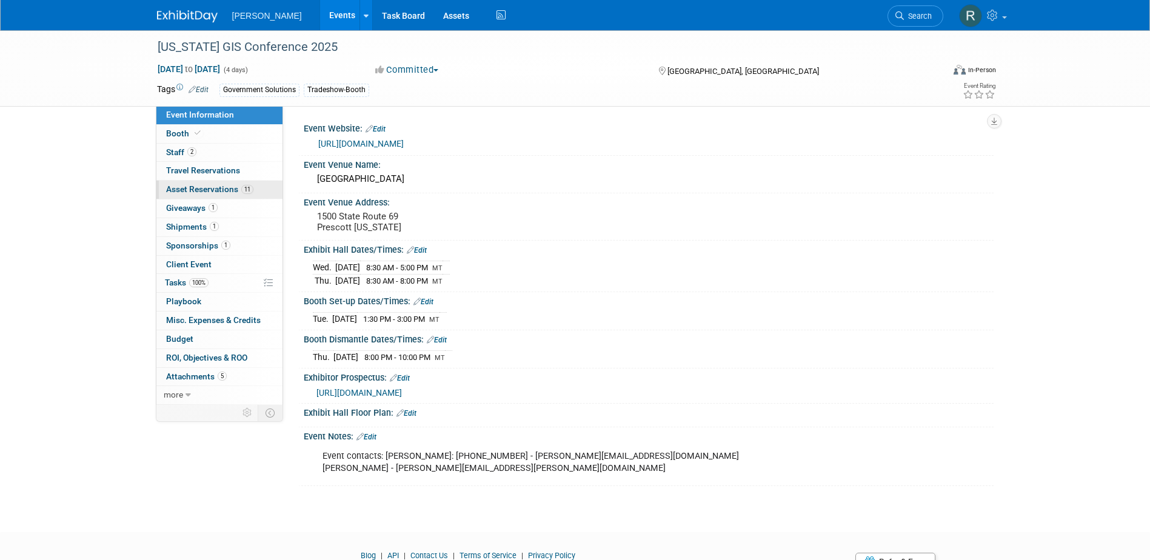
click at [194, 193] on span "Asset Reservations 11" at bounding box center [209, 189] width 87 height 10
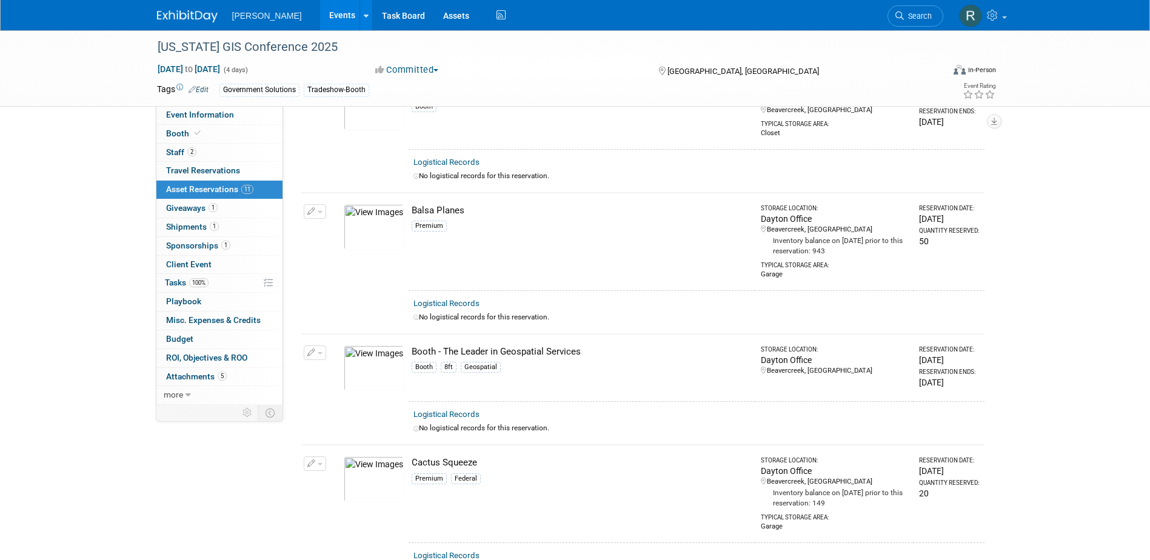
scroll to position [121, 0]
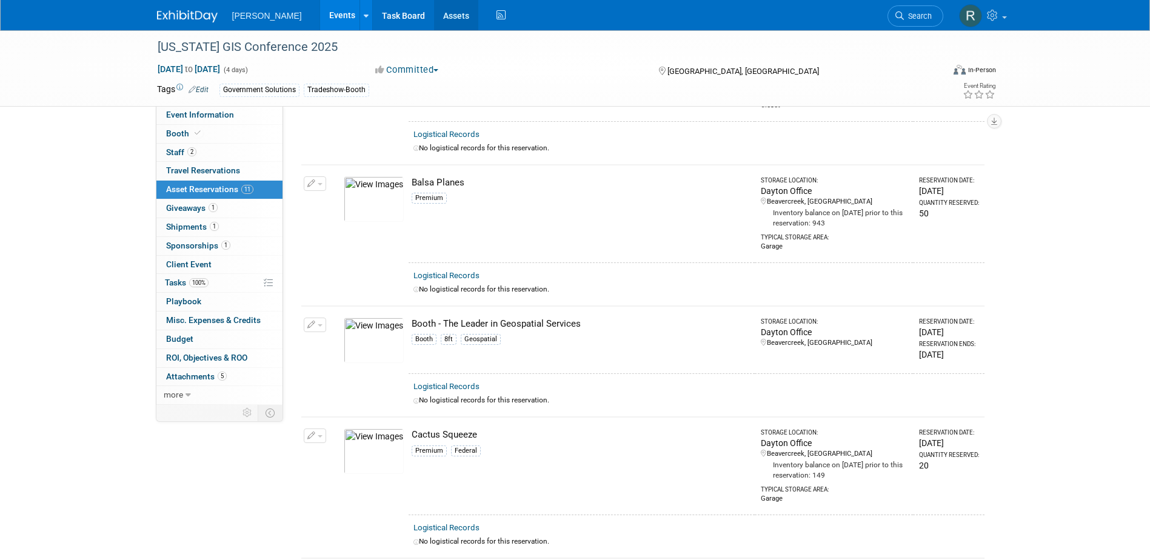
click at [434, 17] on link "Assets" at bounding box center [456, 15] width 44 height 30
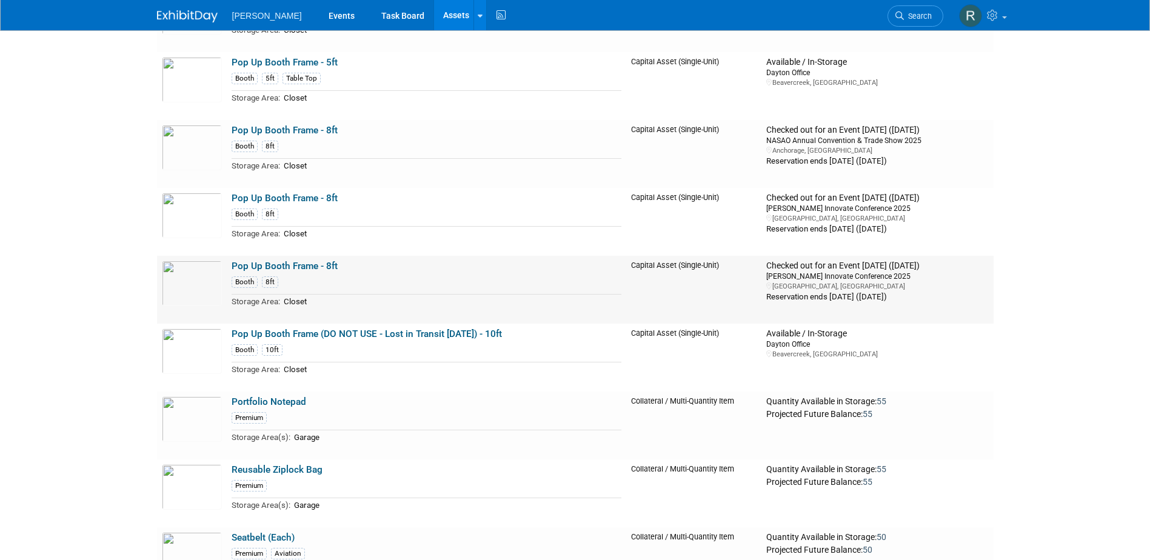
scroll to position [16934, 0]
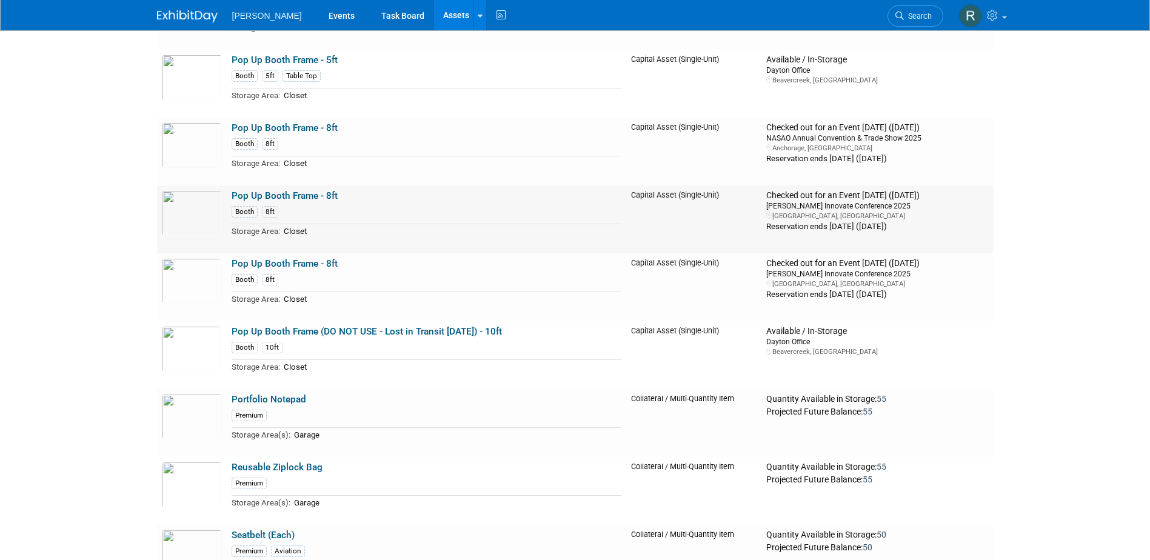
click at [309, 201] on link "Pop Up Booth Frame - 8ft" at bounding box center [285, 195] width 106 height 11
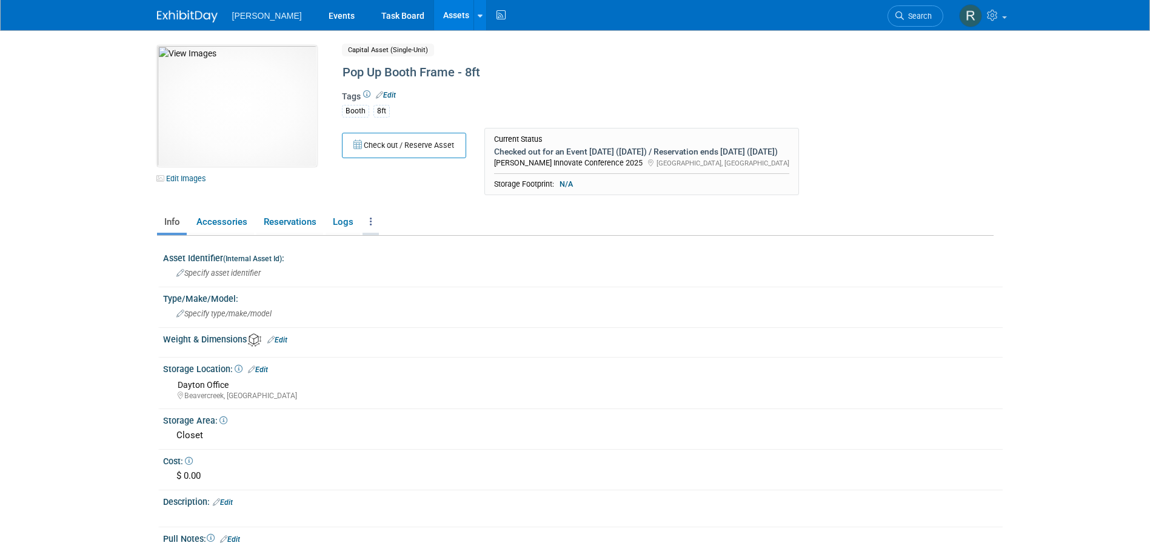
click at [370, 220] on icon at bounding box center [371, 221] width 2 height 9
click at [380, 263] on link "Copy/Duplicate Asset" at bounding box center [416, 267] width 106 height 21
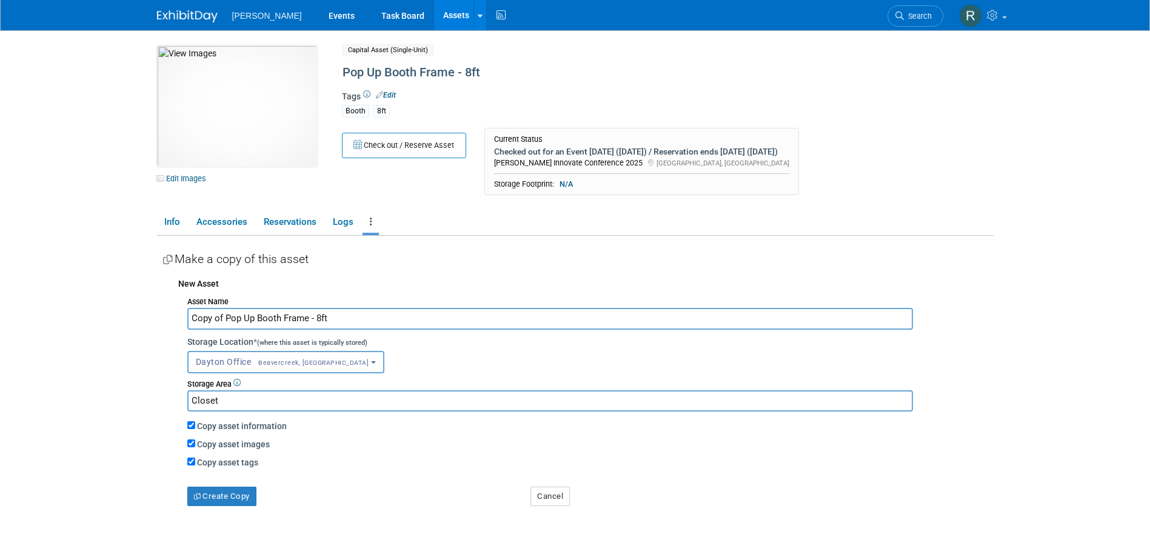
drag, startPoint x: 223, startPoint y: 318, endPoint x: 146, endPoint y: 320, distance: 77.6
click at [146, 320] on body "[PERSON_NAME] Events Task Board Assets New Asset Search Assets" at bounding box center [575, 280] width 1150 height 560
type input "Pop Up Booth Frame - 8ft"
click at [221, 491] on button "Create Copy" at bounding box center [221, 496] width 69 height 19
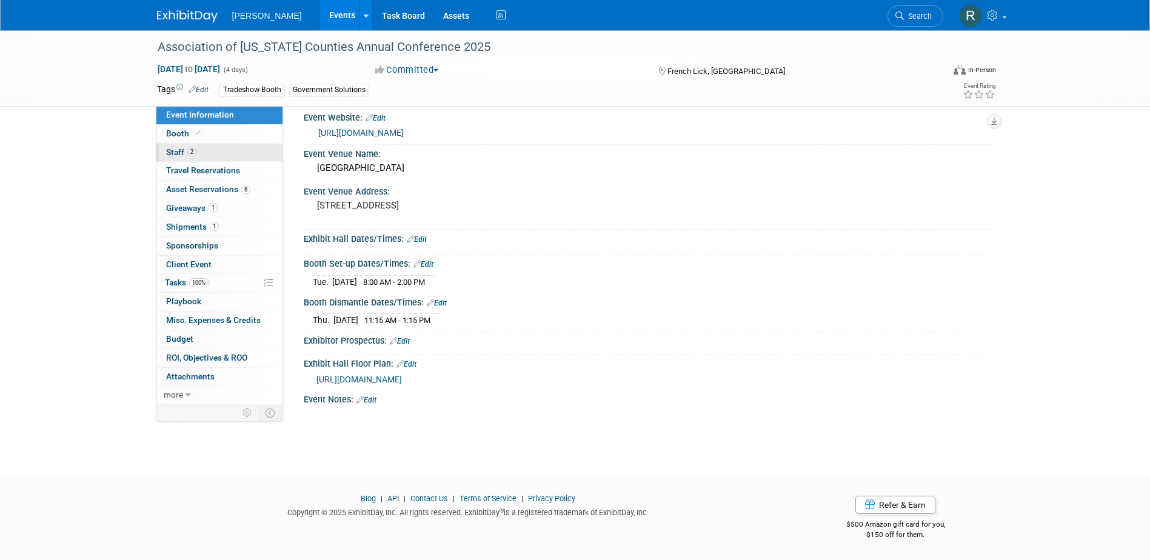
click at [175, 155] on span "Staff 2" at bounding box center [181, 152] width 30 height 10
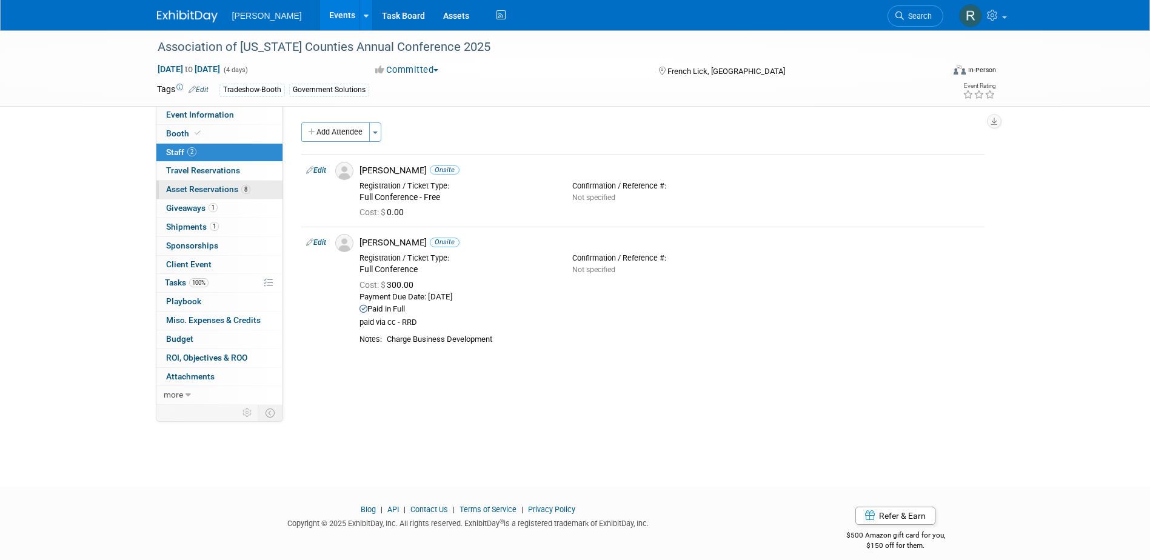
click at [198, 187] on span "Asset Reservations 8" at bounding box center [208, 189] width 84 height 10
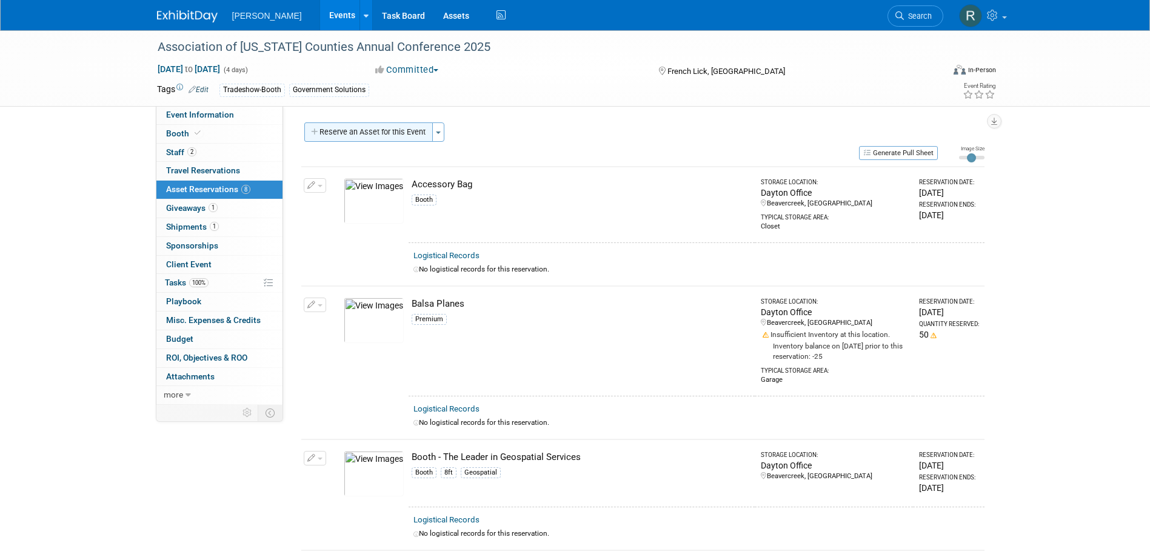
click at [357, 131] on button "Reserve an Asset for this Event" at bounding box center [368, 132] width 129 height 19
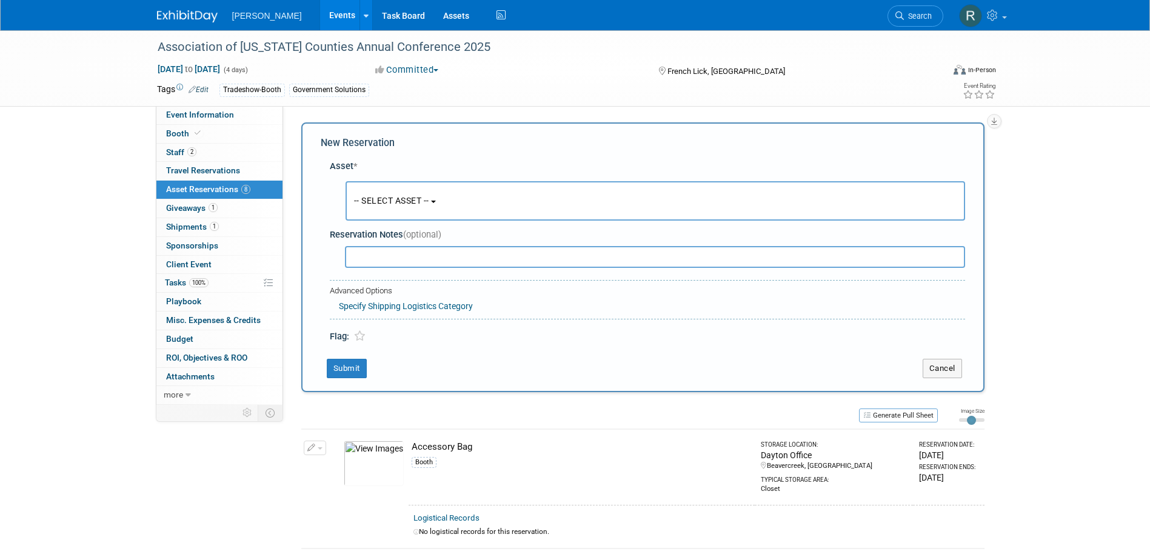
scroll to position [12, 0]
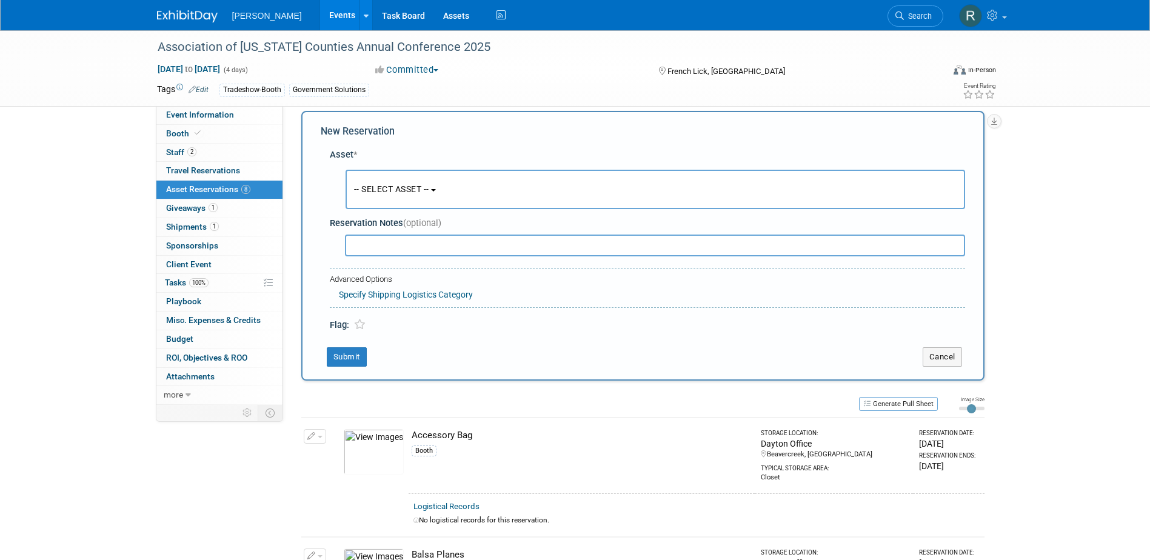
click at [385, 188] on span "-- SELECT ASSET --" at bounding box center [391, 189] width 75 height 10
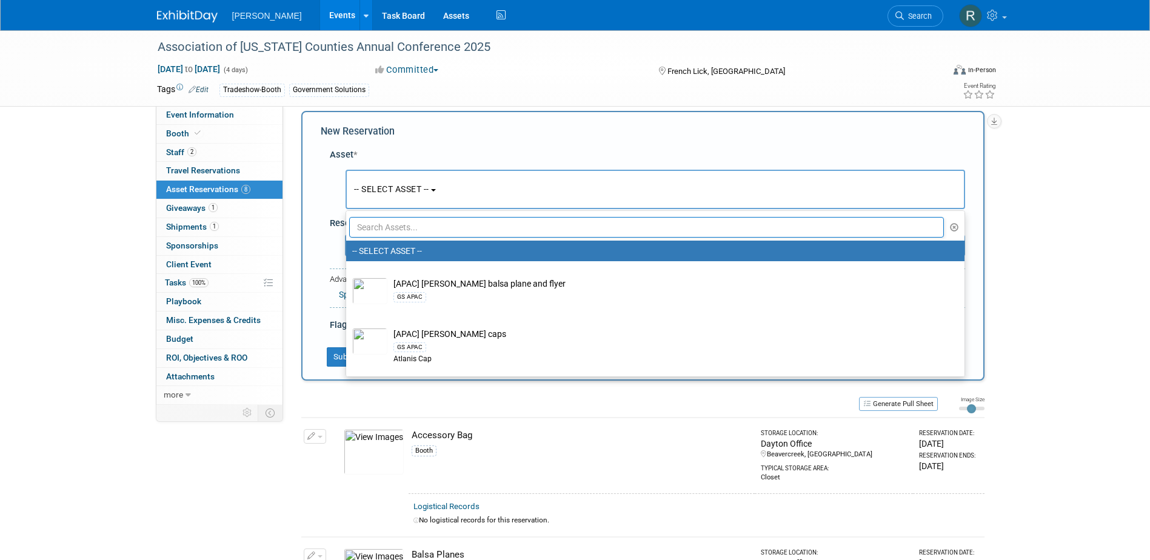
click at [392, 226] on input "text" at bounding box center [647, 227] width 596 height 21
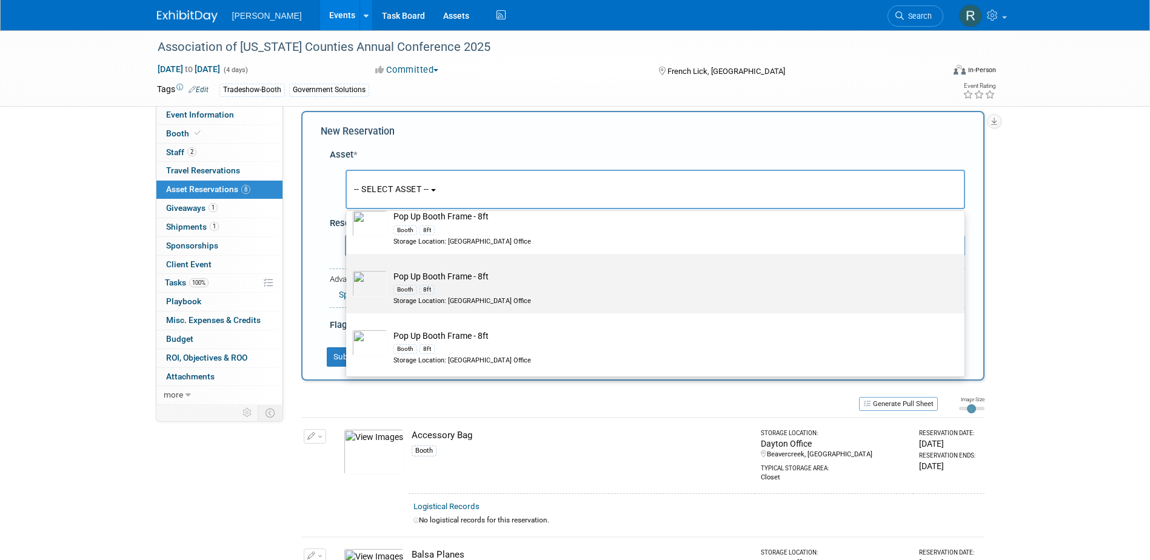
scroll to position [425, 0]
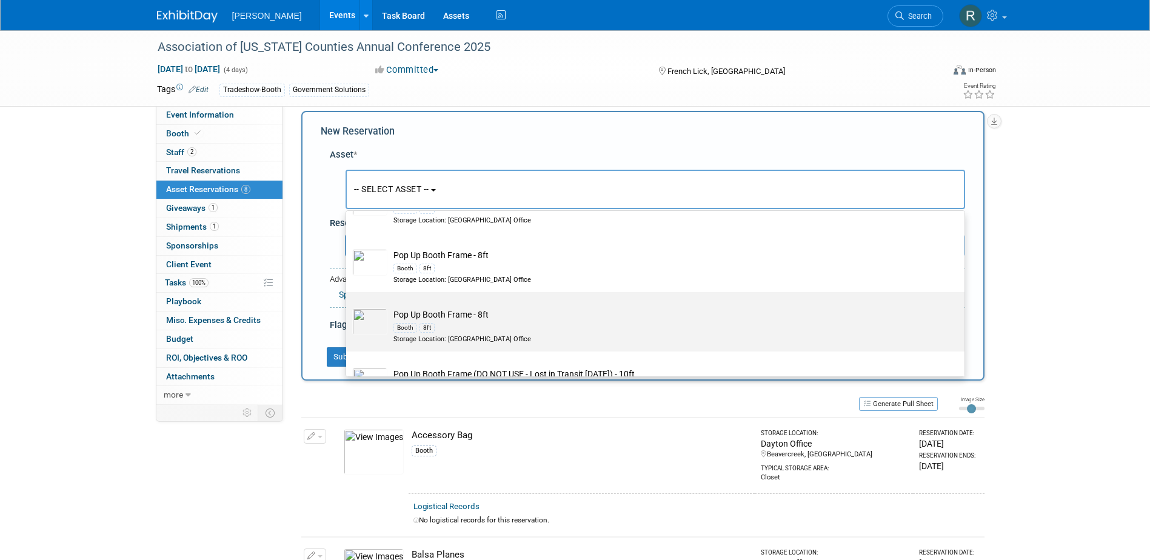
type input "Pop"
click at [425, 324] on div "8ft" at bounding box center [427, 328] width 15 height 10
click at [348, 307] on input "Pop Up Booth Frame - 8ft Booth 8ft Storage Location: Dayton Office" at bounding box center [344, 303] width 8 height 8
radio input "true"
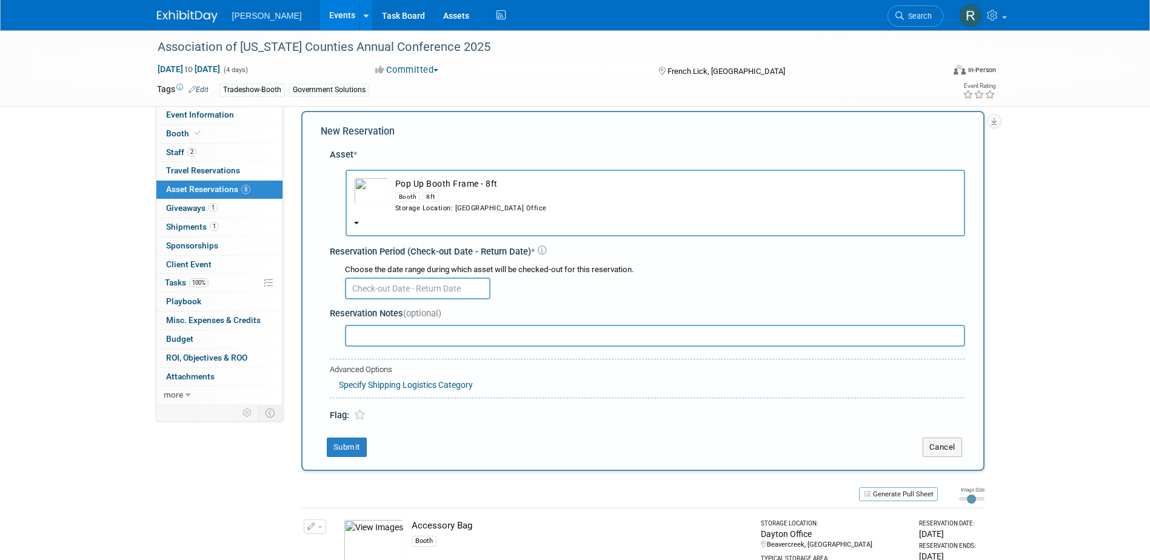
click at [423, 292] on input "text" at bounding box center [418, 289] width 146 height 22
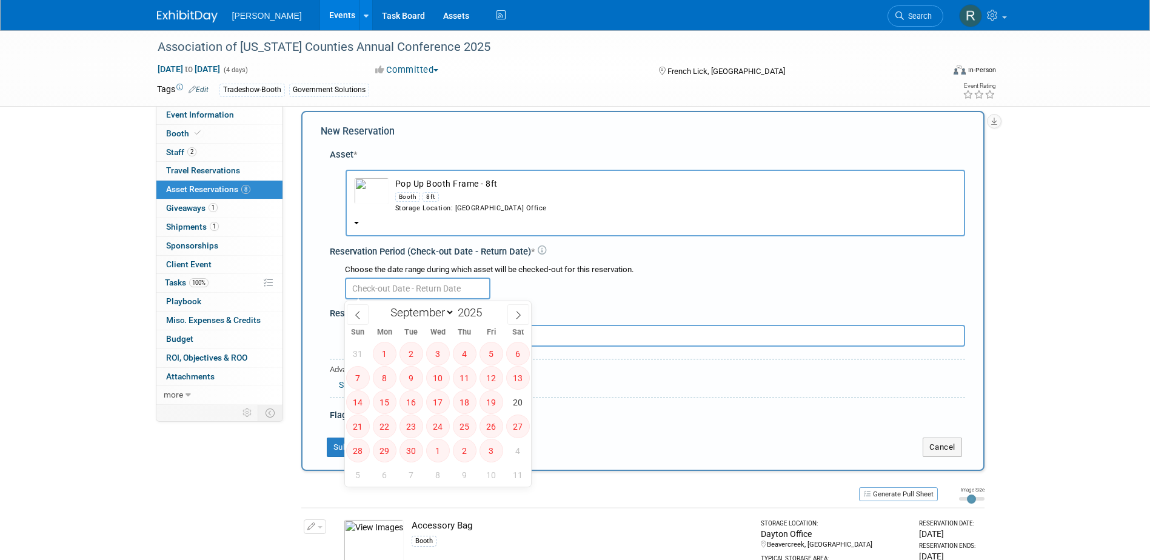
click at [404, 210] on div "Storage Location: Dayton Office" at bounding box center [676, 209] width 562 height 10
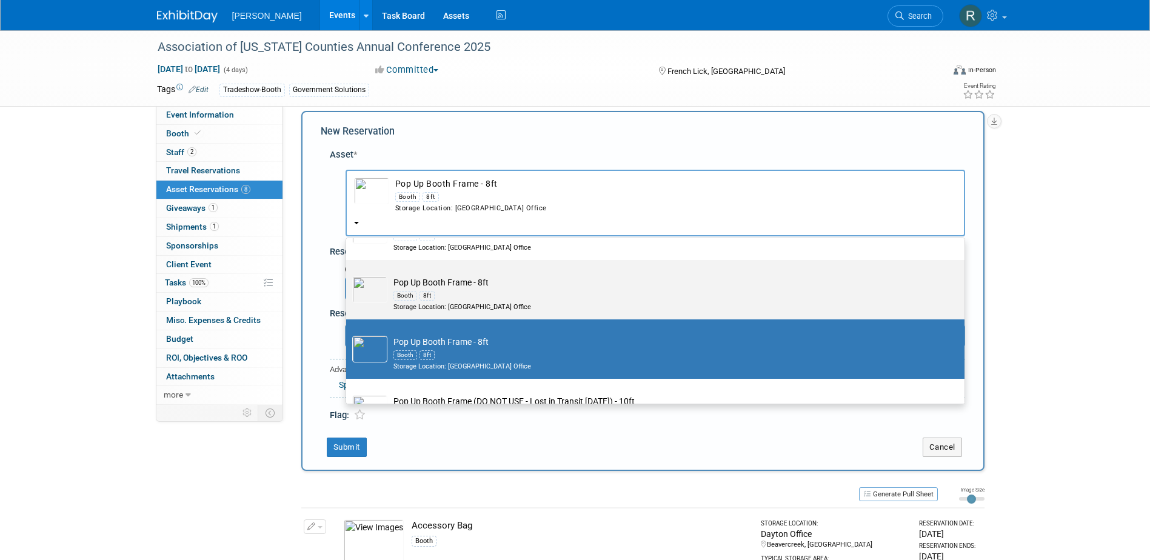
click at [418, 301] on div "Booth 8ft" at bounding box center [667, 296] width 547 height 14
click at [348, 275] on input "Pop Up Booth Frame - 8ft Booth 8ft Storage Location: Dayton Office" at bounding box center [344, 271] width 8 height 8
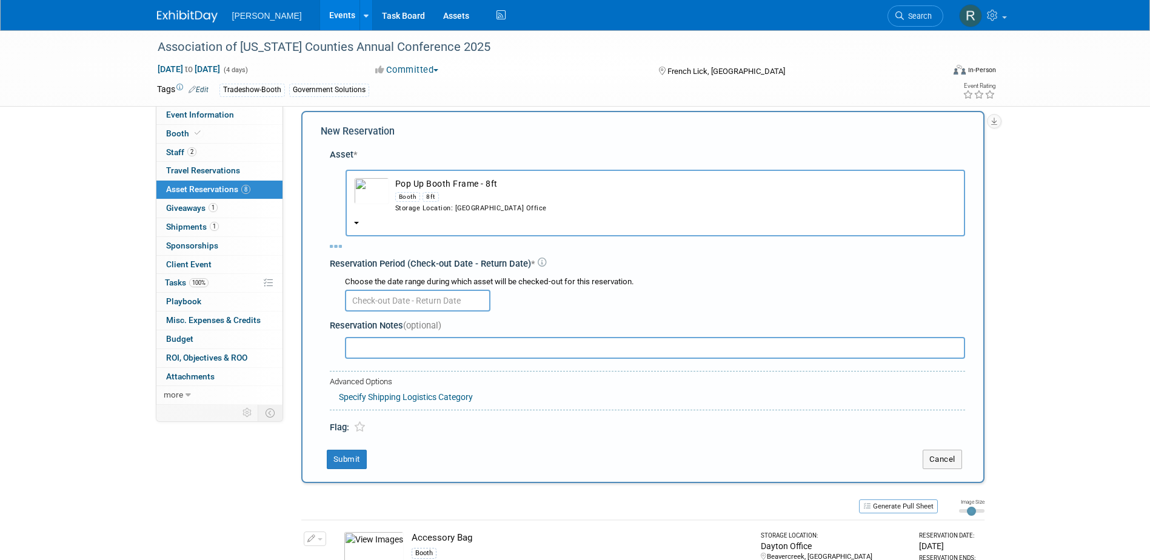
click at [418, 301] on div "Choose the date range during which asset will be checked-out for this reservati…" at bounding box center [650, 293] width 631 height 42
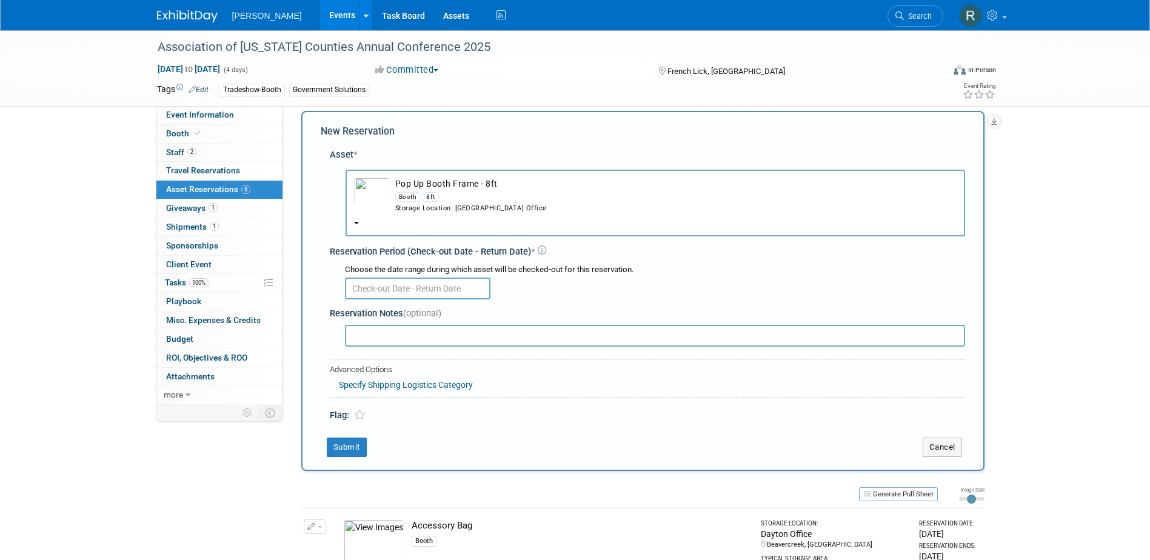
click at [418, 301] on div "Choose the date range during which asset will be checked-out for this reservati…" at bounding box center [650, 281] width 631 height 42
click at [418, 297] on input "text" at bounding box center [418, 289] width 146 height 22
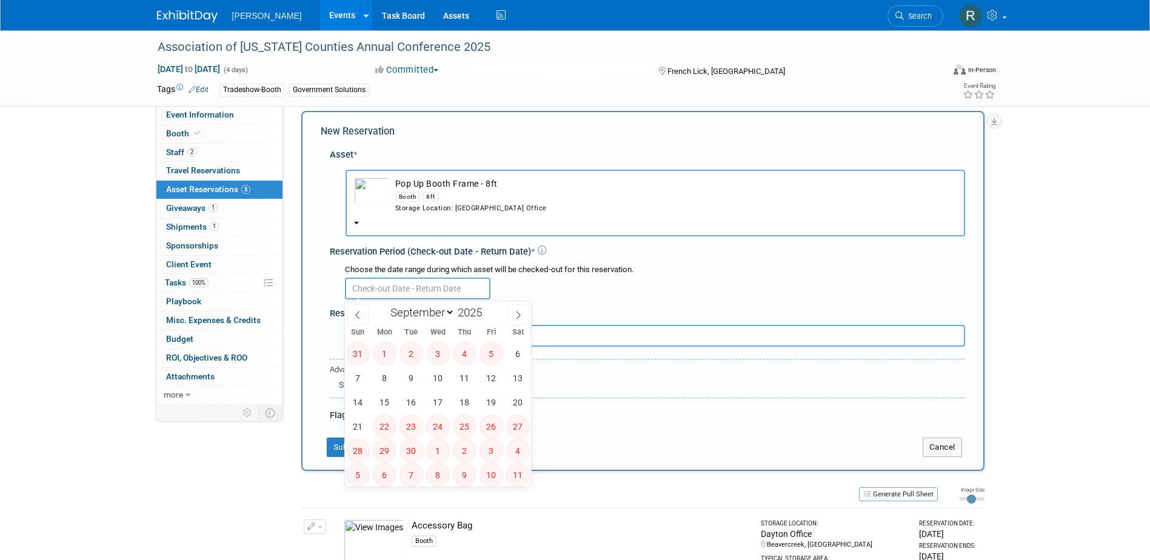
click at [420, 193] on div "Booth 8ft" at bounding box center [676, 197] width 562 height 14
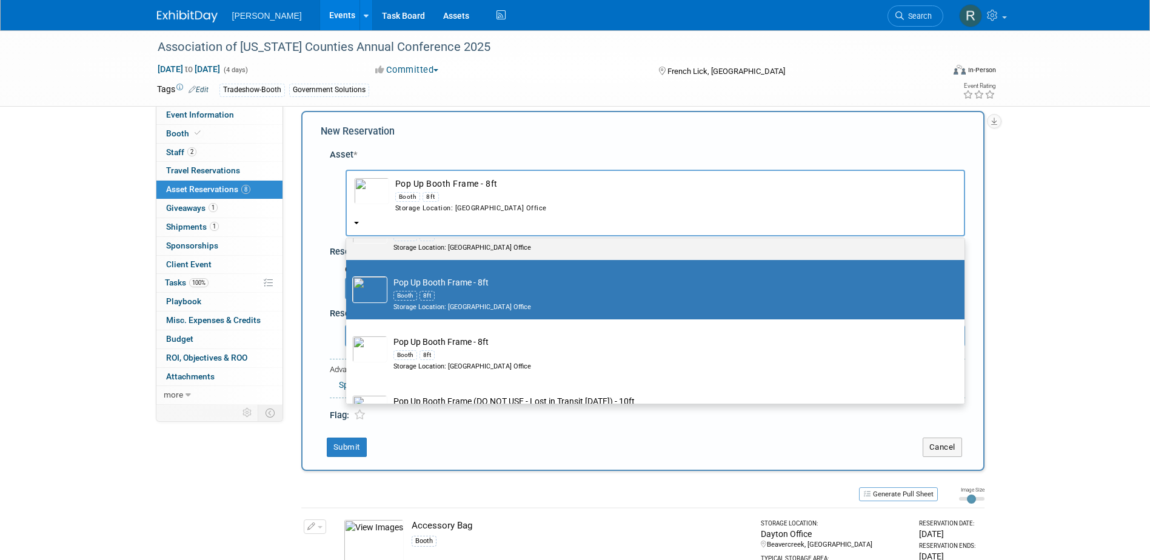
click at [425, 247] on div "Storage Location: Dayton Office" at bounding box center [667, 248] width 547 height 10
click at [348, 215] on input "Pop Up Booth Frame - 8ft Booth 8ft Storage Location: Dayton Office" at bounding box center [344, 211] width 8 height 8
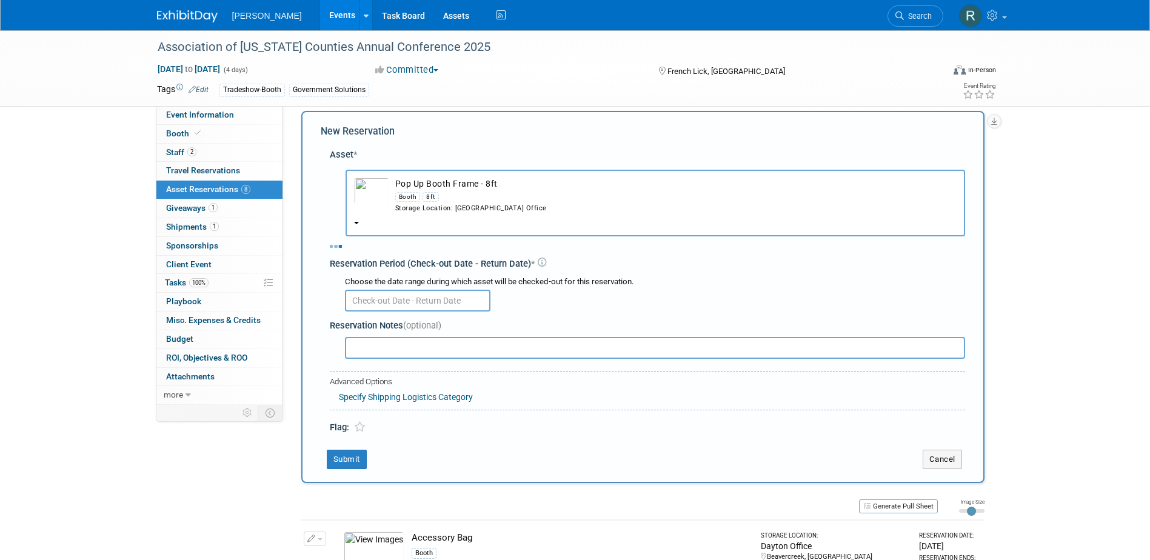
click at [428, 296] on input "text" at bounding box center [418, 301] width 146 height 22
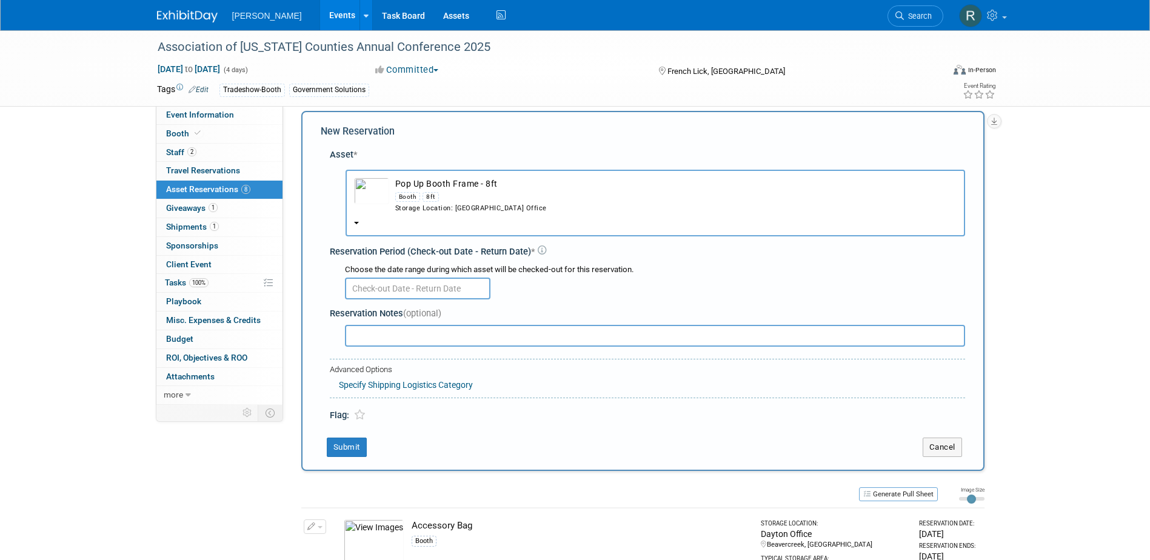
click at [428, 195] on div "8ft" at bounding box center [431, 197] width 16 height 10
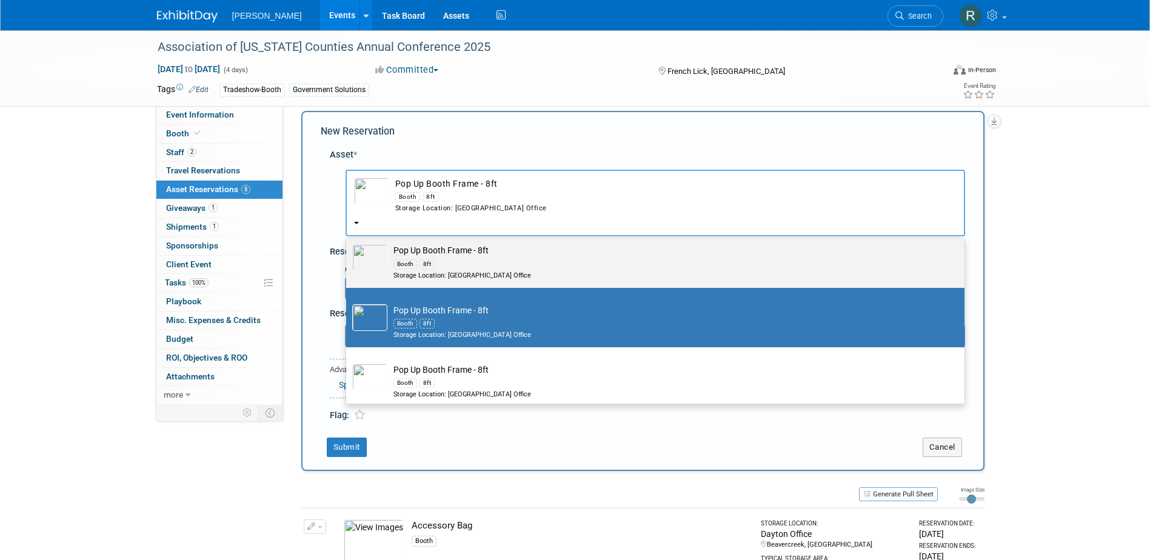
scroll to position [303, 0]
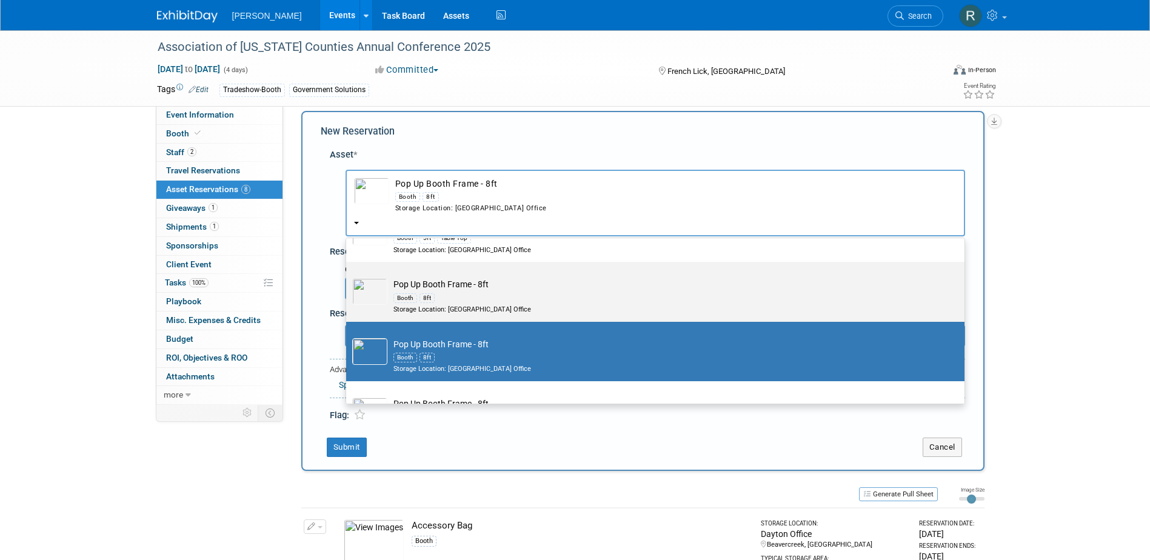
click at [427, 294] on div "8ft" at bounding box center [427, 299] width 15 height 10
click at [348, 277] on input "Pop Up Booth Frame - 8ft Booth 8ft Storage Location: Dayton Office" at bounding box center [344, 273] width 8 height 8
select select "10729621"
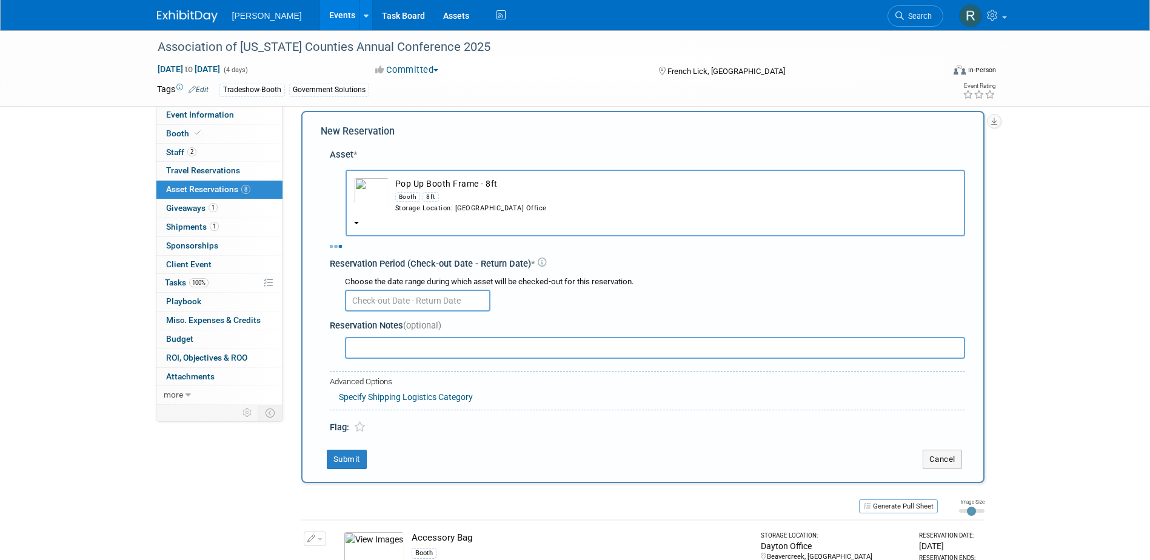
select select "8"
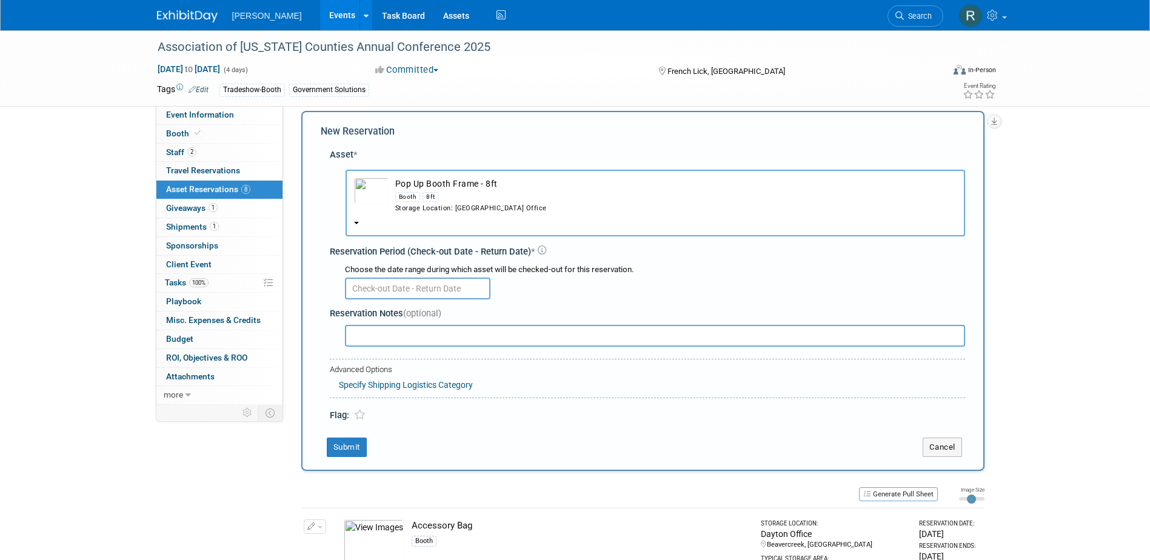
click at [428, 298] on body "Woolpert Events Add Event Bulk Upload Events Shareable Event Boards Recently Vi…" at bounding box center [575, 268] width 1150 height 560
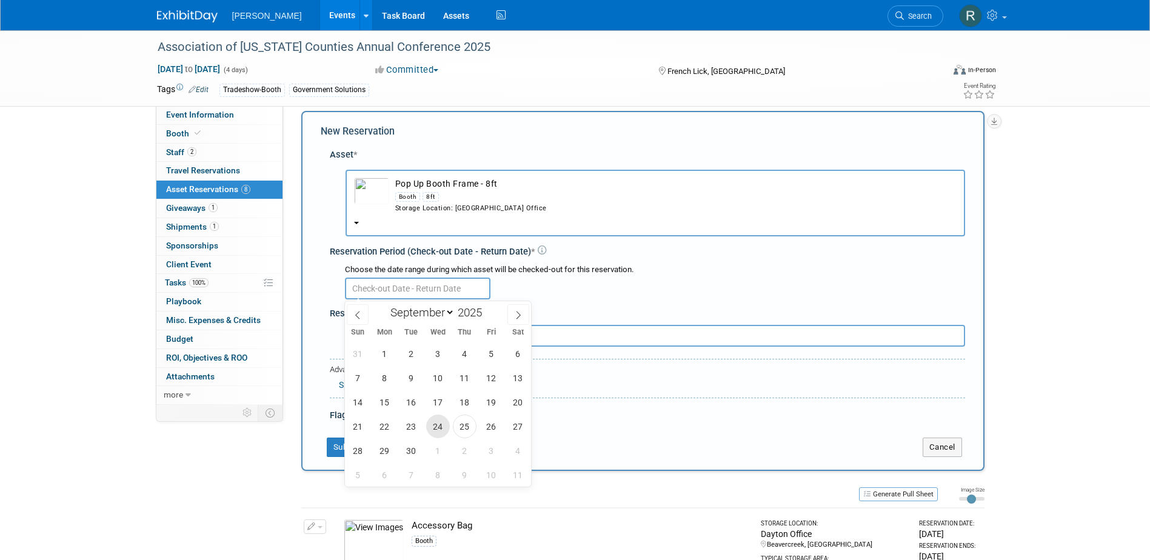
click at [435, 429] on span "24" at bounding box center [438, 427] width 24 height 24
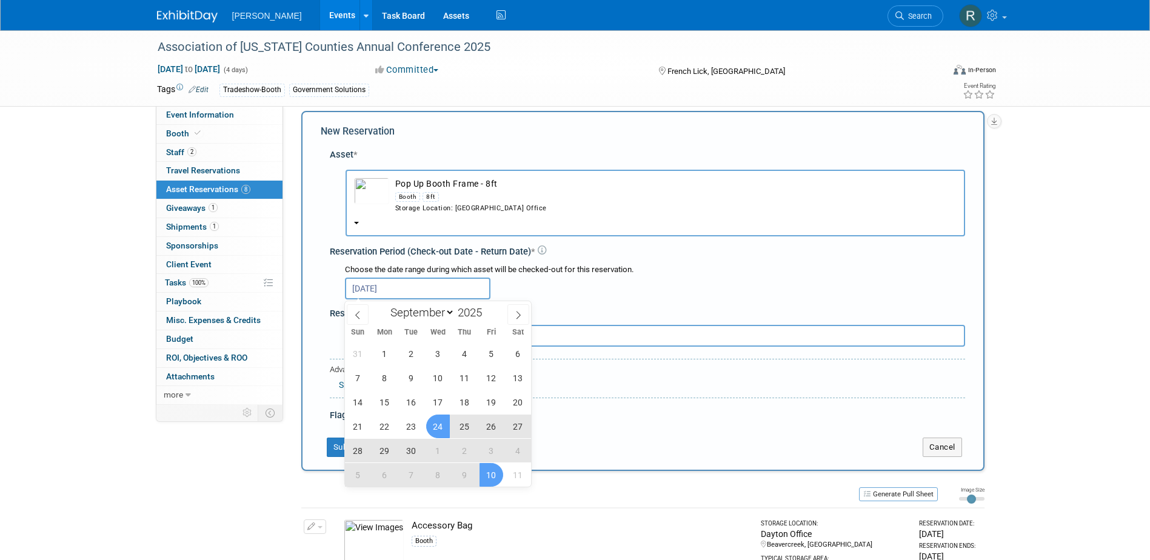
click at [495, 479] on span "10" at bounding box center [492, 475] width 24 height 24
type input "Sep 24, 2025 to Oct 10, 2025"
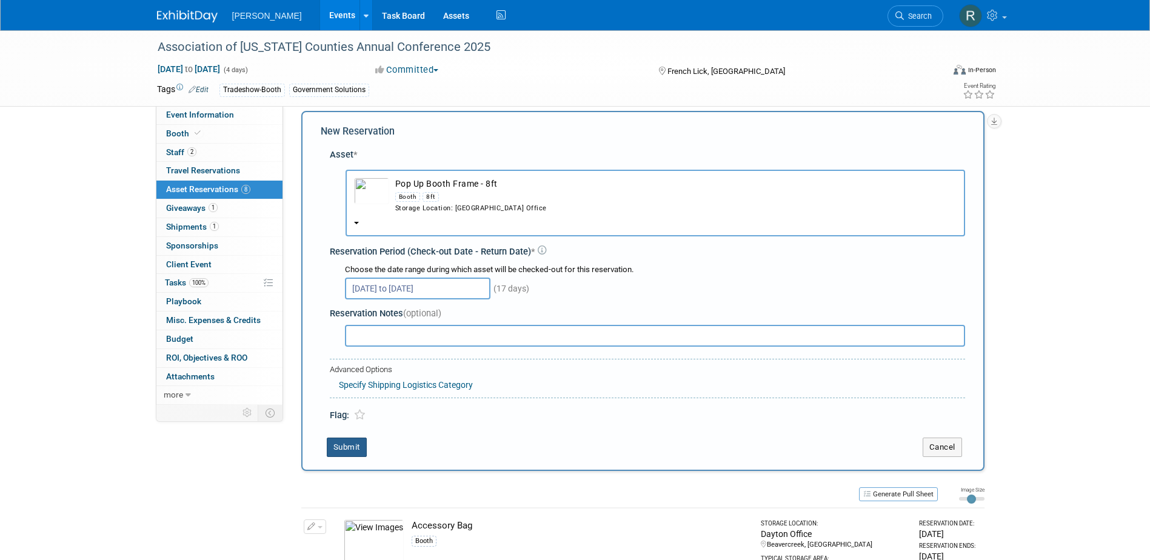
click at [348, 442] on button "Submit" at bounding box center [347, 447] width 40 height 19
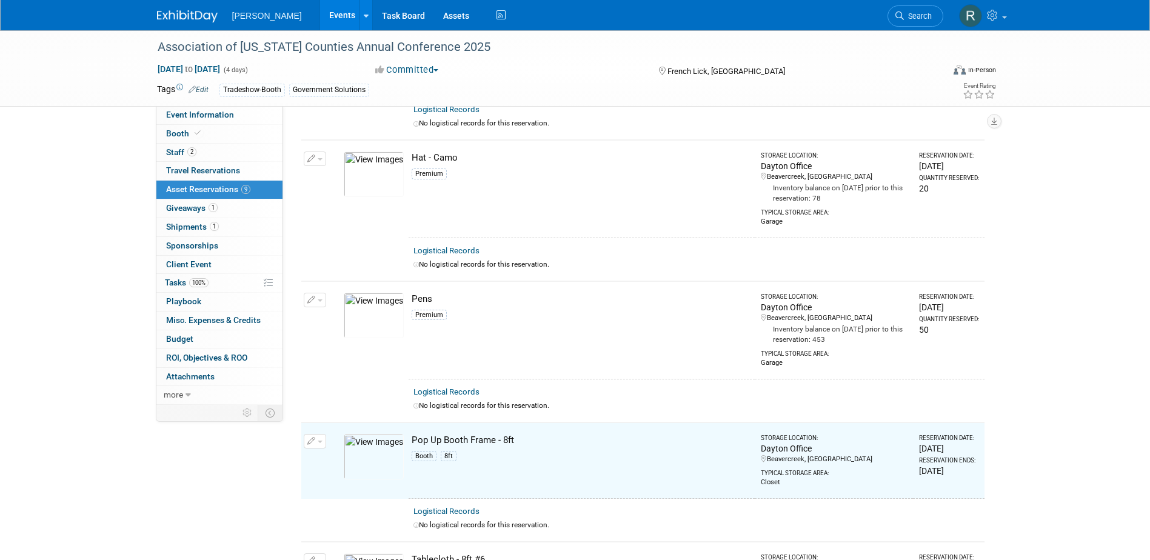
scroll to position [919, 0]
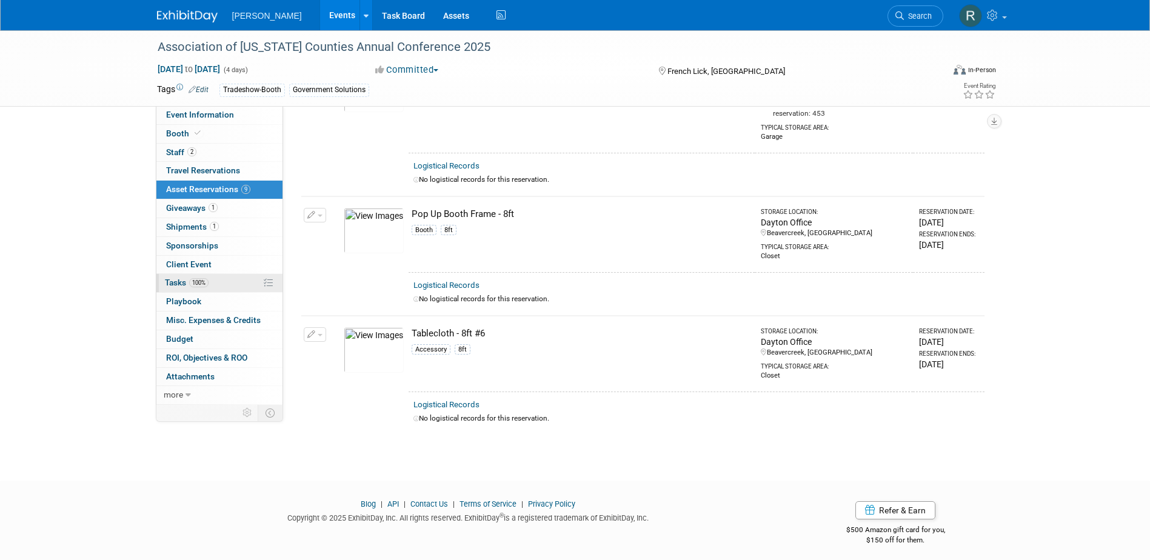
click at [193, 280] on span "100%" at bounding box center [198, 282] width 19 height 9
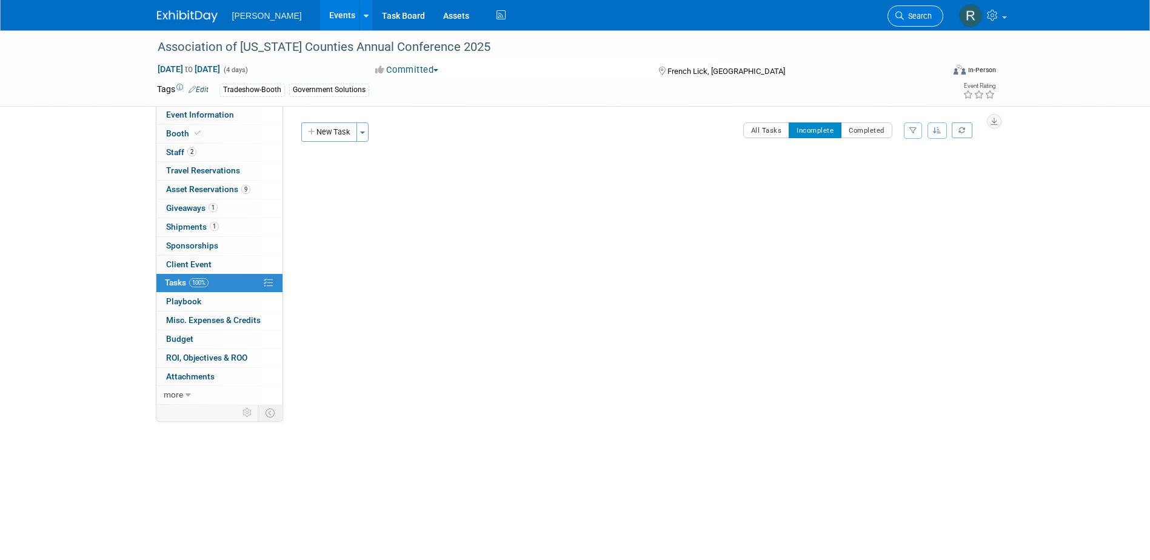
click at [910, 15] on span "Search" at bounding box center [918, 16] width 28 height 9
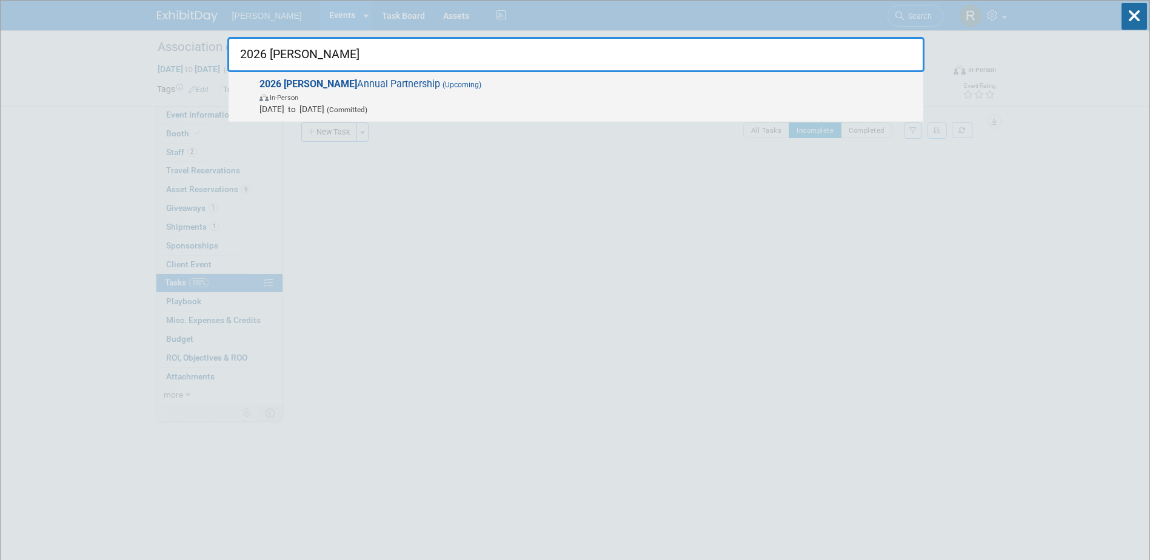
type input "2026 mapps"
click at [523, 87] on span "2026 MAPPS Annual Partnership (Upcoming) In-Person Sep 1, 2026 to Dec 31, 2026 …" at bounding box center [587, 96] width 662 height 37
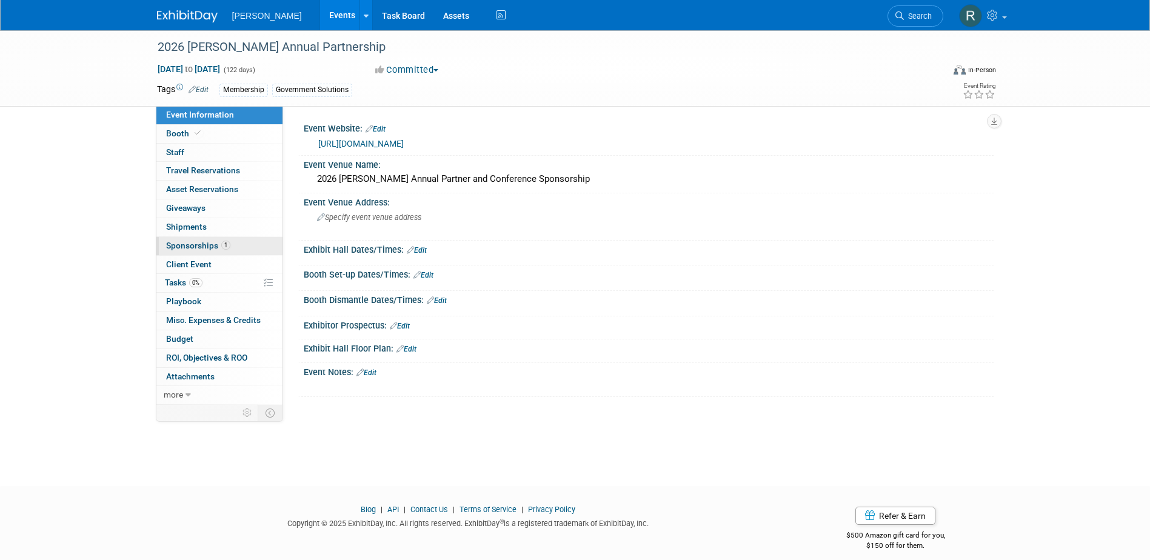
click at [180, 249] on span "Sponsorships 1" at bounding box center [198, 246] width 64 height 10
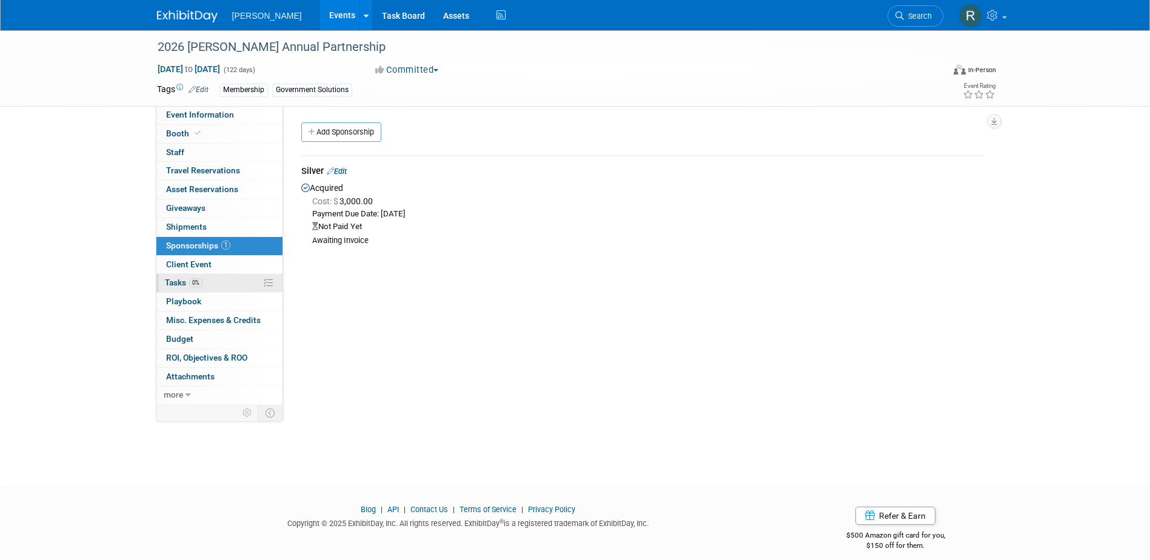
click at [202, 286] on span "Tasks 0%" at bounding box center [184, 283] width 38 height 10
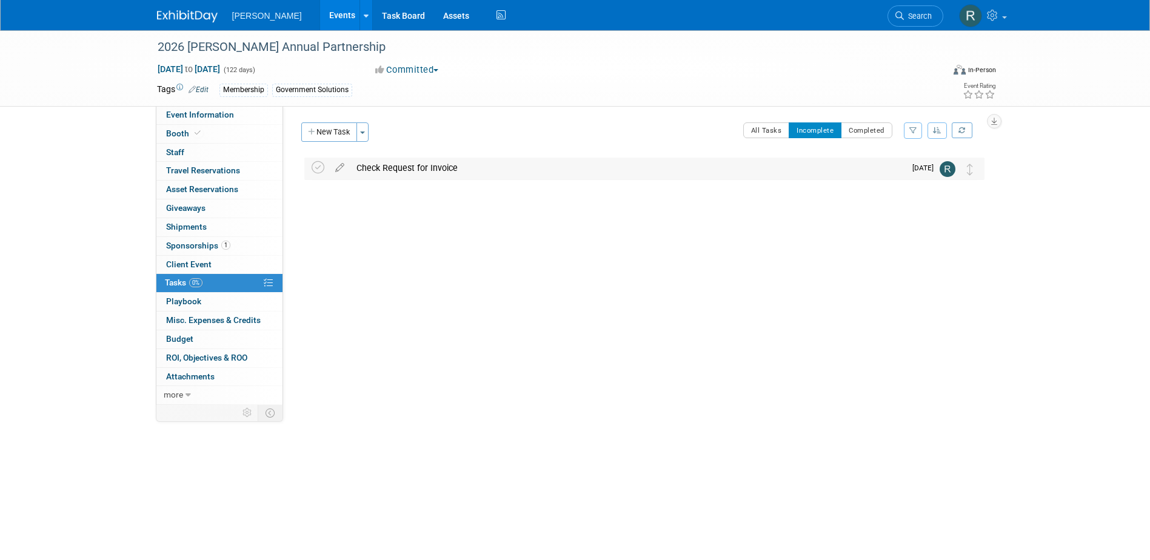
click at [400, 169] on div "Check Request for Invoice" at bounding box center [628, 168] width 555 height 21
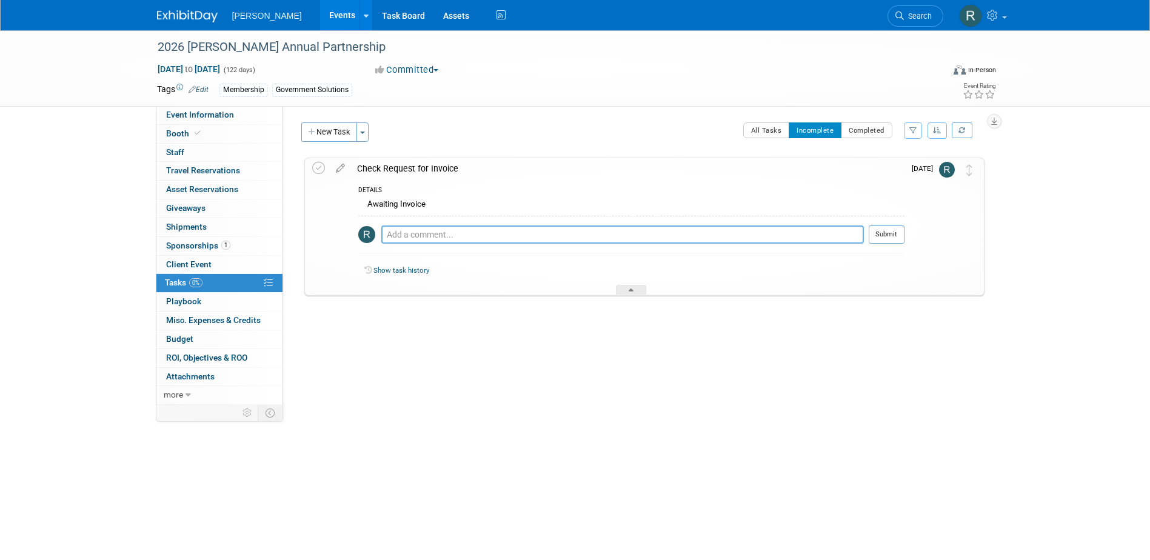
click at [402, 236] on textarea at bounding box center [622, 235] width 483 height 18
type textarea "Followed up."
click at [877, 236] on button "Submit" at bounding box center [887, 235] width 36 height 18
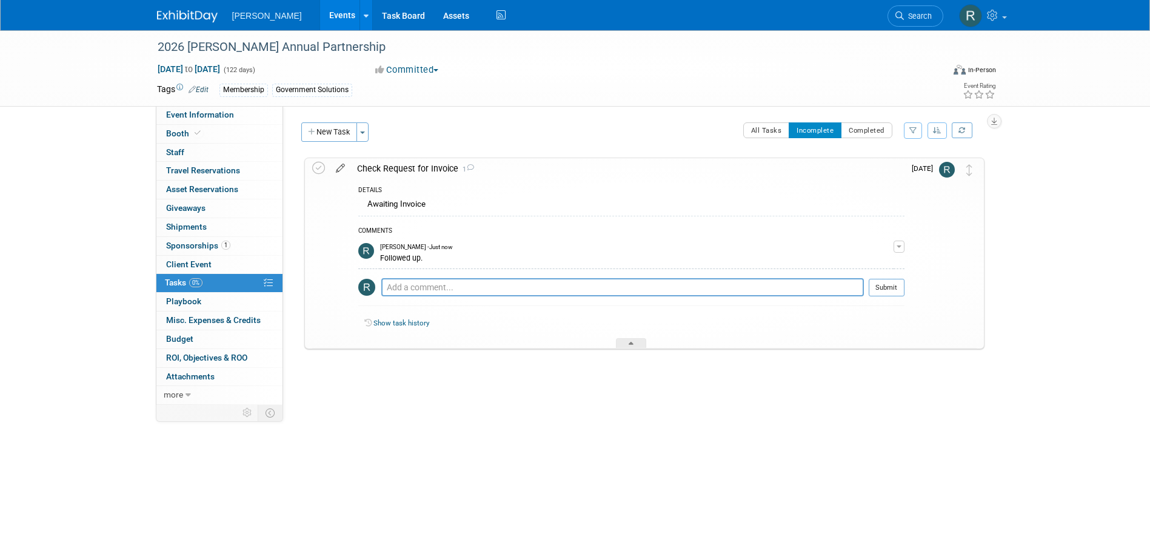
click at [338, 169] on icon at bounding box center [340, 165] width 21 height 15
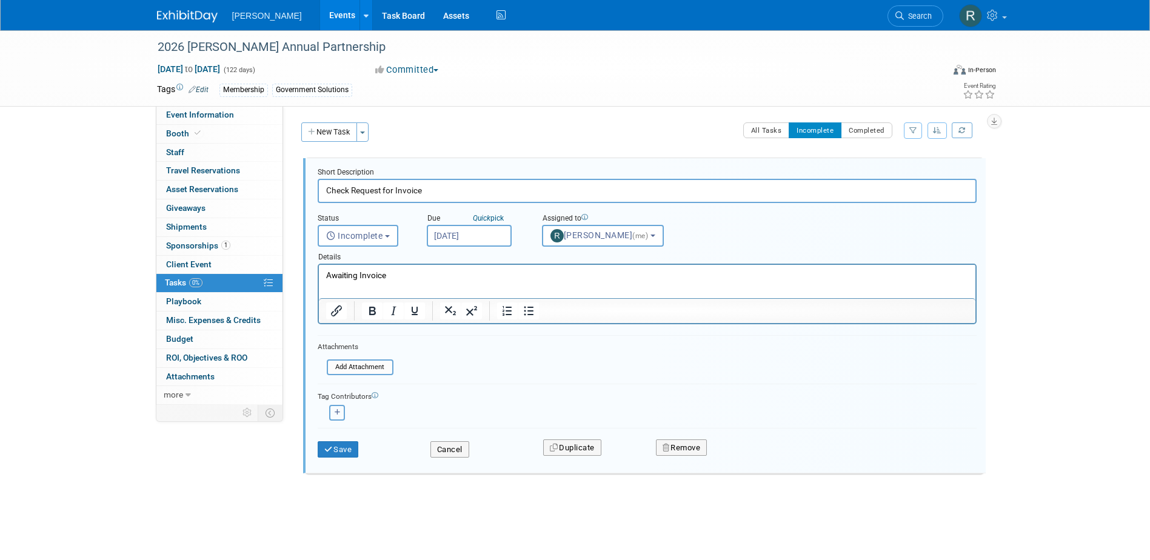
click at [339, 408] on button "button" at bounding box center [337, 413] width 16 height 16
select select
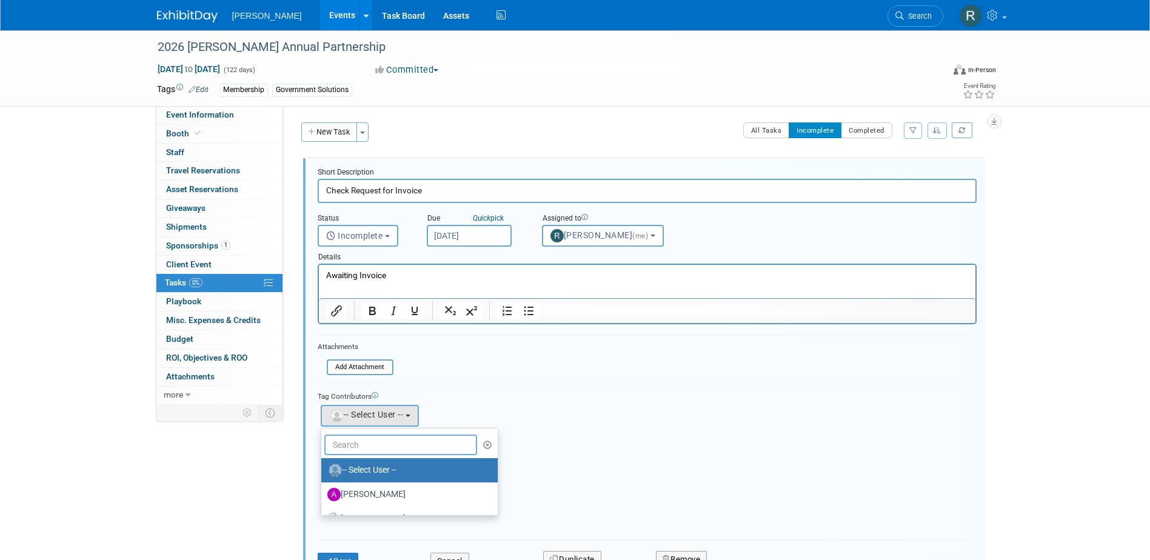
click at [348, 454] on input "text" at bounding box center [400, 445] width 153 height 21
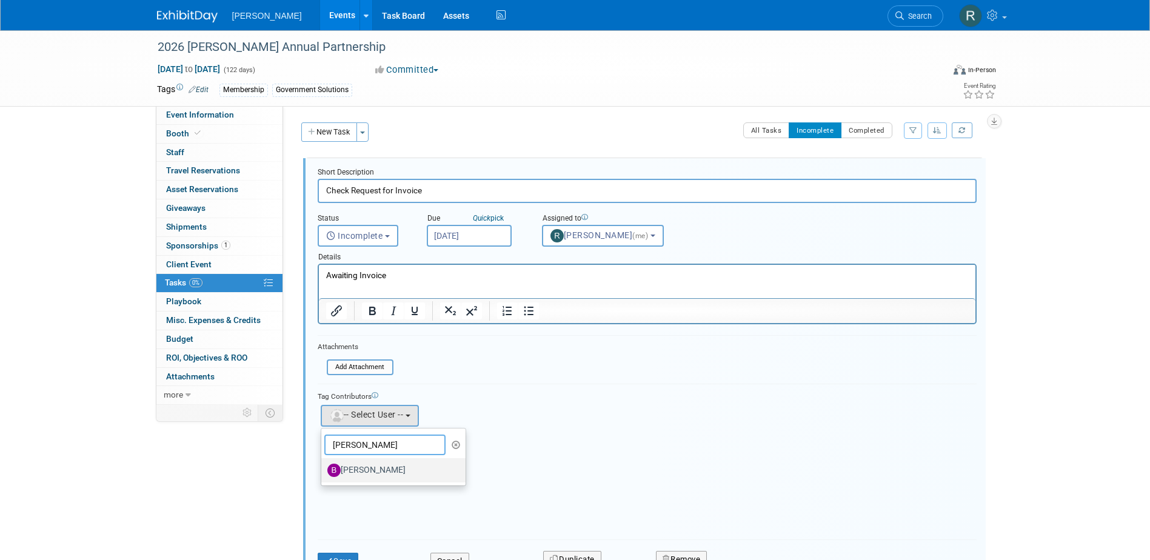
type input "Buse"
click at [378, 465] on label "[PERSON_NAME]" at bounding box center [391, 470] width 127 height 19
click at [323, 465] on input "[PERSON_NAME]" at bounding box center [319, 469] width 8 height 8
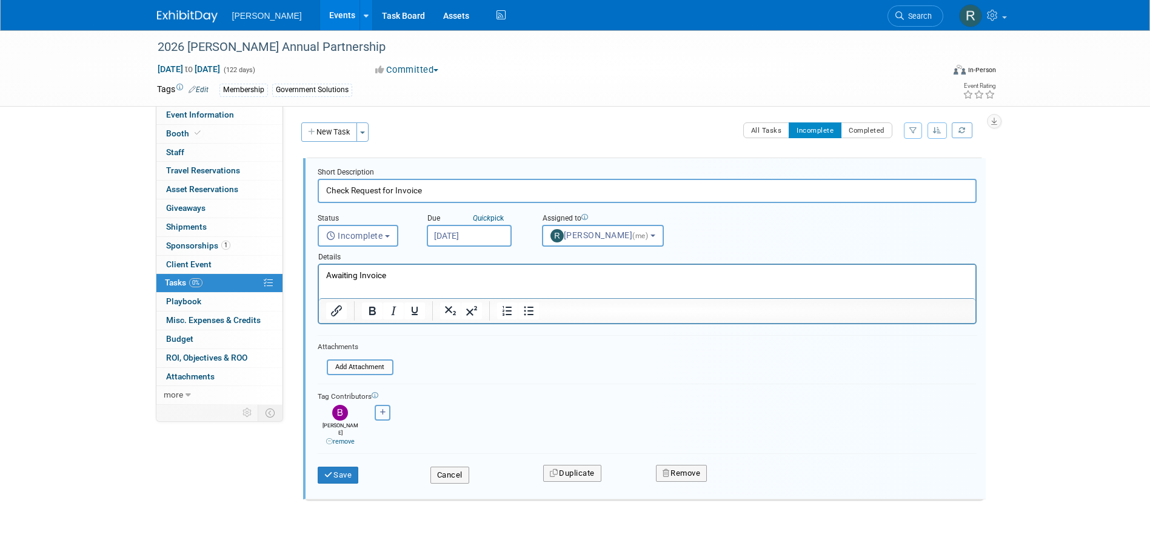
click at [377, 417] on button "button" at bounding box center [383, 413] width 16 height 16
select select
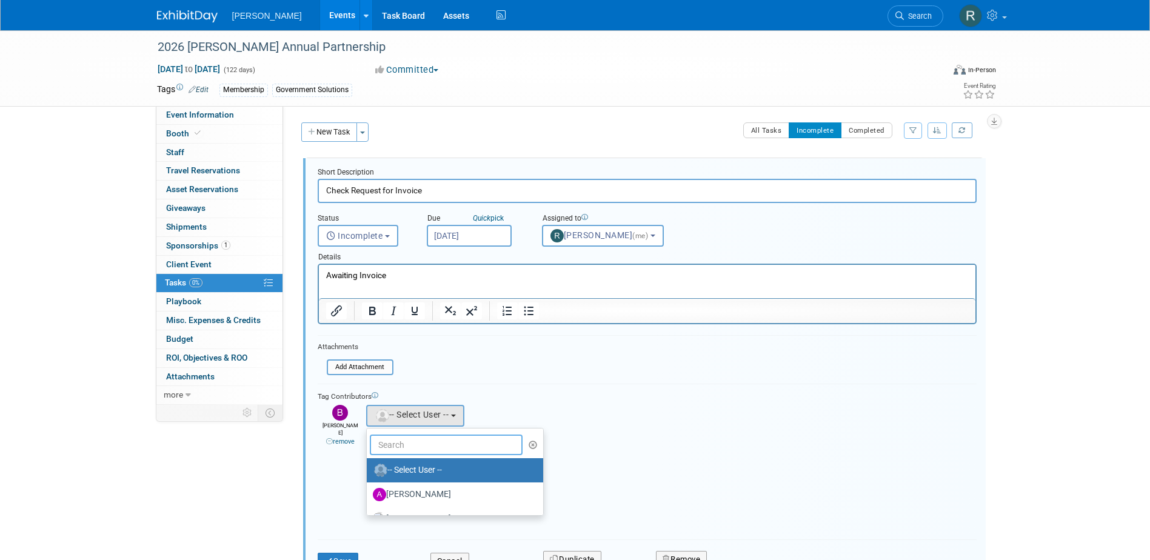
click at [397, 447] on input "text" at bounding box center [446, 445] width 153 height 21
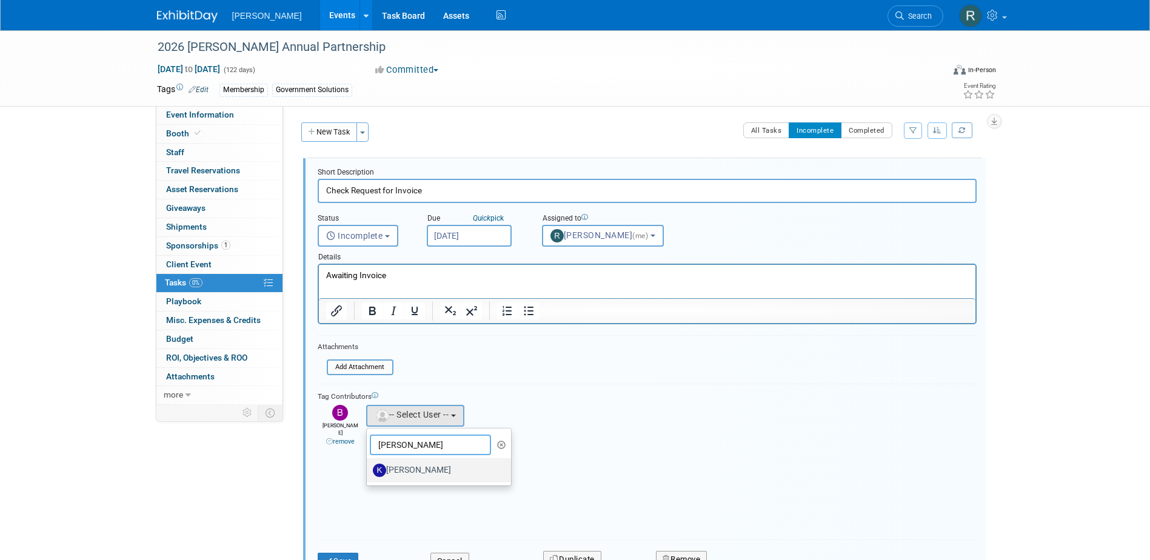
type input "Kim"
click at [414, 472] on label "[PERSON_NAME]" at bounding box center [436, 470] width 127 height 19
click at [369, 472] on input "[PERSON_NAME]" at bounding box center [365, 469] width 8 height 8
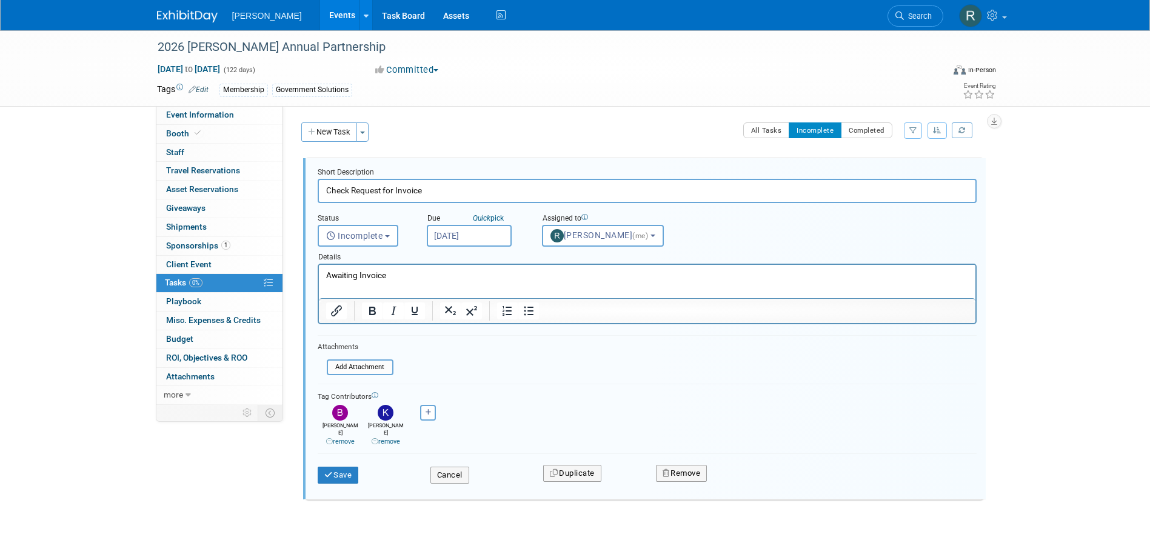
click at [500, 239] on input "Sep 26, 2025" at bounding box center [469, 236] width 85 height 22
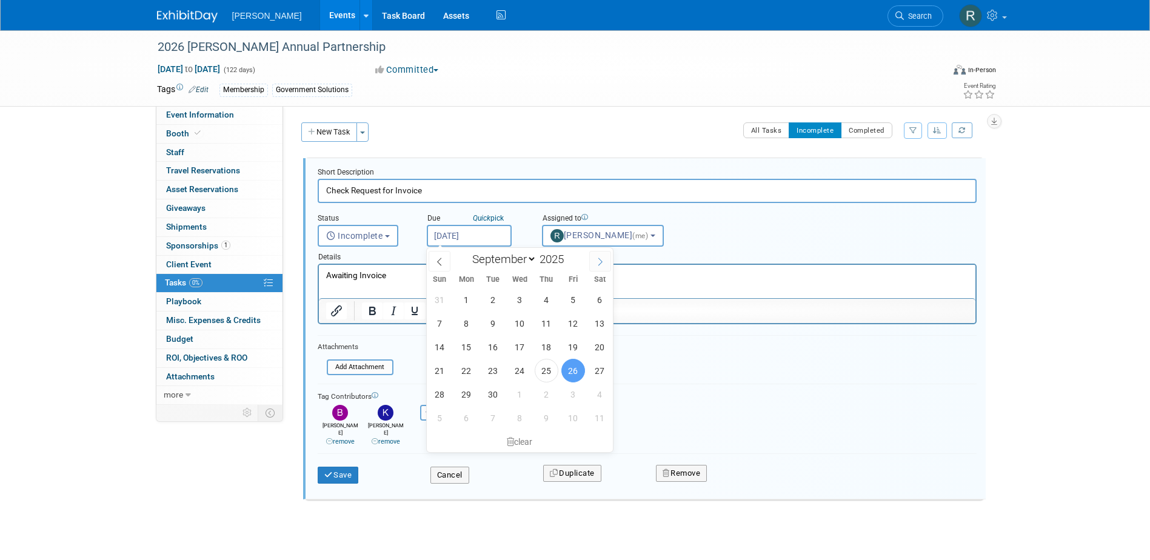
click at [599, 263] on icon at bounding box center [600, 262] width 8 height 8
select select "9"
click at [573, 389] on span "31" at bounding box center [574, 395] width 24 height 24
type input "Oct 31, 2025"
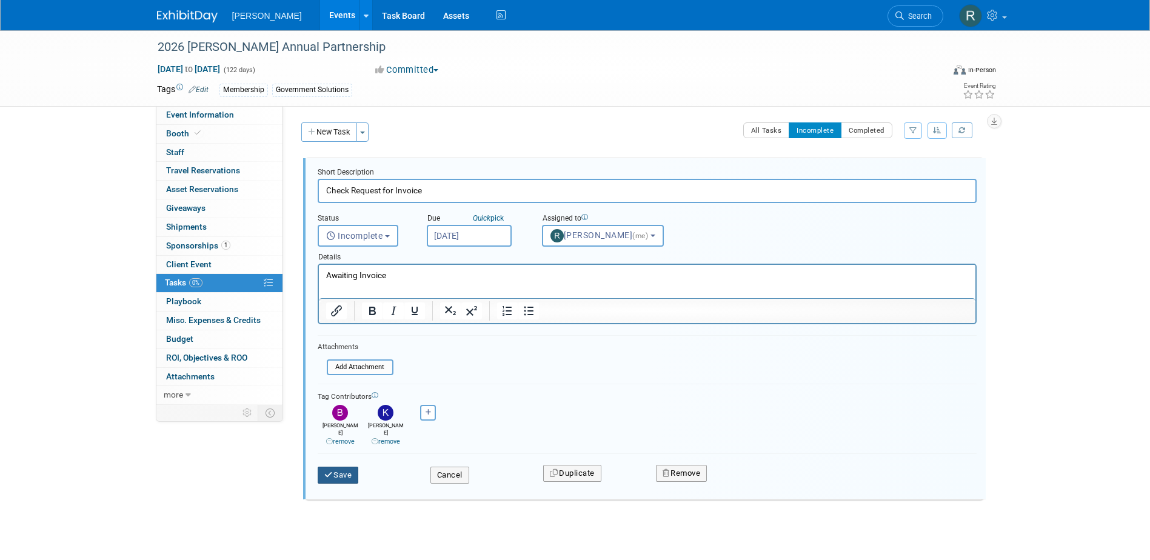
click at [339, 467] on button "Save" at bounding box center [338, 475] width 41 height 17
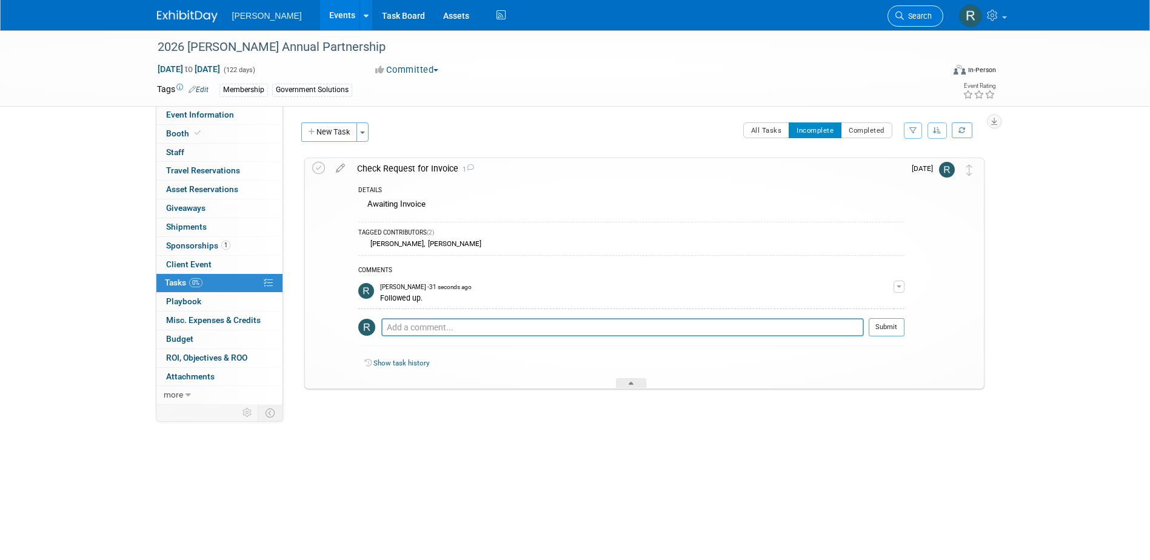
click at [922, 14] on span "Search" at bounding box center [918, 16] width 28 height 9
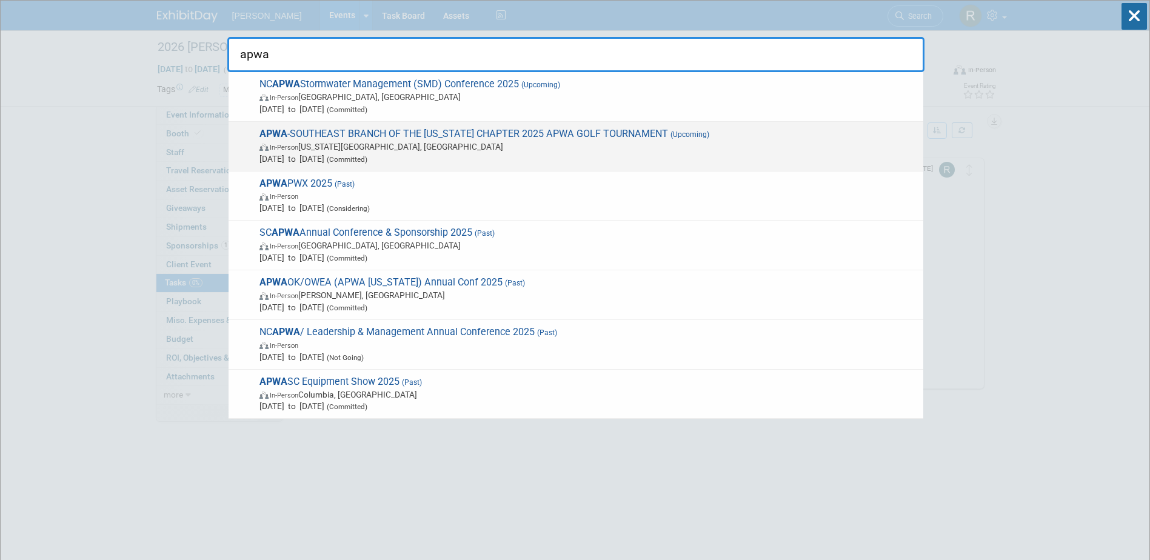
type input "apwa"
click at [429, 134] on span "APWA -SOUTHEAST BRANCH OF THE TEXAS CHAPTER 2025 APWA GOLF TOURNAMENT (Upcoming…" at bounding box center [587, 146] width 662 height 37
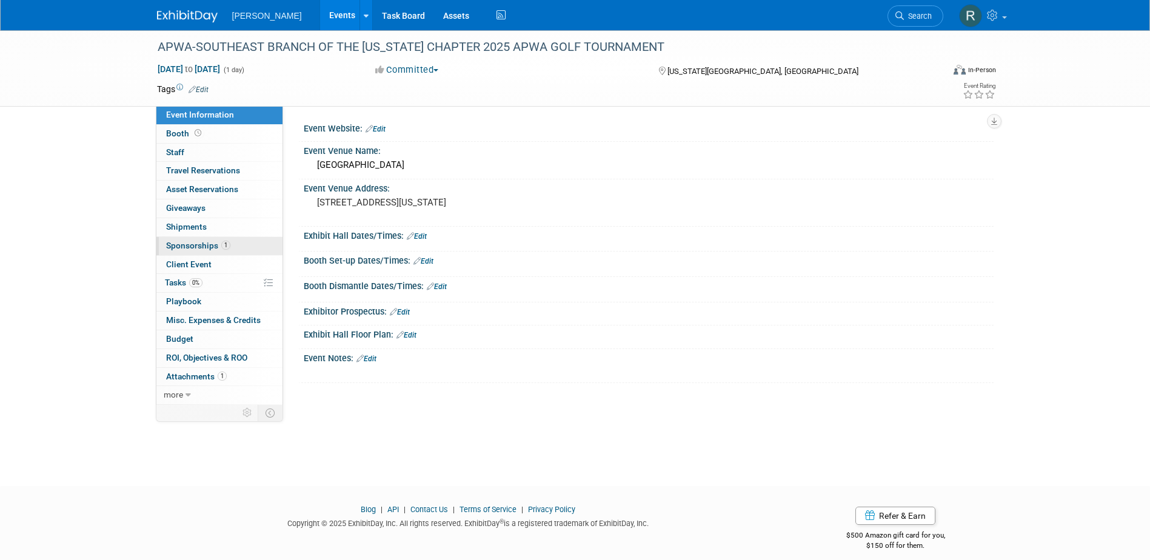
click at [205, 244] on span "Sponsorships 1" at bounding box center [198, 246] width 64 height 10
